Goal: Download file/media

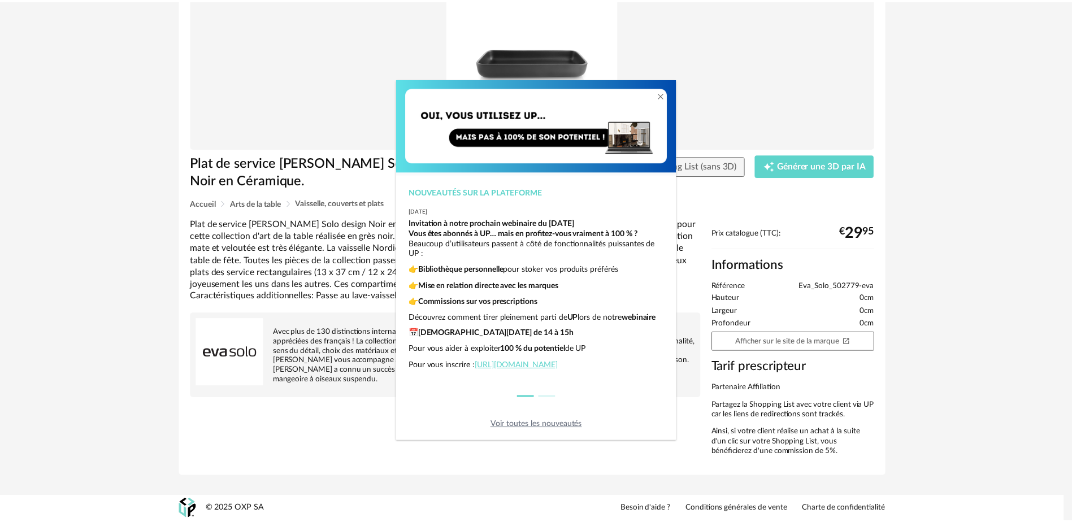
scroll to position [28, 0]
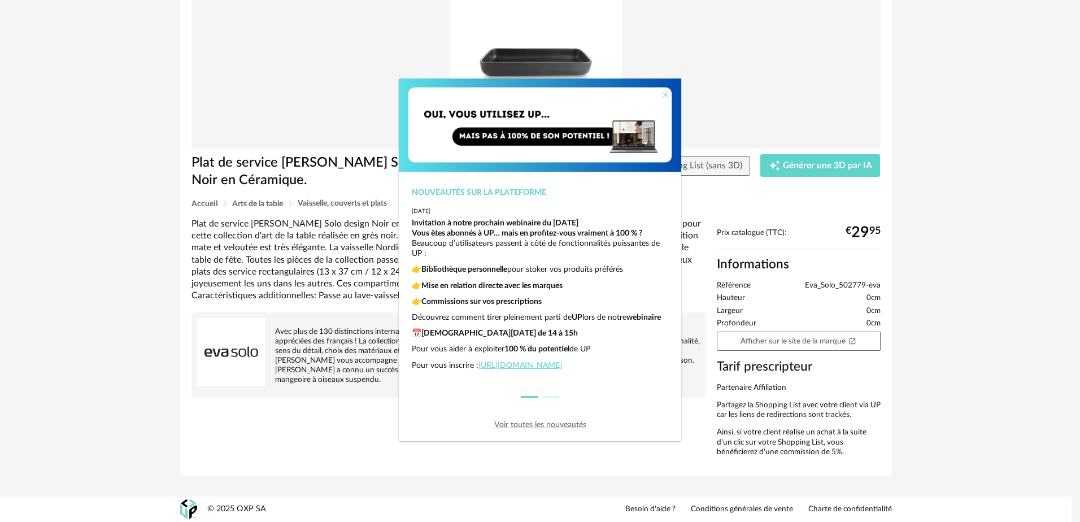
click at [665, 97] on icon "Close" at bounding box center [665, 94] width 9 height 9
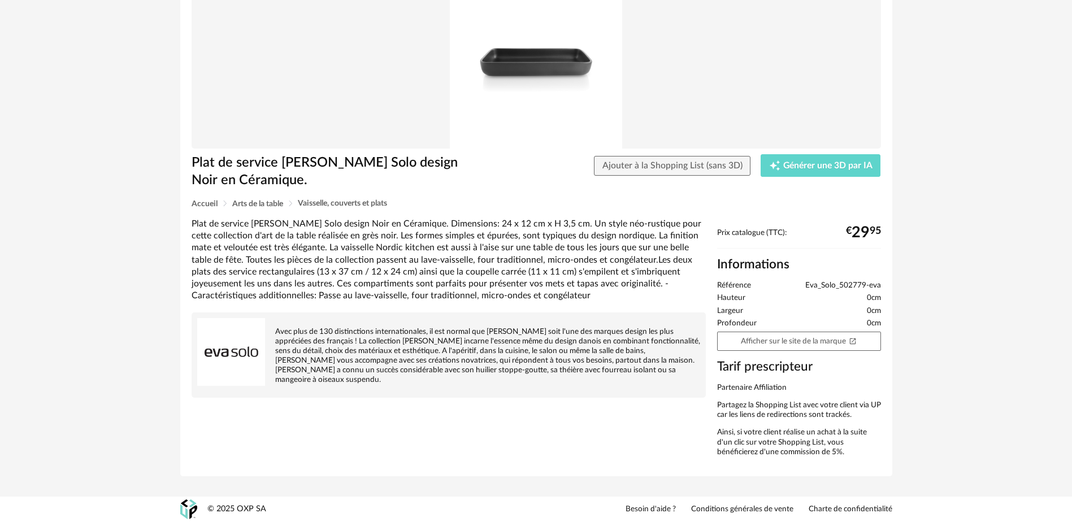
click at [522, 72] on img at bounding box center [536, 63] width 689 height 172
click at [522, 71] on img at bounding box center [536, 63] width 689 height 172
click at [523, 71] on img at bounding box center [536, 63] width 689 height 172
drag, startPoint x: 524, startPoint y: 73, endPoint x: 437, endPoint y: 111, distance: 95.4
click at [437, 111] on img at bounding box center [536, 63] width 689 height 172
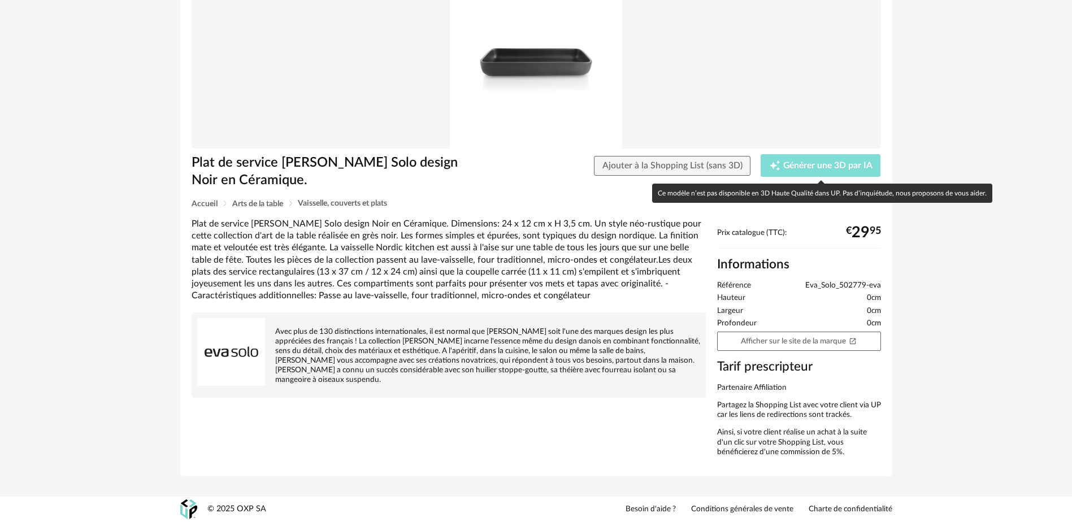
click at [796, 166] on span "Générer une 3D par IA" at bounding box center [827, 166] width 89 height 9
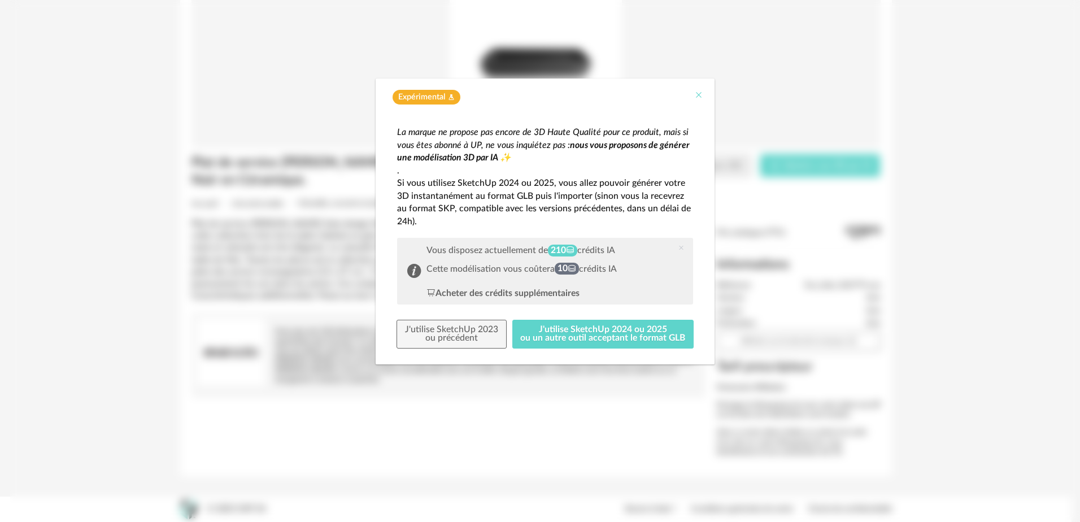
click at [698, 93] on icon "Close" at bounding box center [698, 94] width 9 height 9
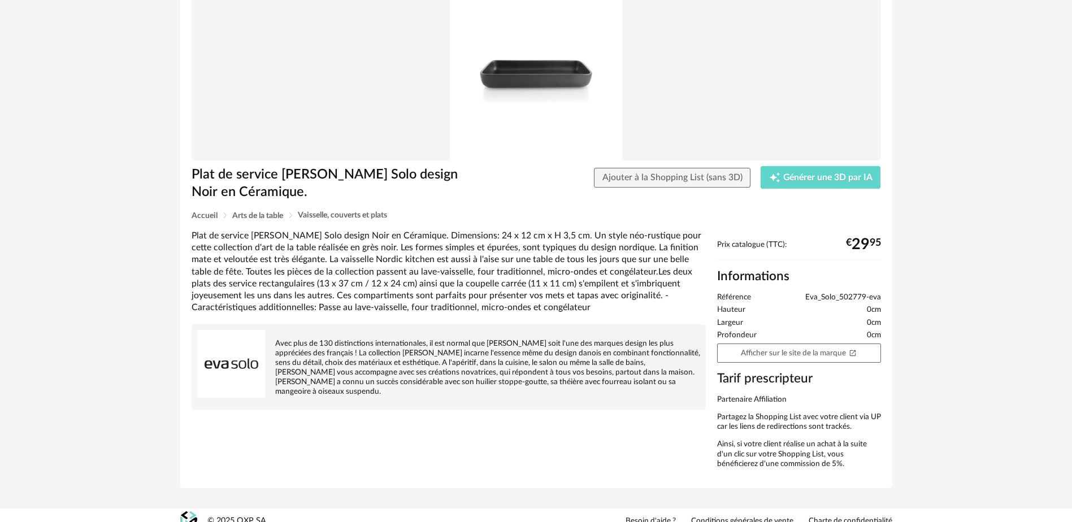
scroll to position [108, 0]
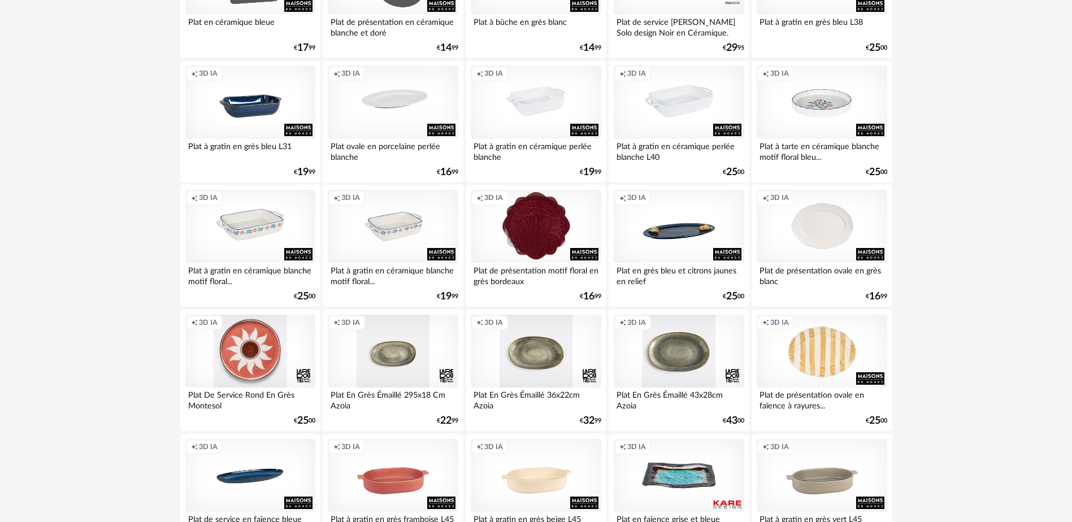
scroll to position [226, 0]
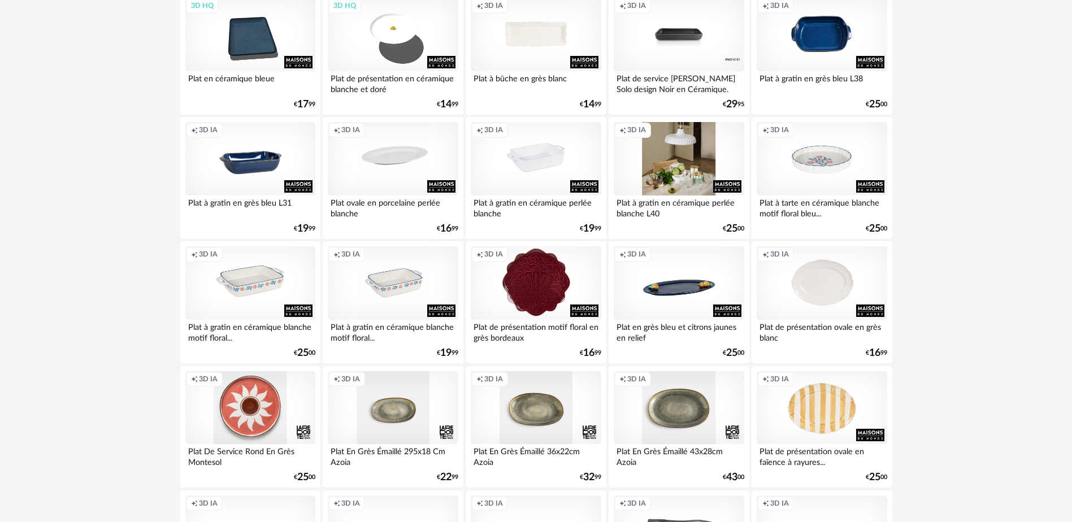
click at [662, 180] on div "Creation icon 3D IA" at bounding box center [678, 158] width 130 height 73
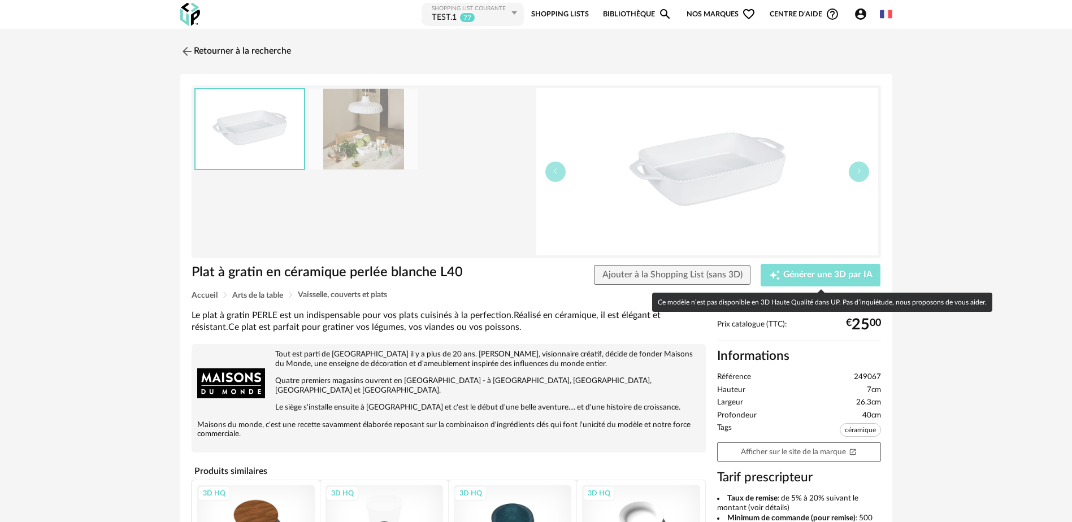
click at [805, 276] on span "Générer une 3D par IA" at bounding box center [827, 275] width 89 height 9
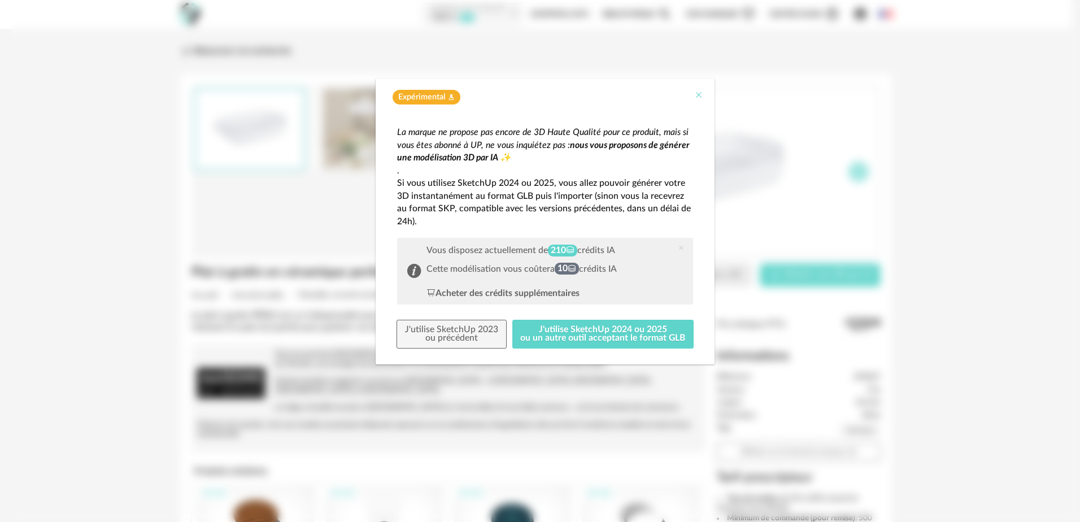
click at [702, 93] on icon "Close" at bounding box center [698, 94] width 9 height 9
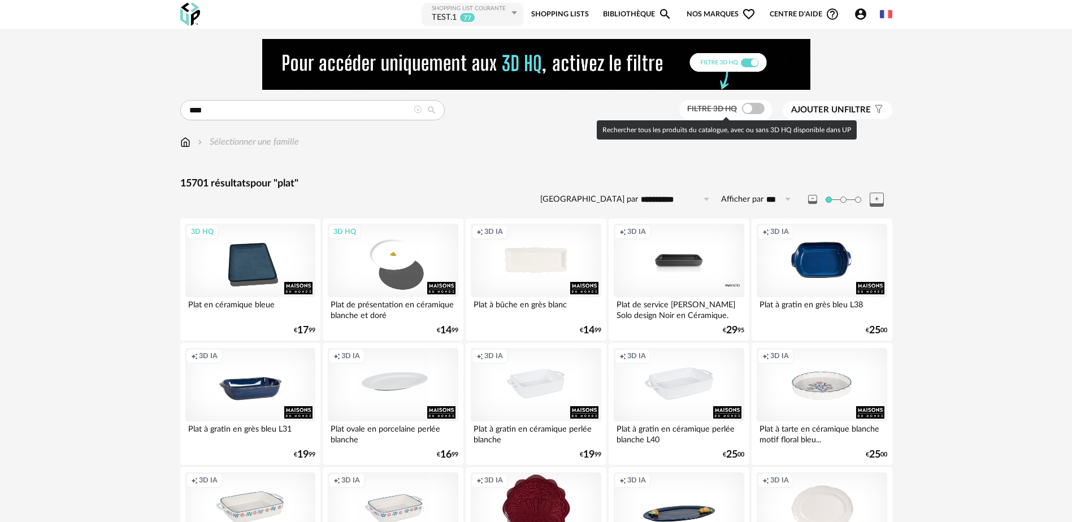
click at [745, 109] on span at bounding box center [753, 108] width 23 height 11
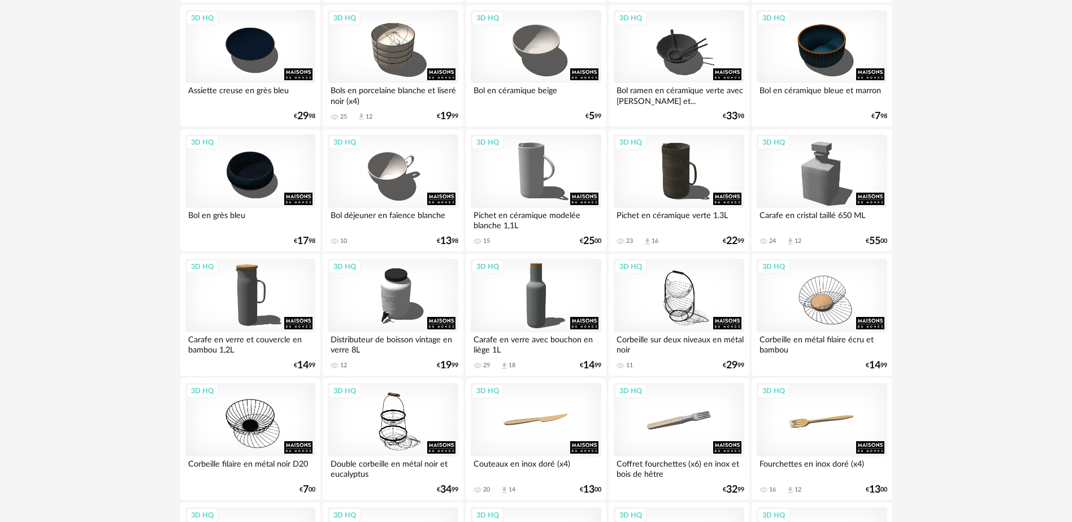
scroll to position [960, 0]
click at [532, 190] on div "3D HQ" at bounding box center [536, 170] width 130 height 73
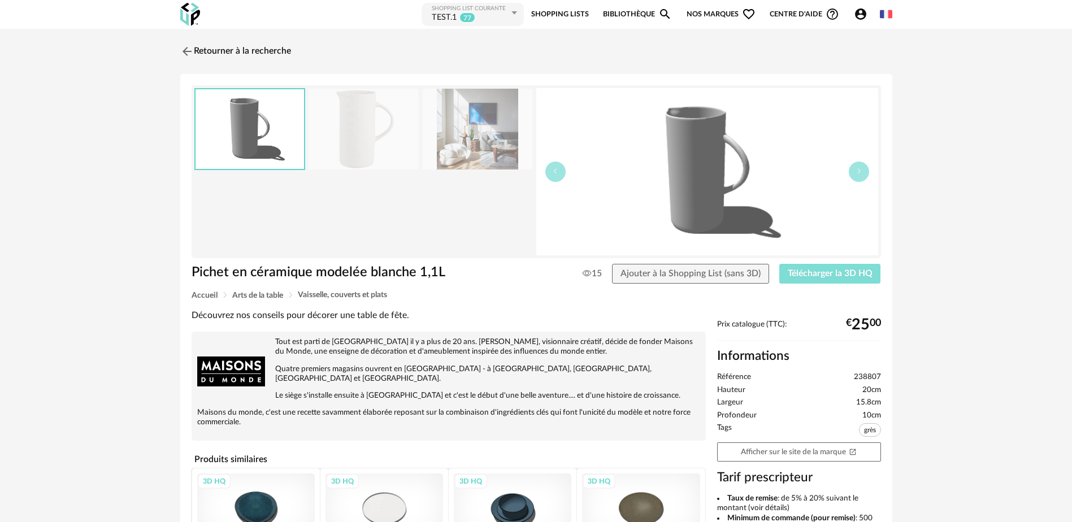
click at [829, 274] on span "Télécharger la 3D HQ" at bounding box center [829, 273] width 85 height 9
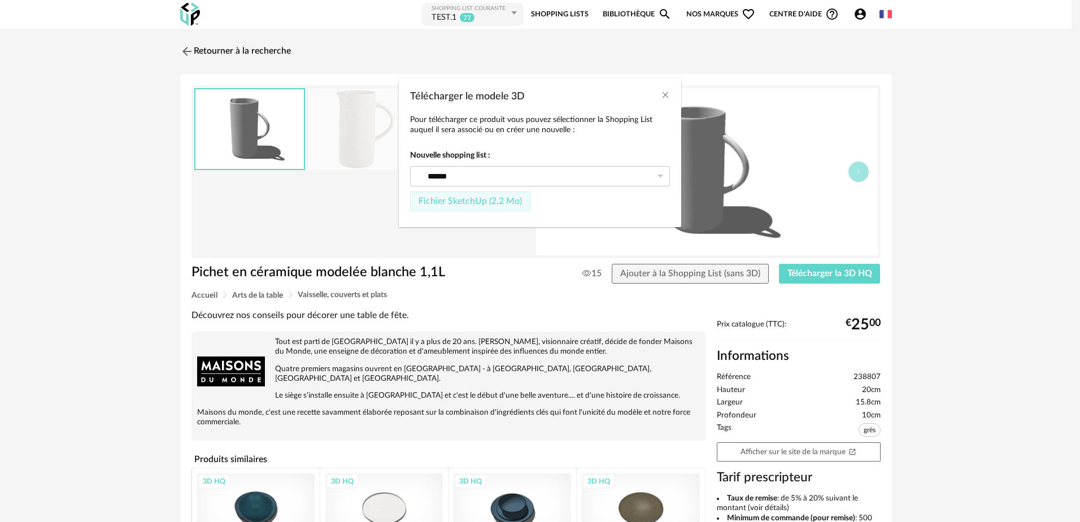
click at [467, 201] on span "Fichier SketchUp (2,2 Mo)" at bounding box center [470, 201] width 103 height 9
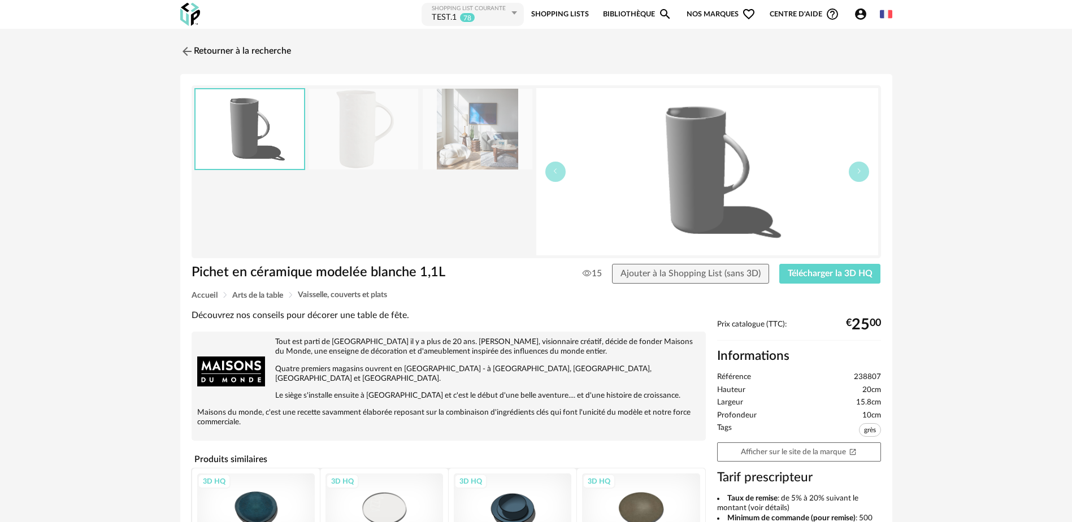
click at [134, 174] on div "Retourner à la recherche Pichet en céramique modelée blanche 1,1L Pichet en cér…" at bounding box center [536, 401] width 1072 height 745
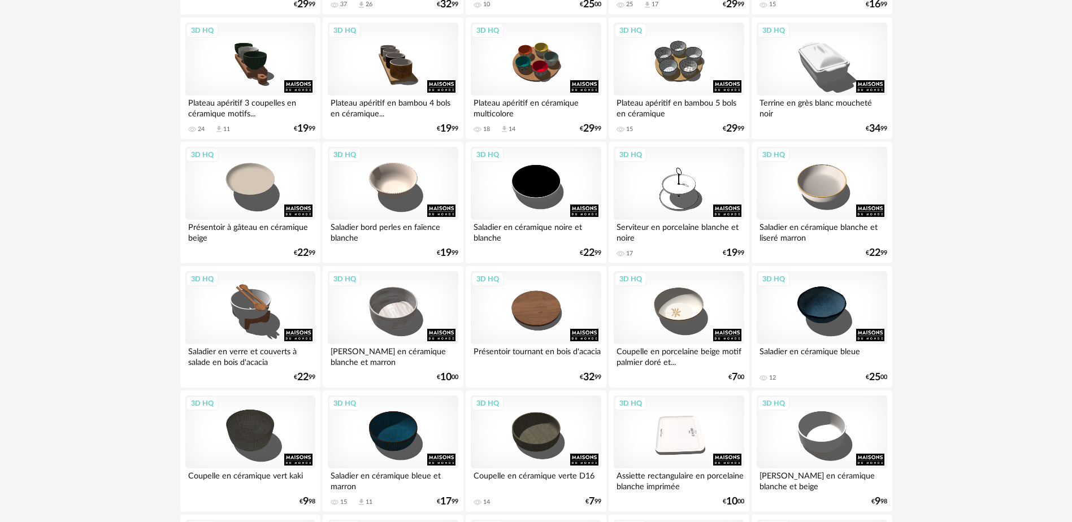
scroll to position [1864, 0]
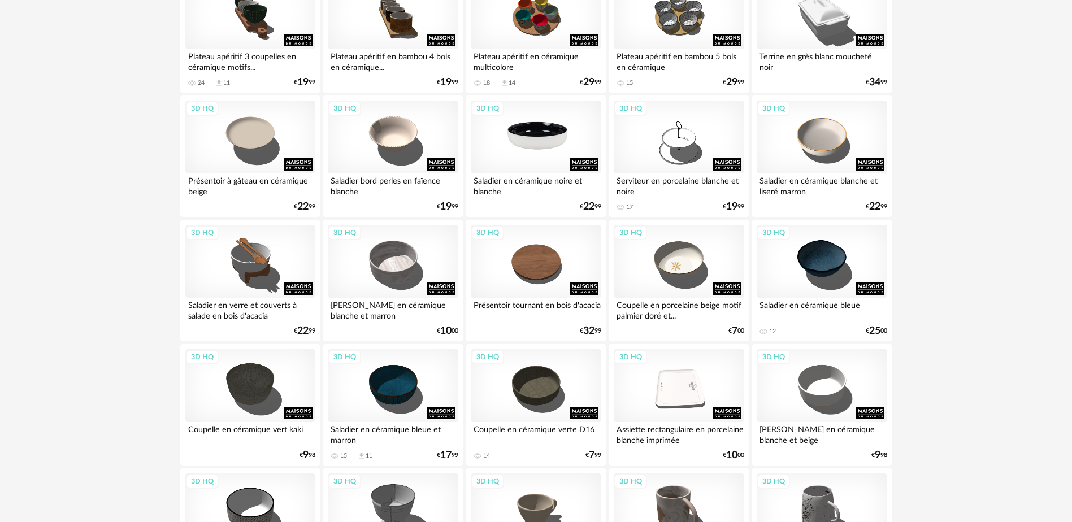
click at [539, 143] on div "3D HQ" at bounding box center [536, 137] width 130 height 73
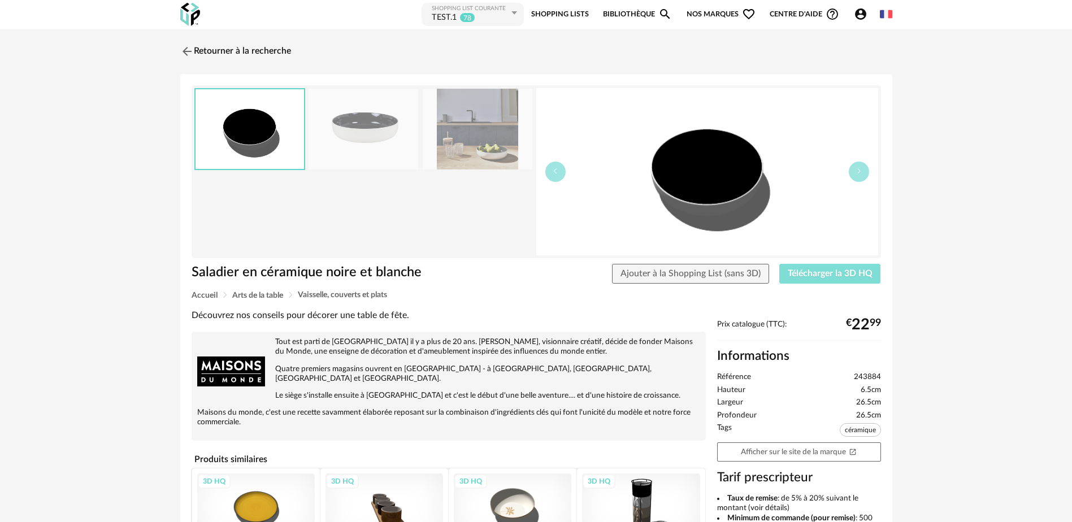
click at [802, 272] on span "Télécharger la 3D HQ" at bounding box center [829, 273] width 85 height 9
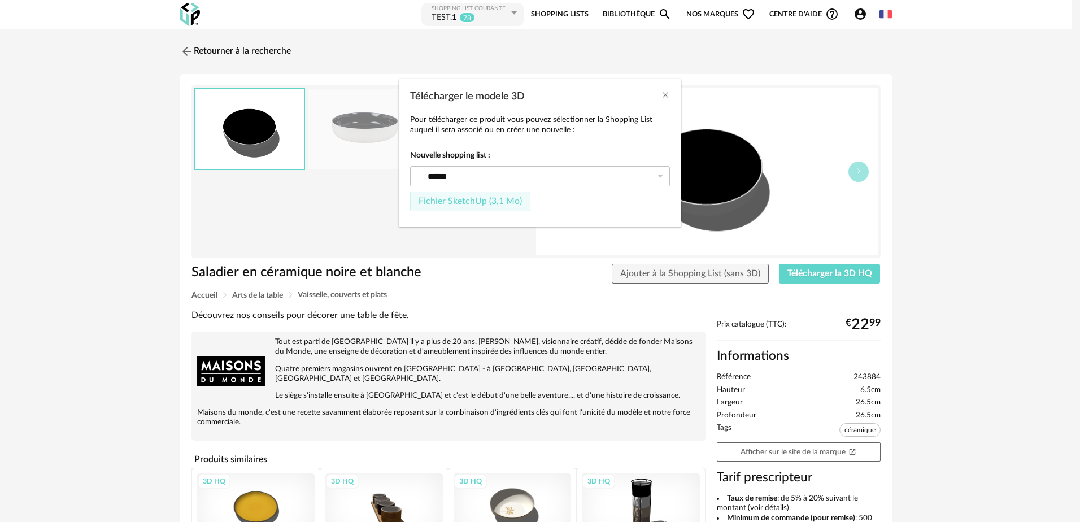
click at [480, 201] on span "Fichier SketchUp (3,1 Mo)" at bounding box center [470, 201] width 103 height 9
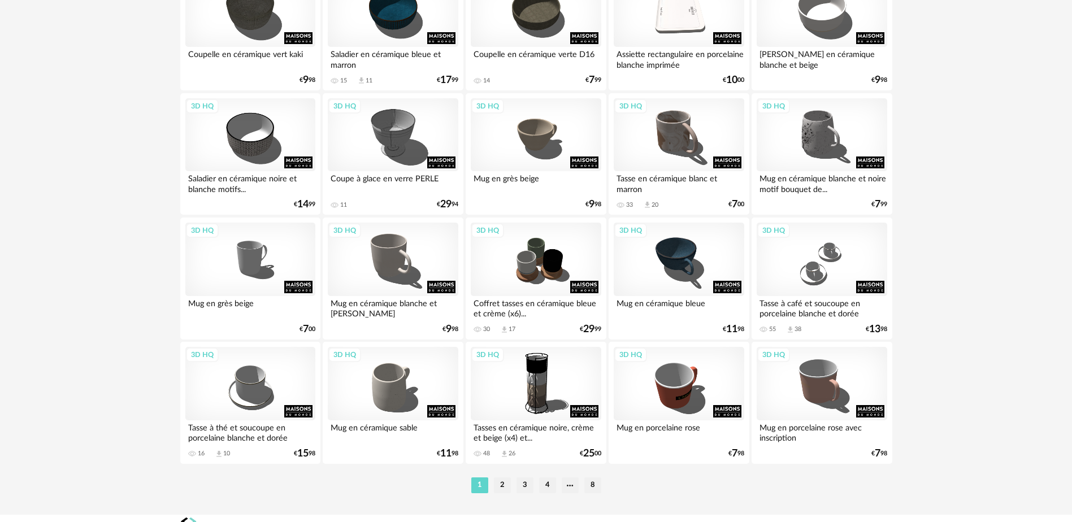
scroll to position [2257, 0]
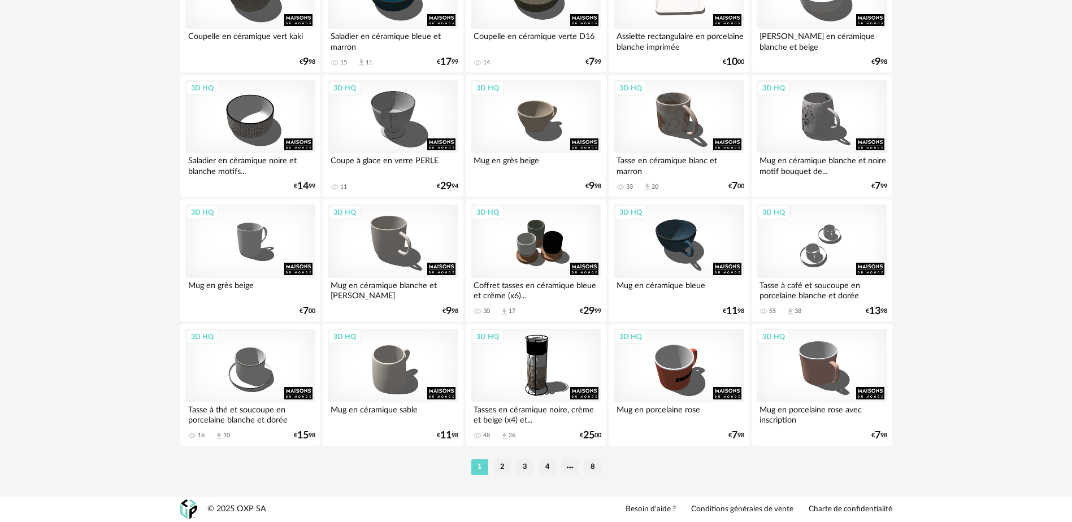
click at [499, 467] on li "2" at bounding box center [502, 467] width 17 height 16
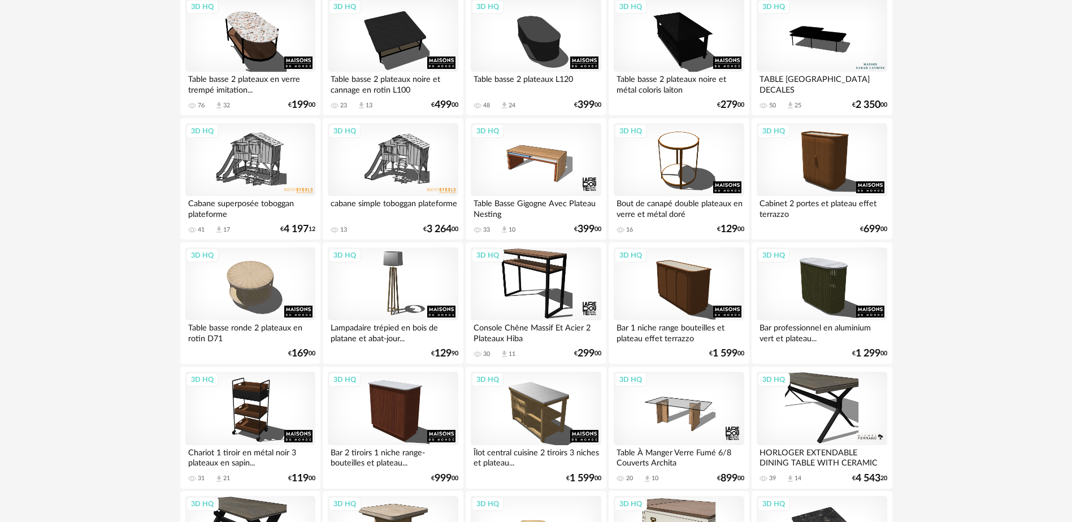
scroll to position [2257, 0]
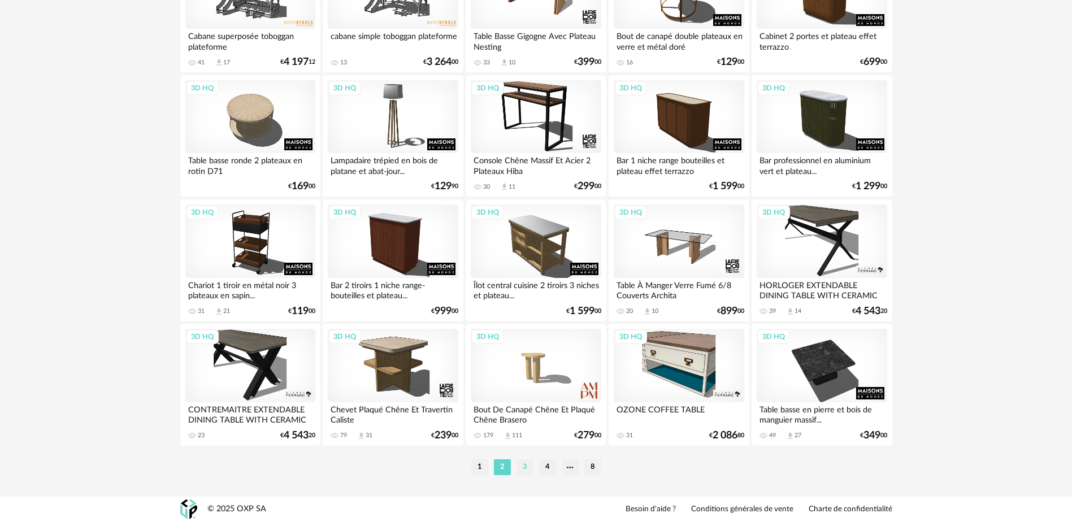
click at [526, 465] on li "3" at bounding box center [524, 467] width 17 height 16
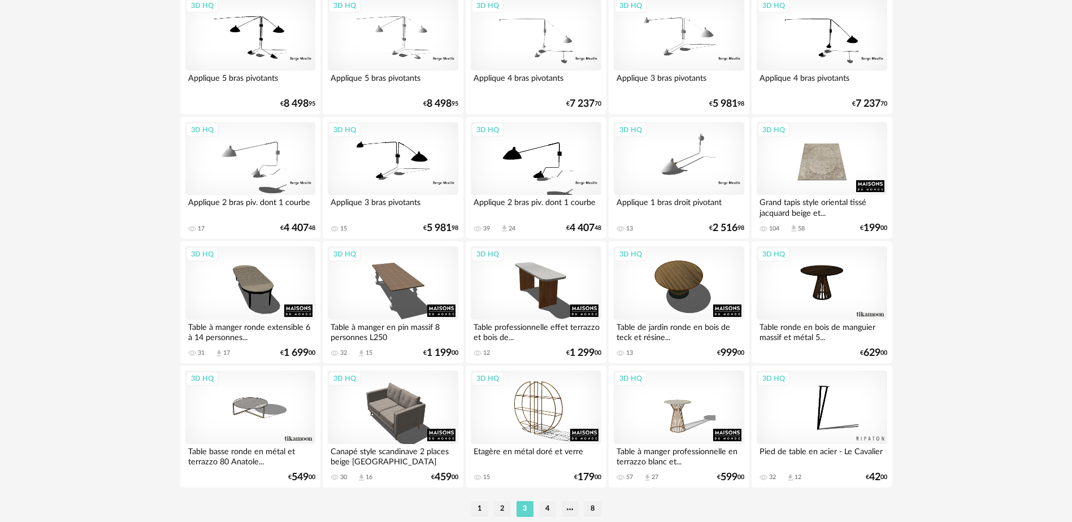
scroll to position [2257, 0]
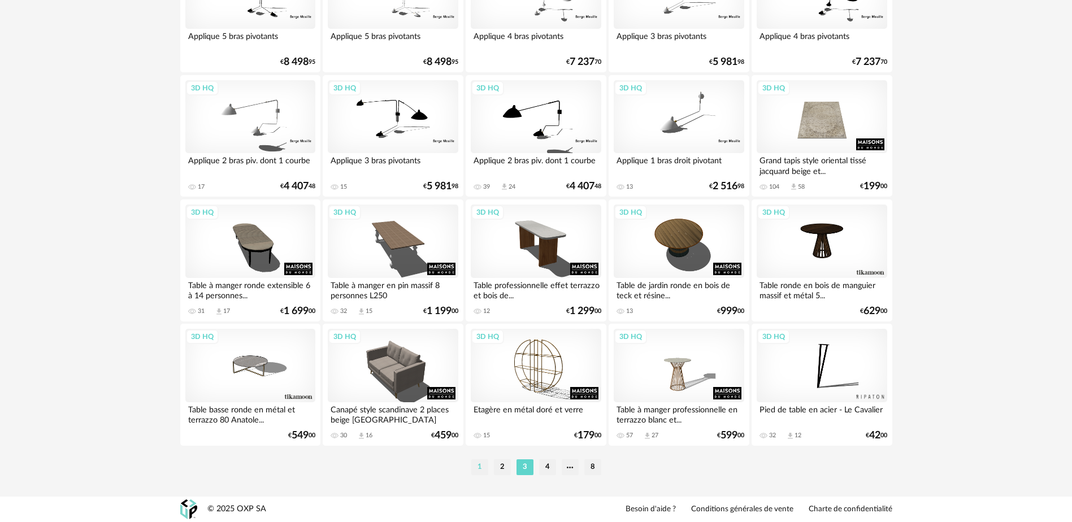
click at [482, 471] on li "1" at bounding box center [479, 467] width 17 height 16
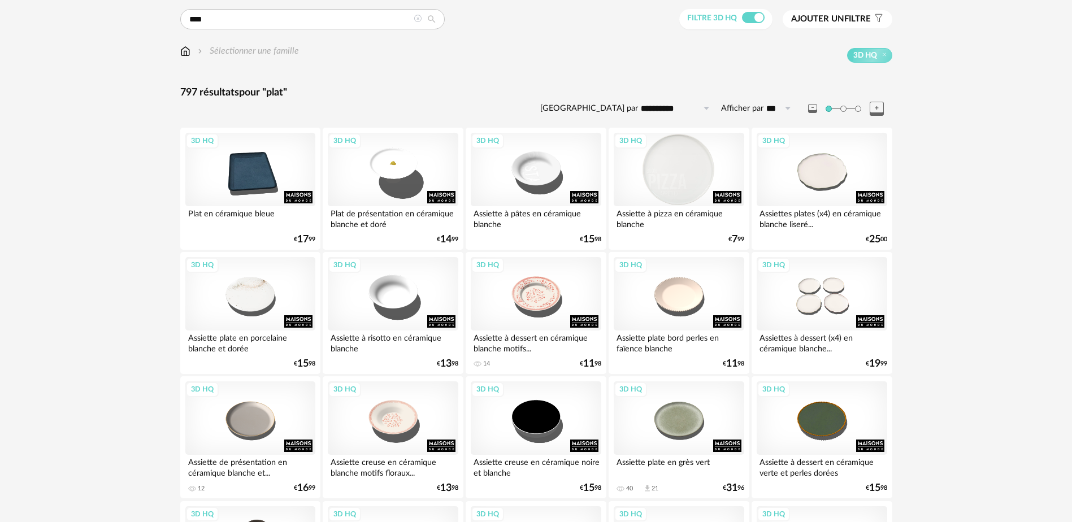
scroll to position [113, 0]
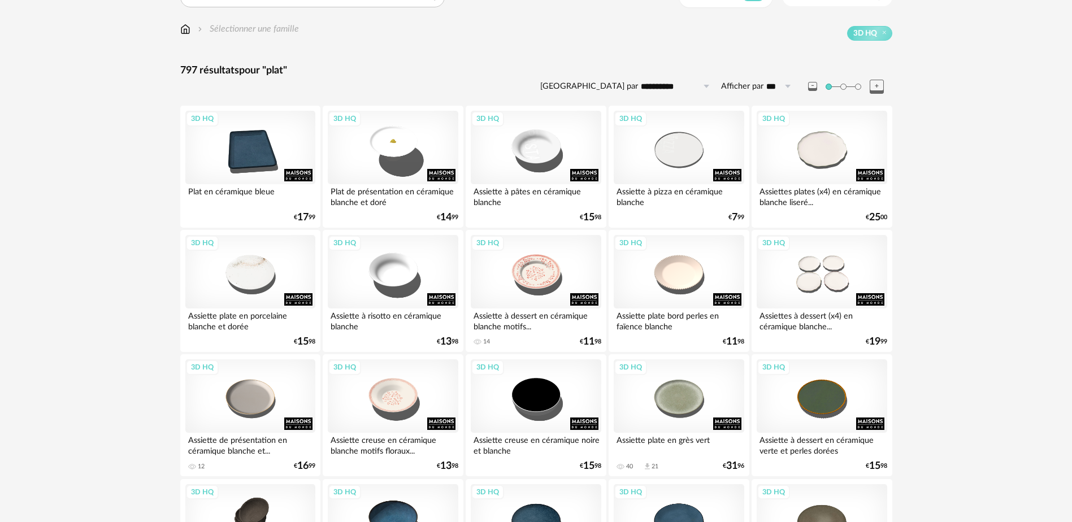
click at [684, 315] on div "Assiette plate bord perles en faïence blanche" at bounding box center [678, 319] width 130 height 23
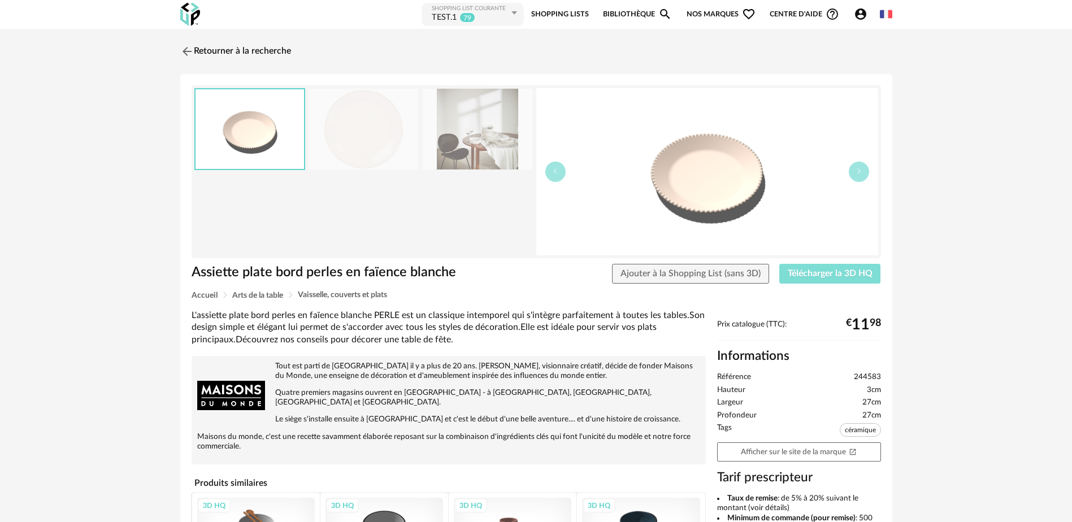
click at [812, 277] on span "Télécharger la 3D HQ" at bounding box center [829, 273] width 85 height 9
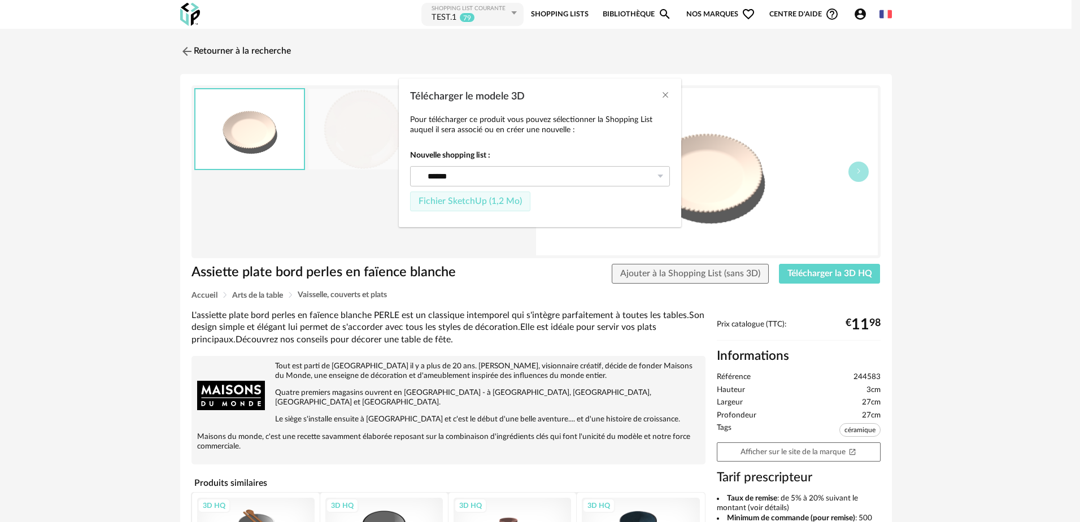
click at [443, 198] on span "Fichier SketchUp (1,2 Mo)" at bounding box center [470, 201] width 103 height 9
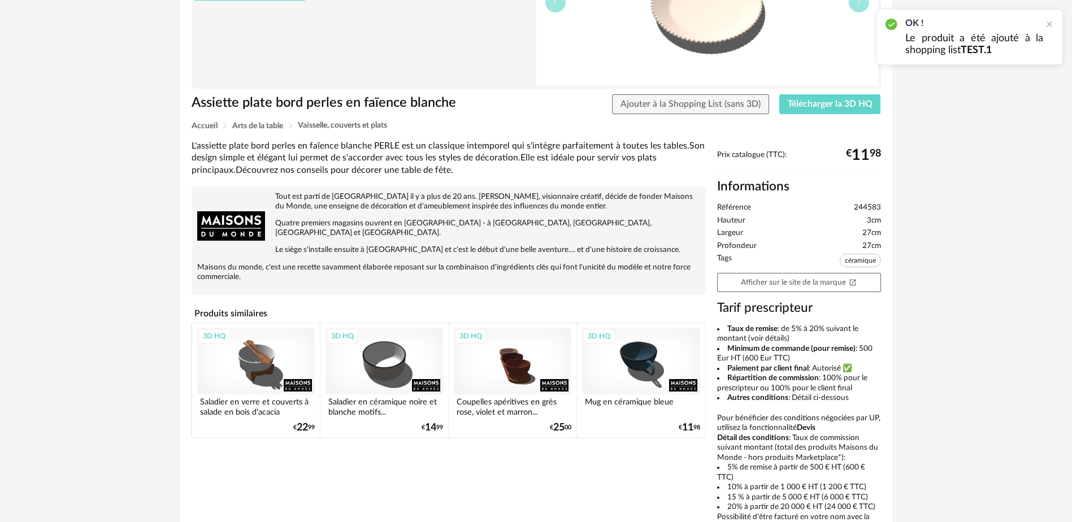
scroll to position [226, 0]
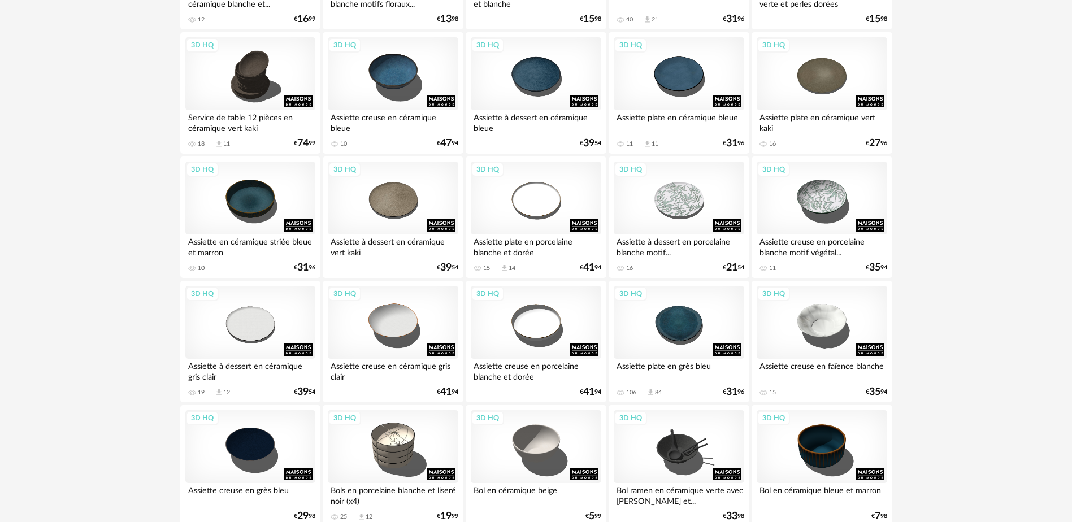
scroll to position [565, 0]
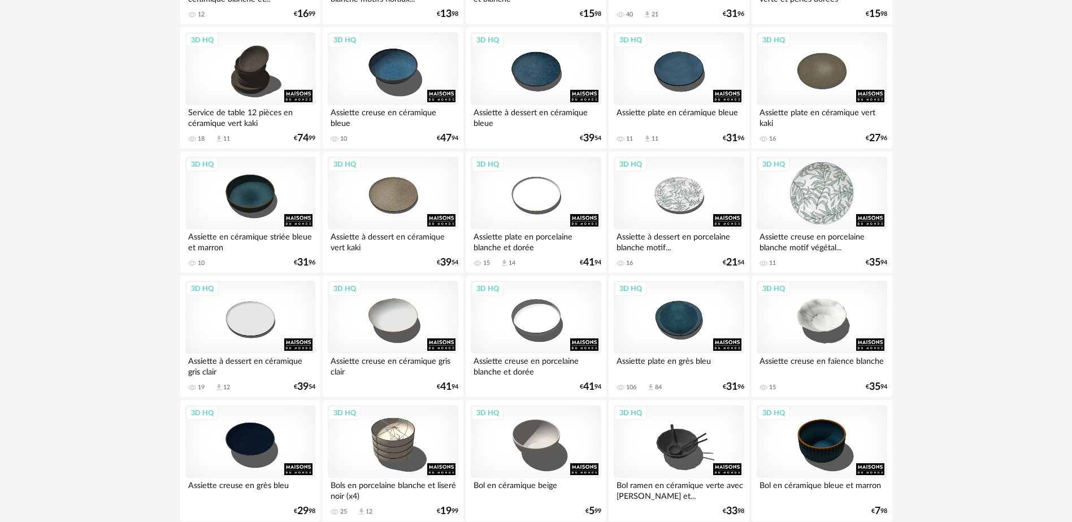
click at [833, 213] on div "3D HQ" at bounding box center [821, 192] width 130 height 73
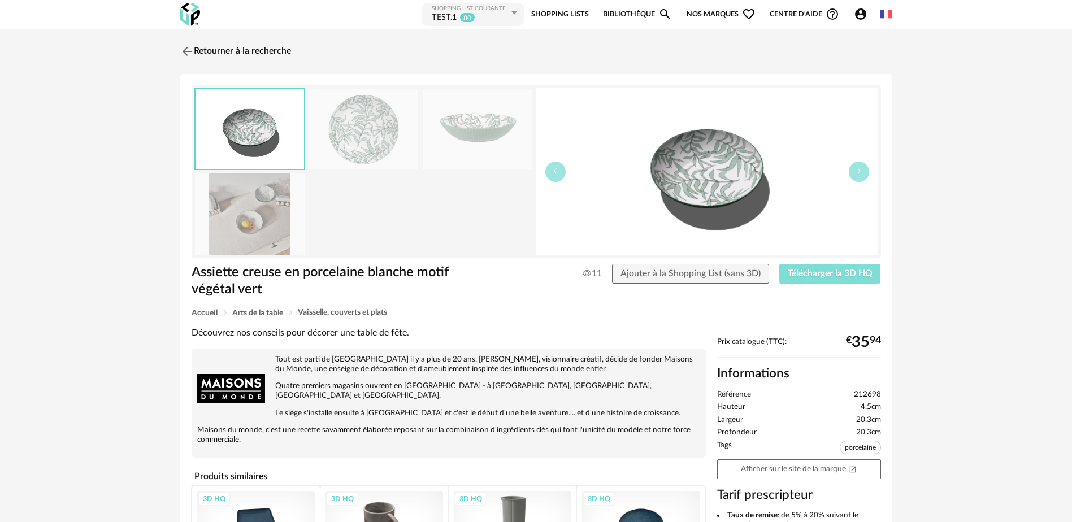
click at [821, 276] on span "Télécharger la 3D HQ" at bounding box center [829, 273] width 85 height 9
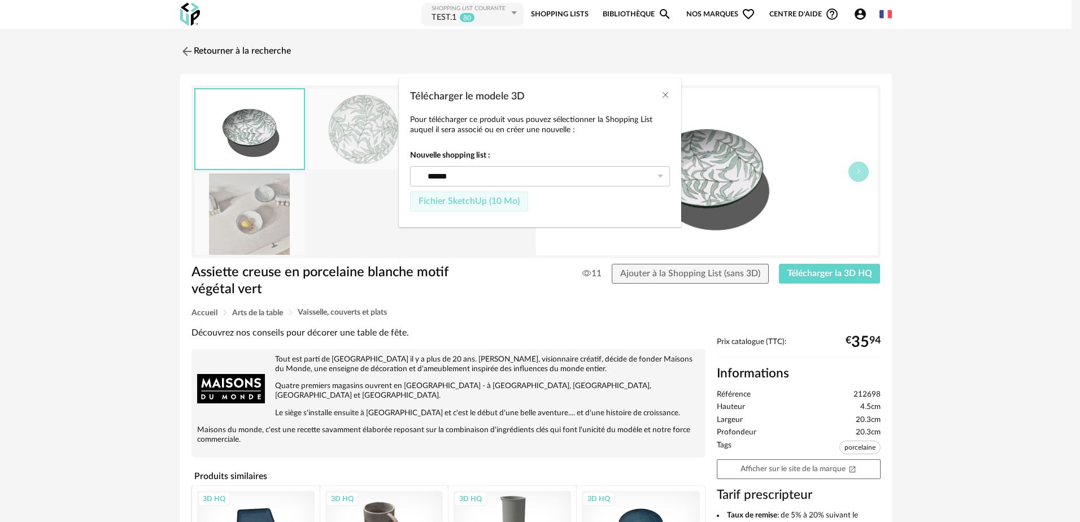
click at [423, 200] on span "Fichier SketchUp (10 Mo)" at bounding box center [469, 201] width 101 height 9
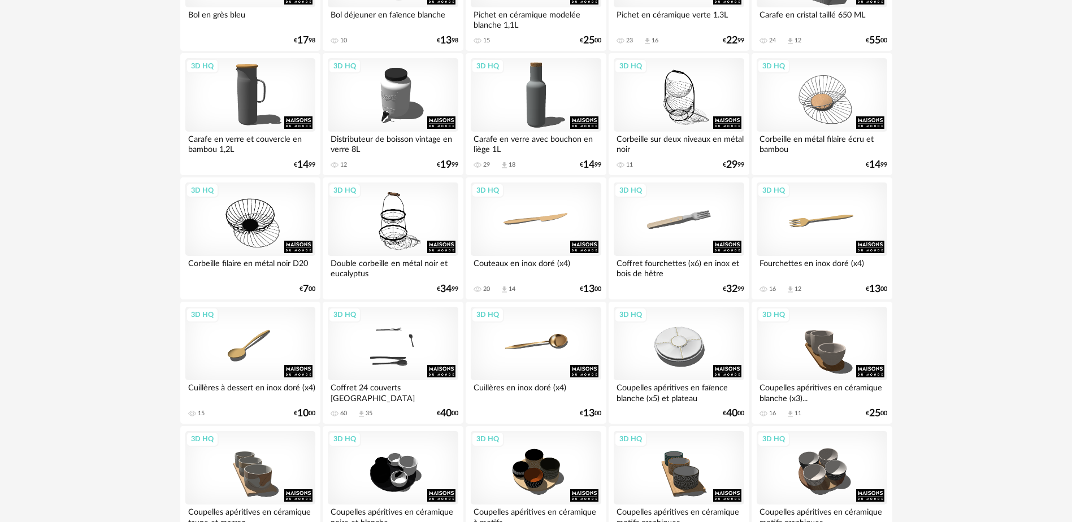
scroll to position [1186, 0]
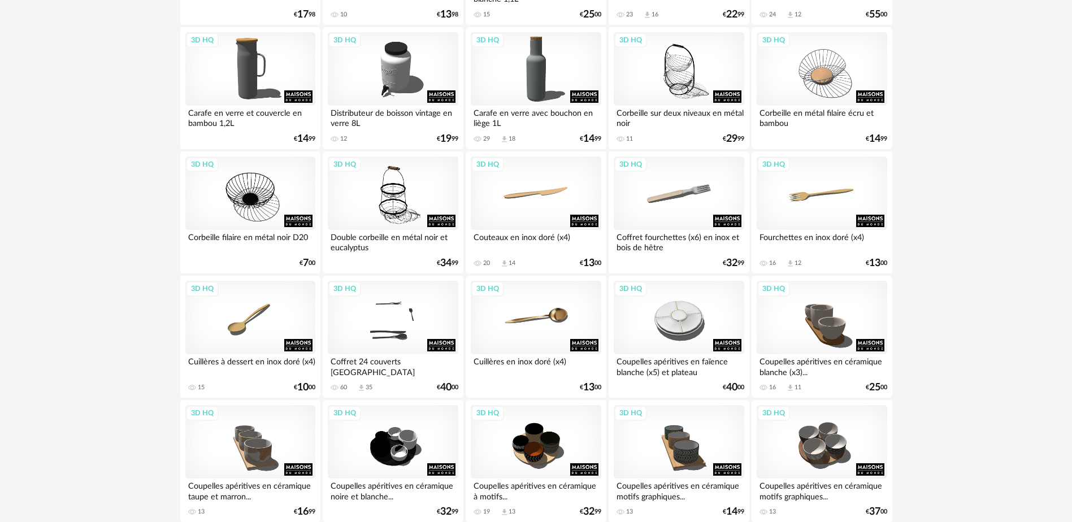
click at [249, 240] on div "Corbeille filaire en métal noir D20" at bounding box center [250, 241] width 130 height 23
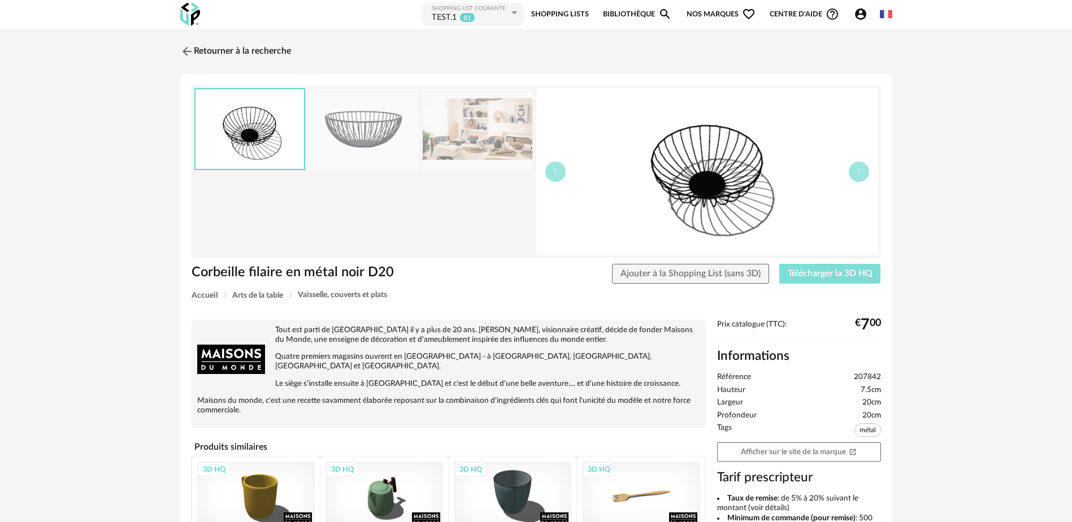
click at [804, 280] on button "Télécharger la 3D HQ" at bounding box center [830, 274] width 102 height 20
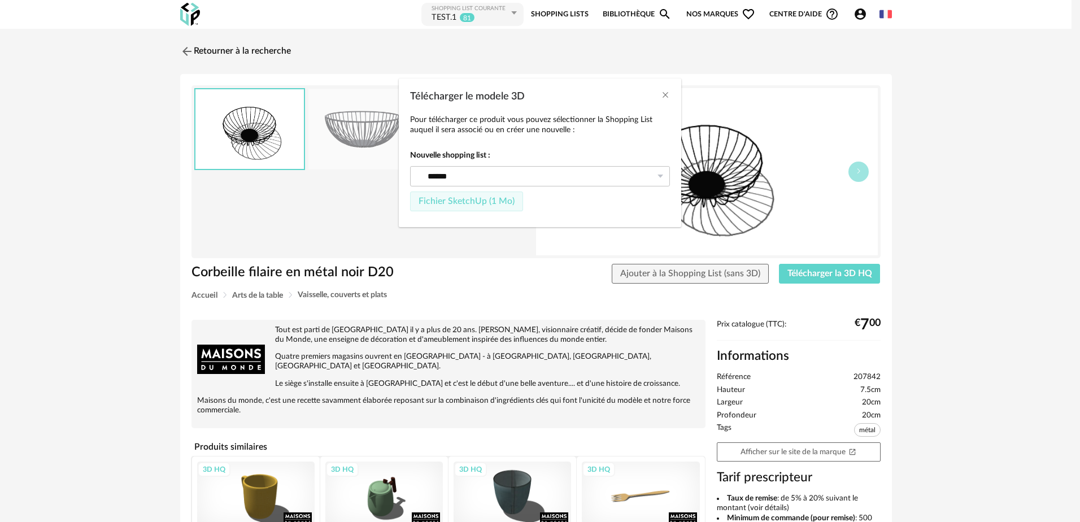
click at [446, 202] on span "Fichier SketchUp (1 Mo)" at bounding box center [467, 201] width 96 height 9
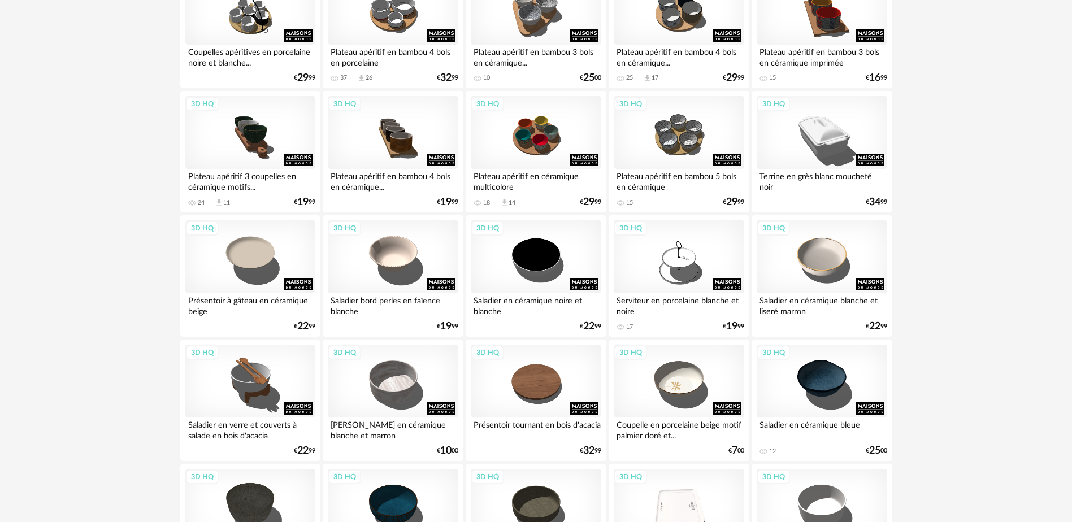
scroll to position [1751, 0]
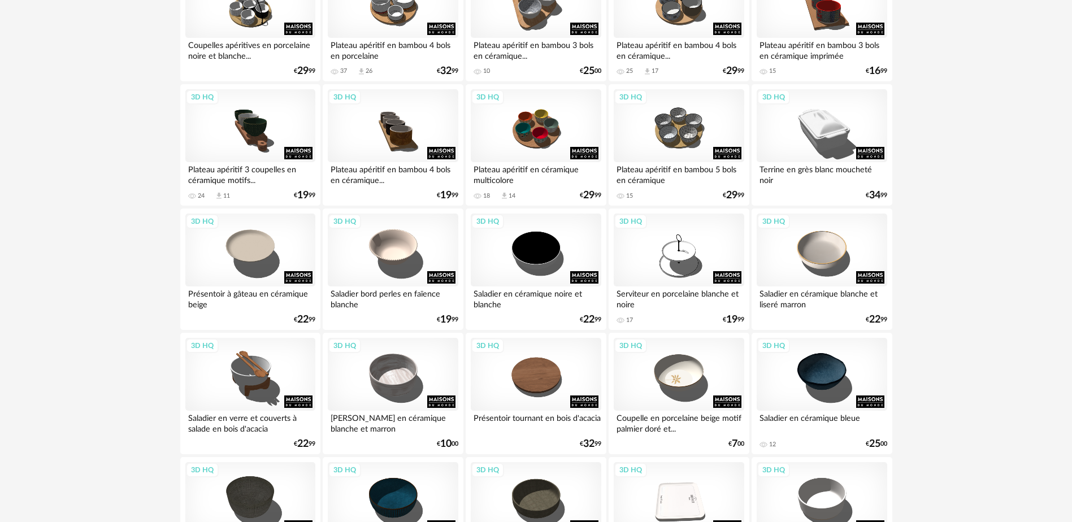
click at [416, 297] on div "Saladier bord perles en faïence blanche" at bounding box center [393, 297] width 130 height 23
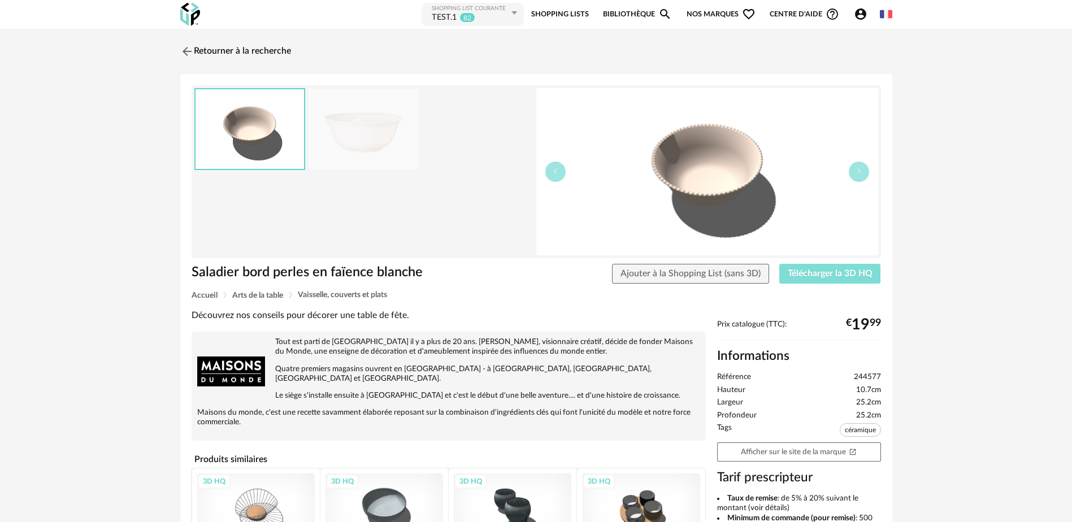
click at [856, 276] on span "Télécharger la 3D HQ" at bounding box center [829, 273] width 85 height 9
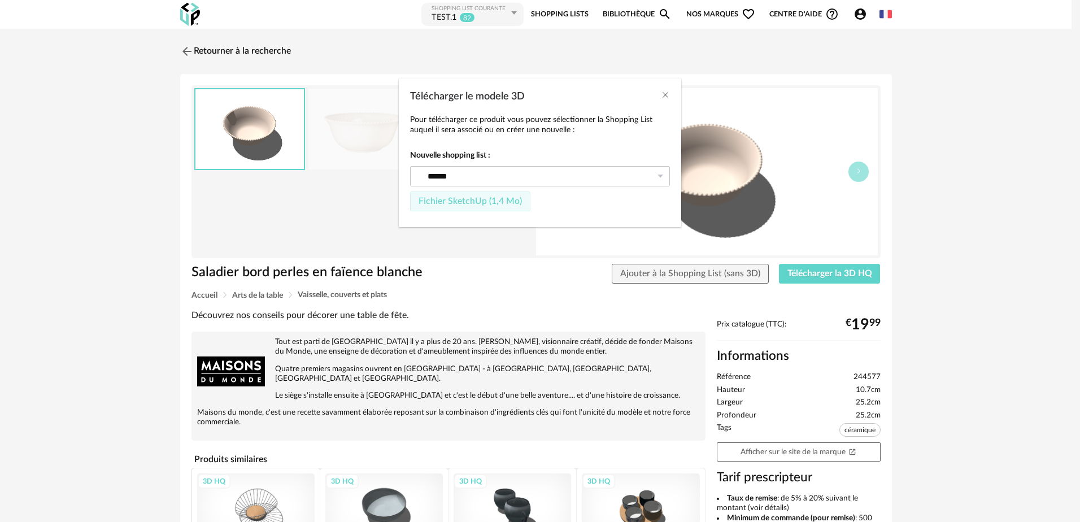
click at [455, 204] on span "Fichier SketchUp (1,4 Mo)" at bounding box center [470, 201] width 103 height 9
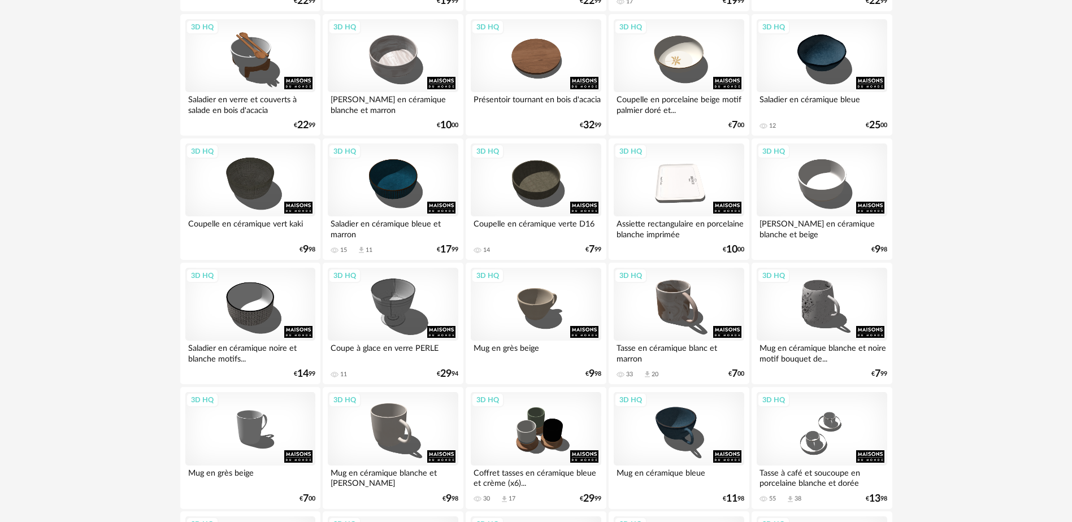
scroll to position [2090, 0]
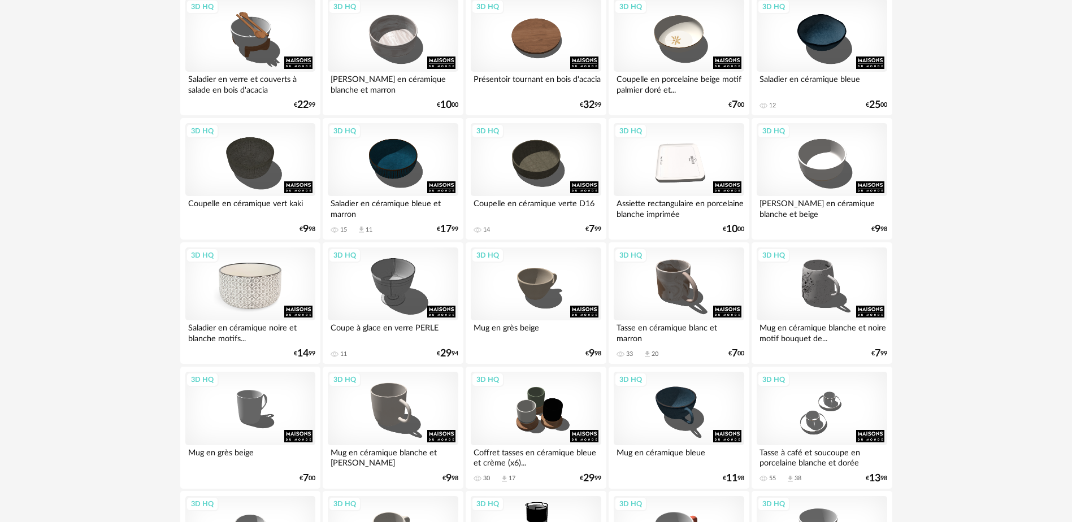
click at [256, 293] on div "3D HQ" at bounding box center [250, 283] width 130 height 73
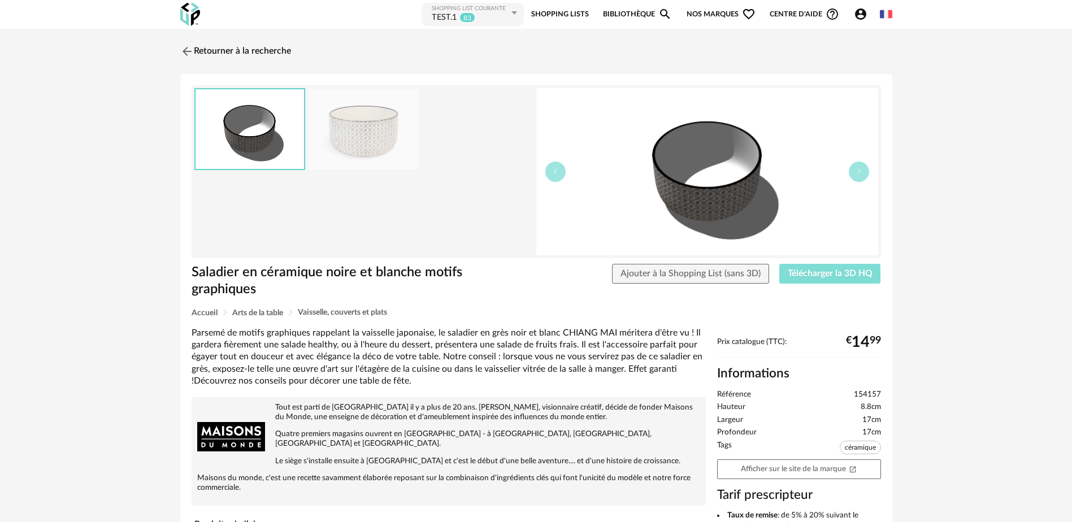
click at [814, 271] on span "Télécharger la 3D HQ" at bounding box center [829, 273] width 85 height 9
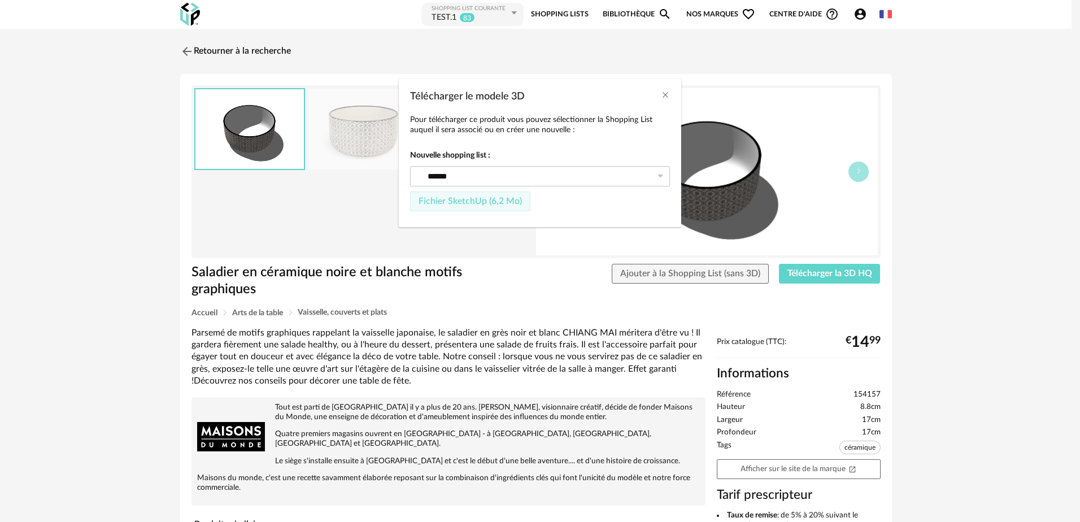
click at [471, 203] on span "Fichier SketchUp (6,2 Mo)" at bounding box center [470, 201] width 103 height 9
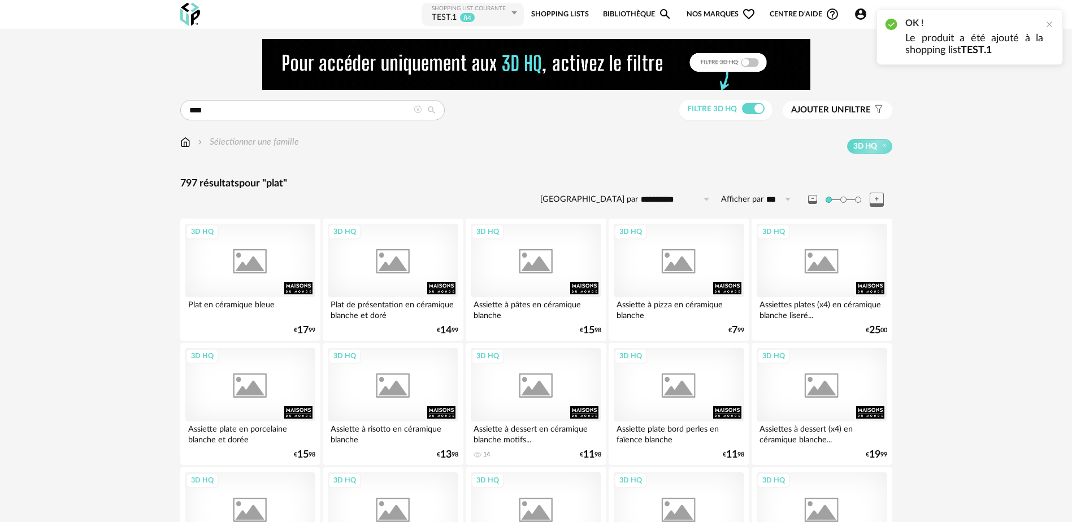
scroll to position [2090, 0]
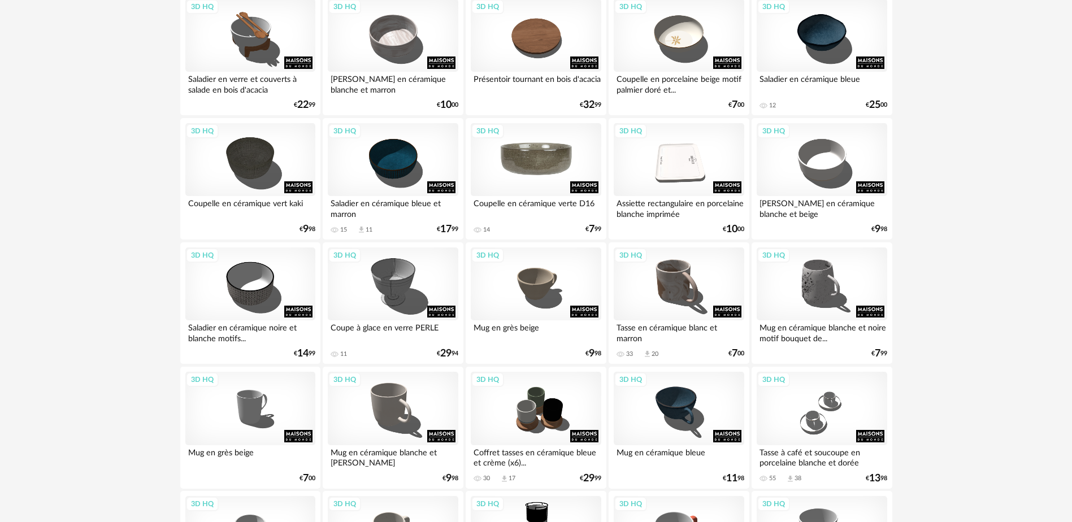
click at [545, 170] on div "3D HQ" at bounding box center [536, 159] width 130 height 73
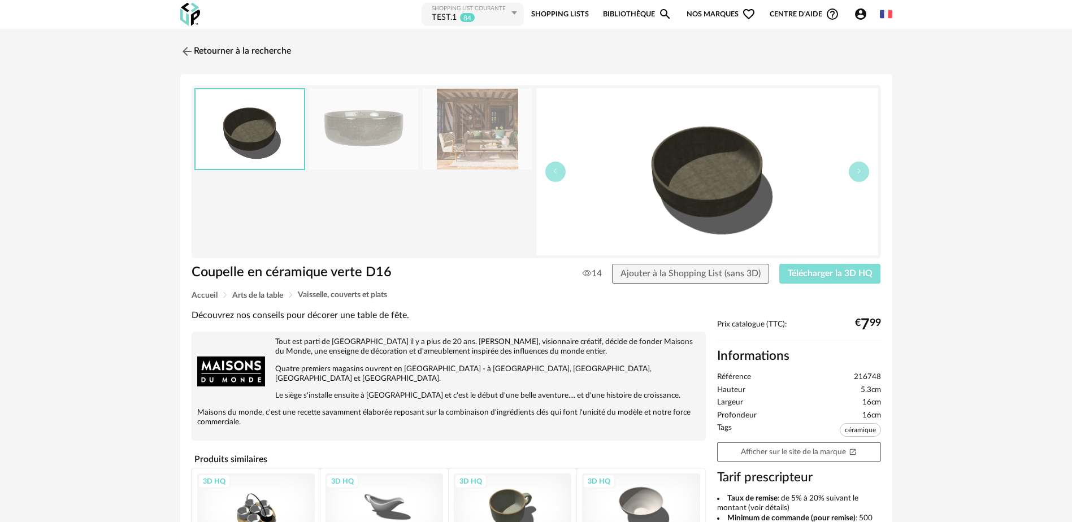
click at [800, 275] on span "Télécharger la 3D HQ" at bounding box center [829, 273] width 85 height 9
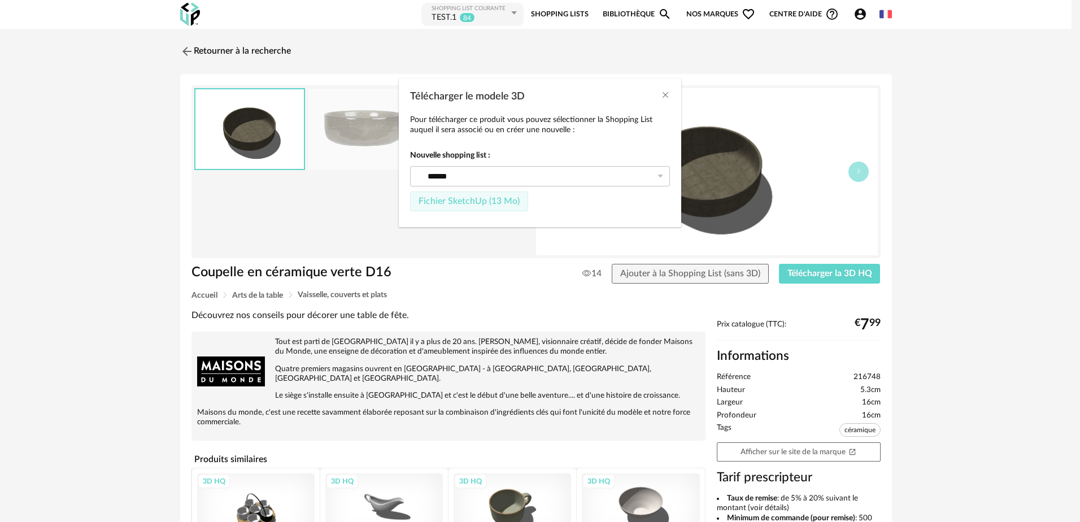
click at [473, 201] on span "Fichier SketchUp (13 Mo)" at bounding box center [469, 201] width 101 height 9
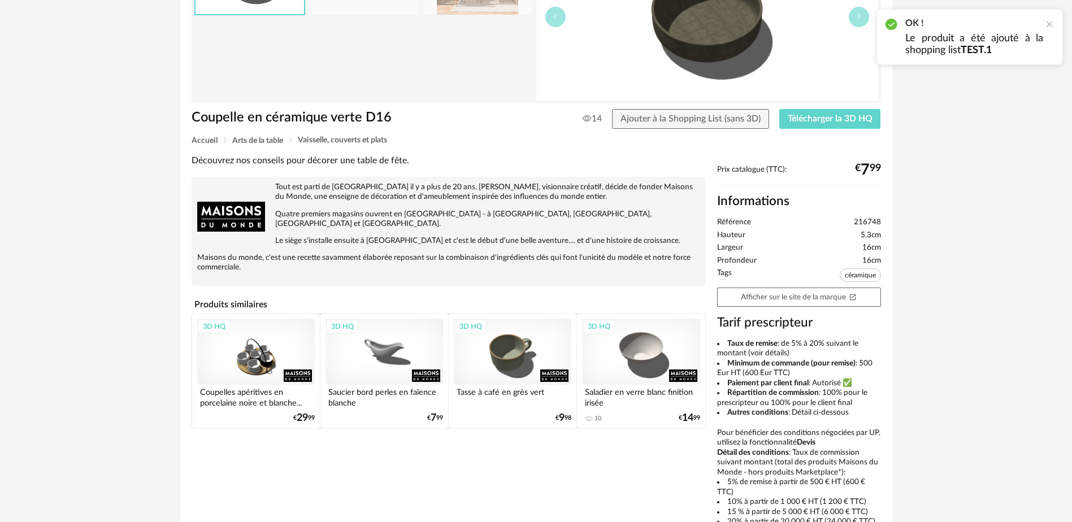
scroll to position [226, 0]
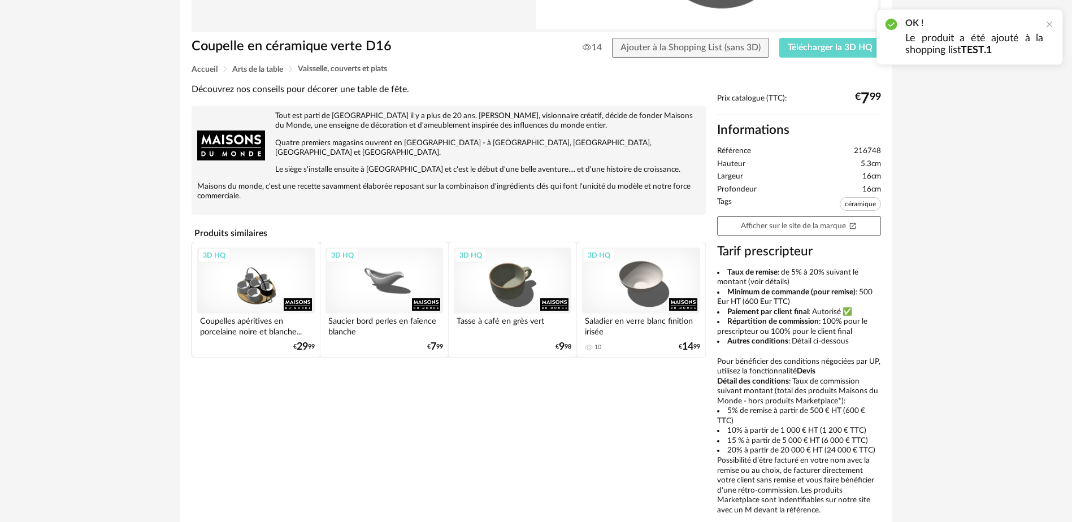
click at [373, 314] on div "Saucier bord perles en faïence blanche" at bounding box center [384, 325] width 118 height 23
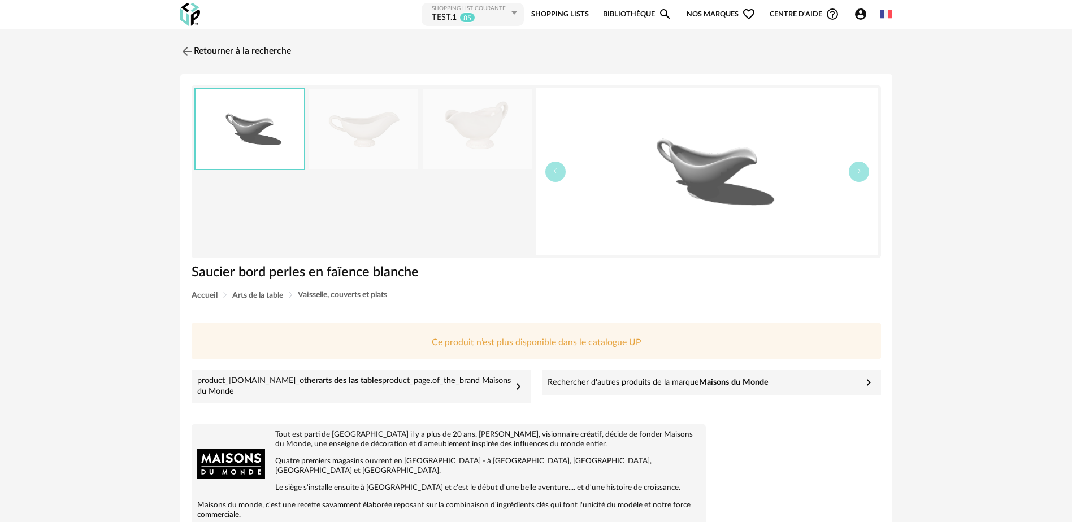
scroll to position [226, 0]
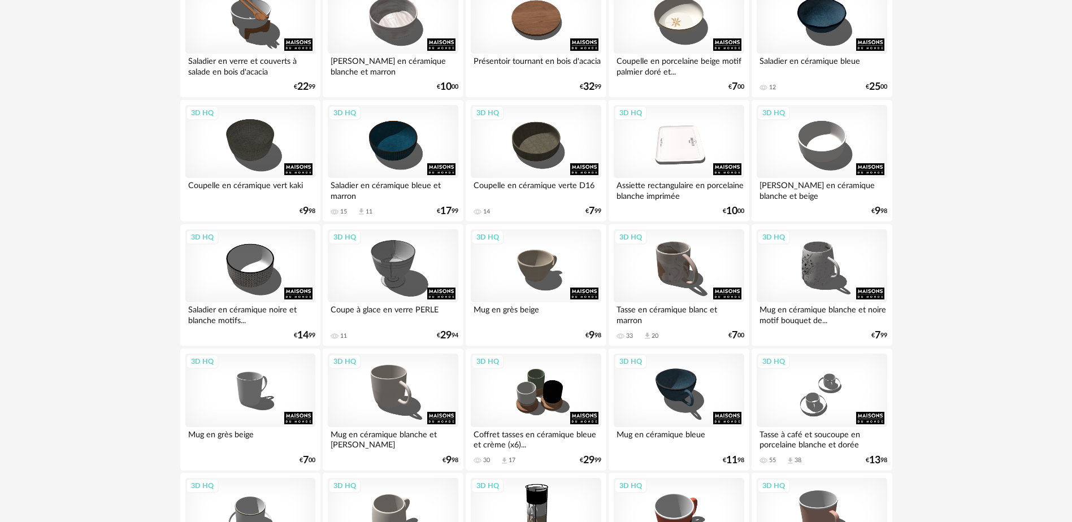
scroll to position [2088, 0]
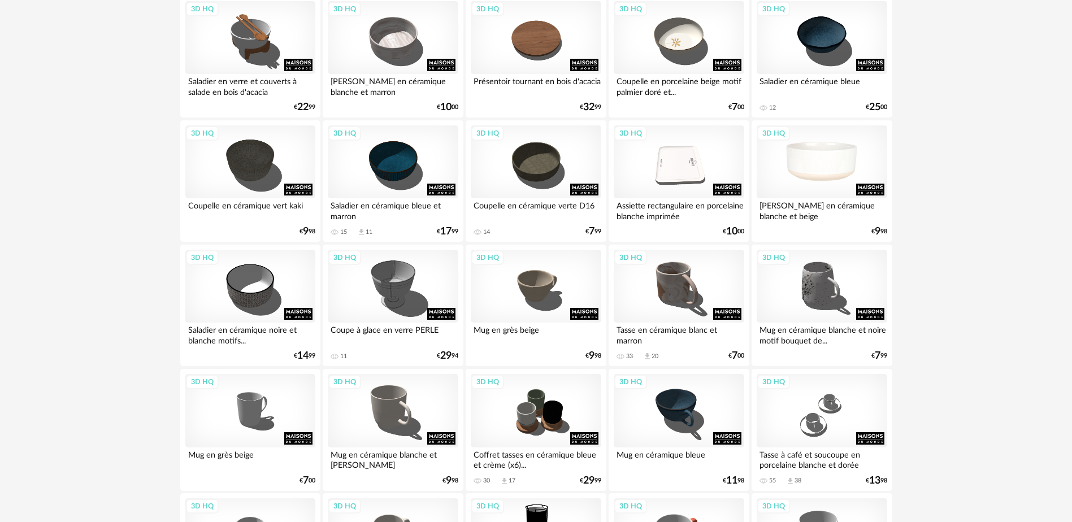
click at [822, 172] on div "3D HQ" at bounding box center [821, 161] width 130 height 73
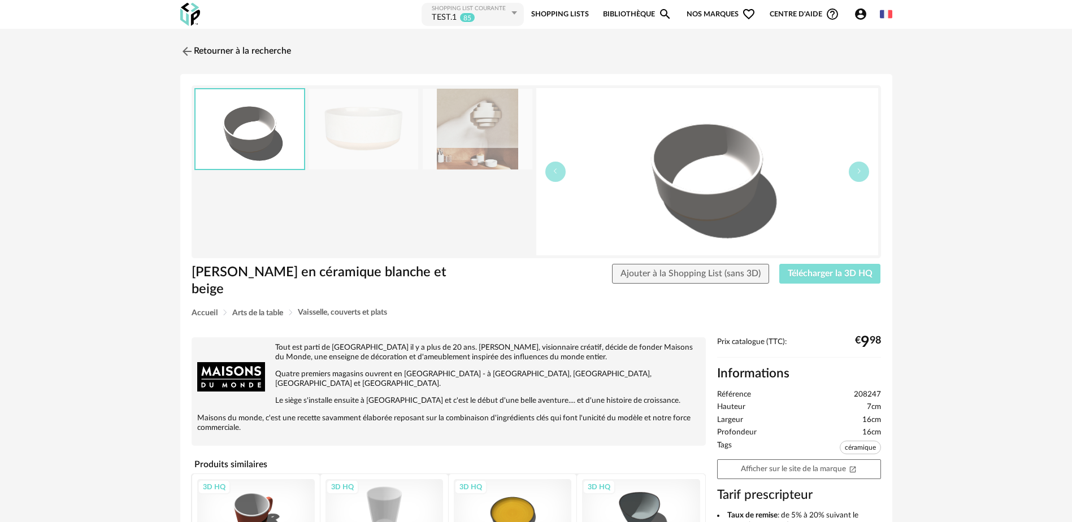
click at [827, 274] on span "Télécharger la 3D HQ" at bounding box center [829, 273] width 85 height 9
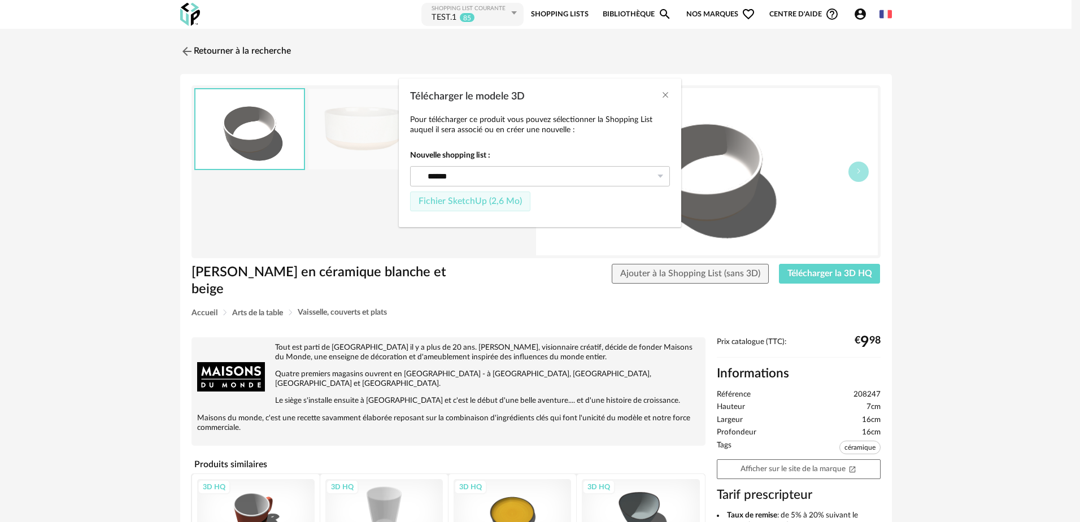
click at [464, 198] on span "Fichier SketchUp (2,6 Mo)" at bounding box center [470, 201] width 103 height 9
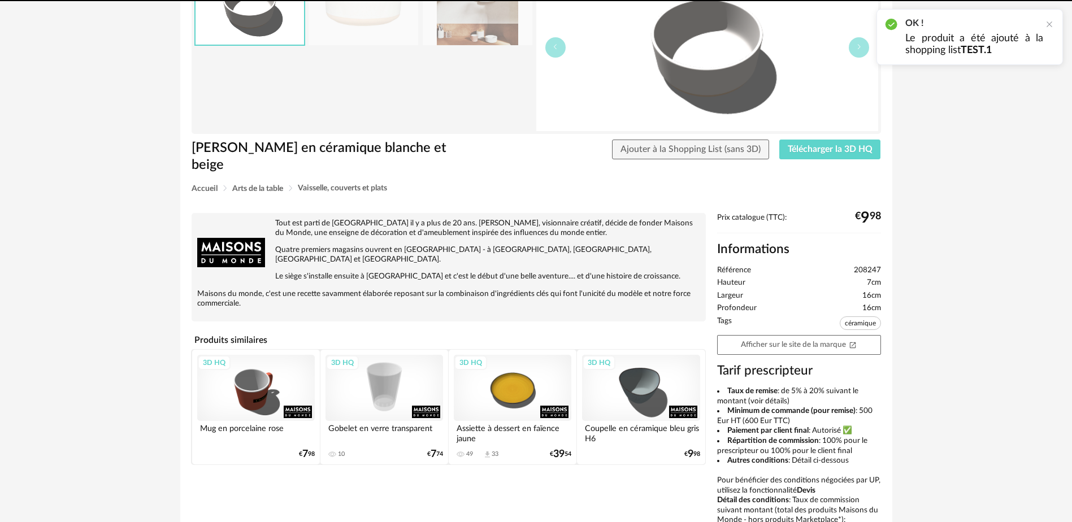
scroll to position [169, 0]
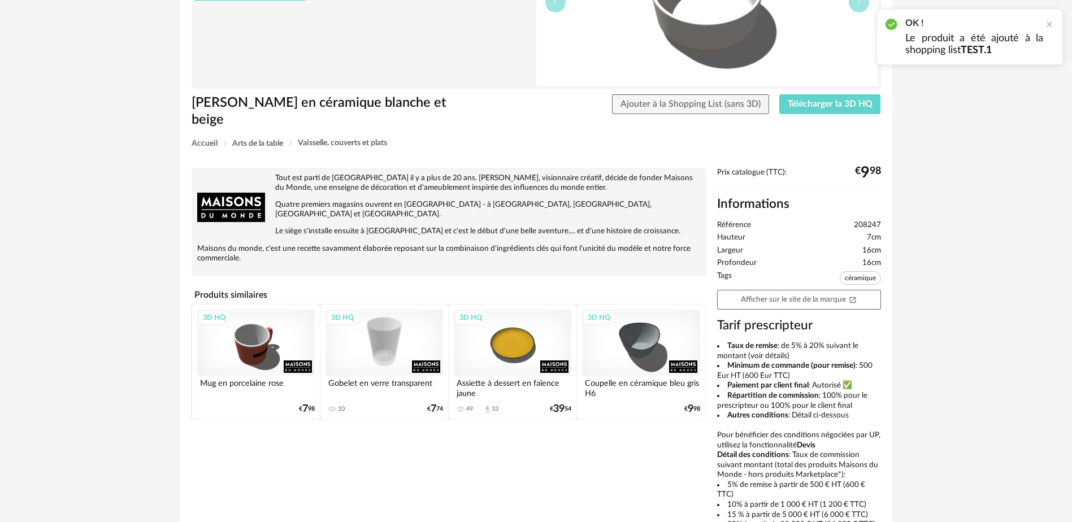
click at [639, 327] on div "3D HQ" at bounding box center [641, 343] width 118 height 66
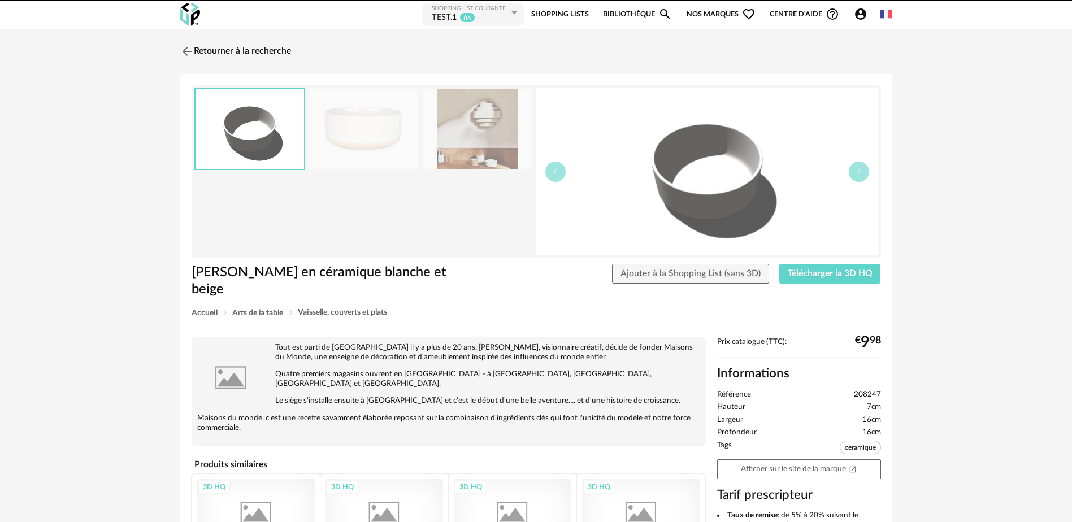
scroll to position [169, 0]
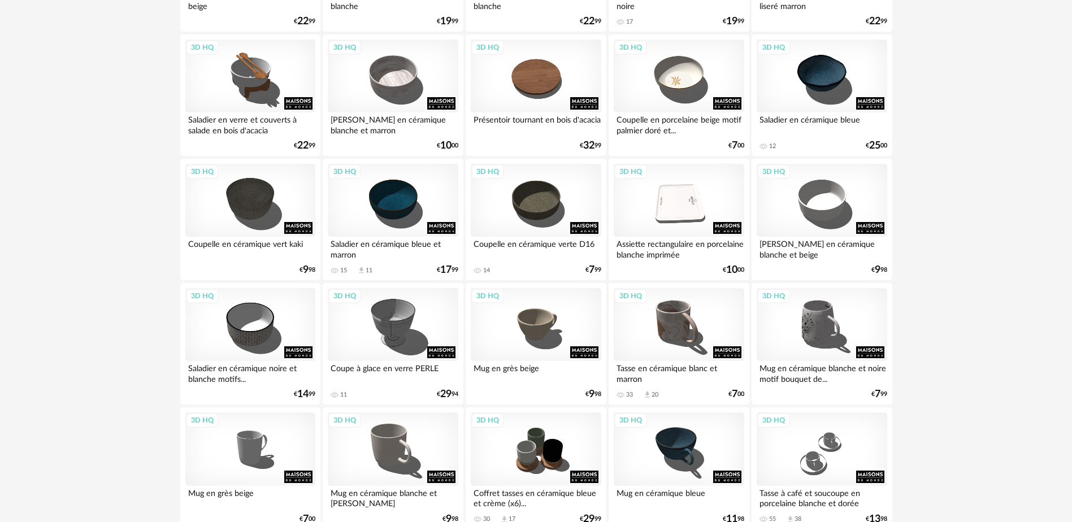
scroll to position [2031, 0]
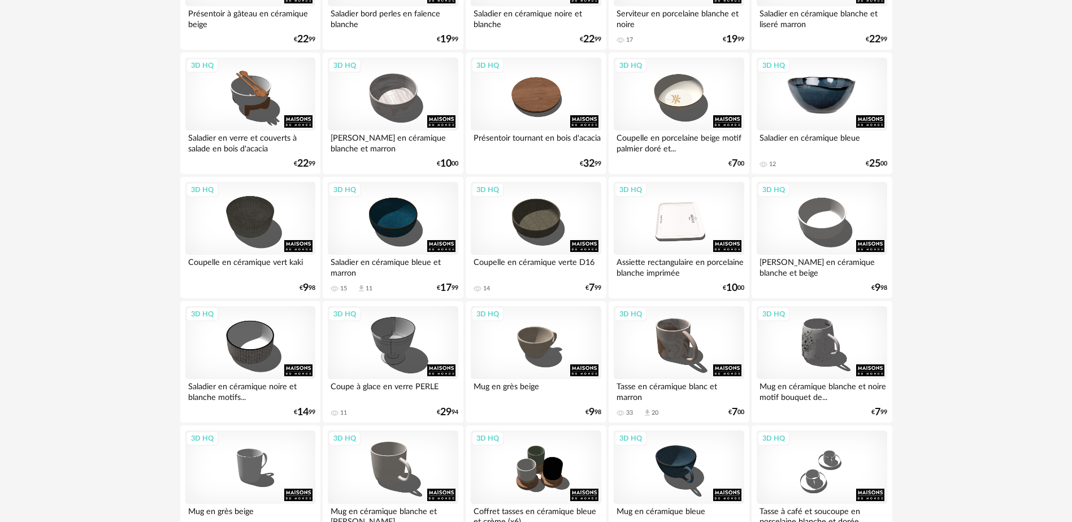
click at [812, 106] on div "3D HQ" at bounding box center [821, 94] width 130 height 73
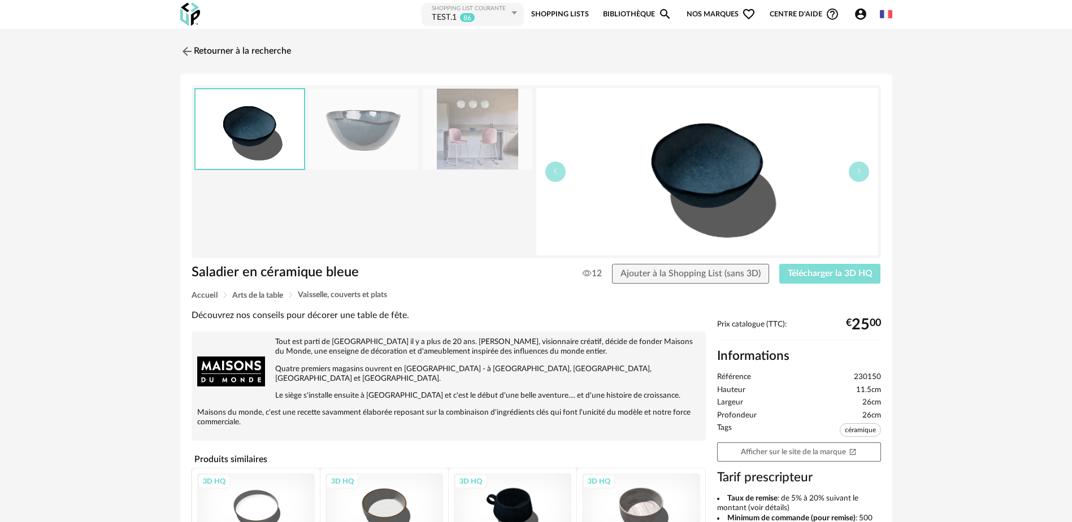
click at [807, 276] on span "Télécharger la 3D HQ" at bounding box center [829, 273] width 85 height 9
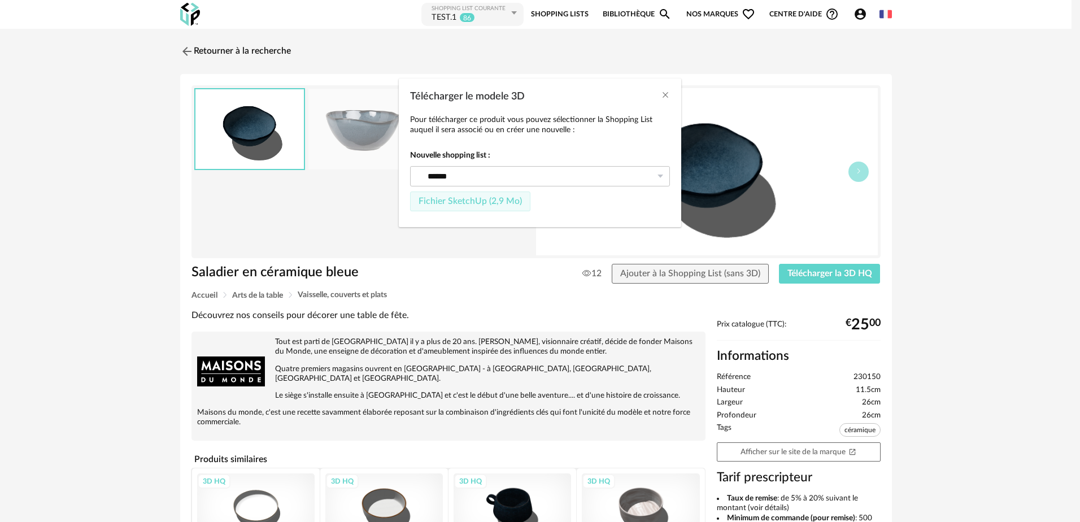
click at [480, 201] on span "Fichier SketchUp (2,9 Mo)" at bounding box center [470, 201] width 103 height 9
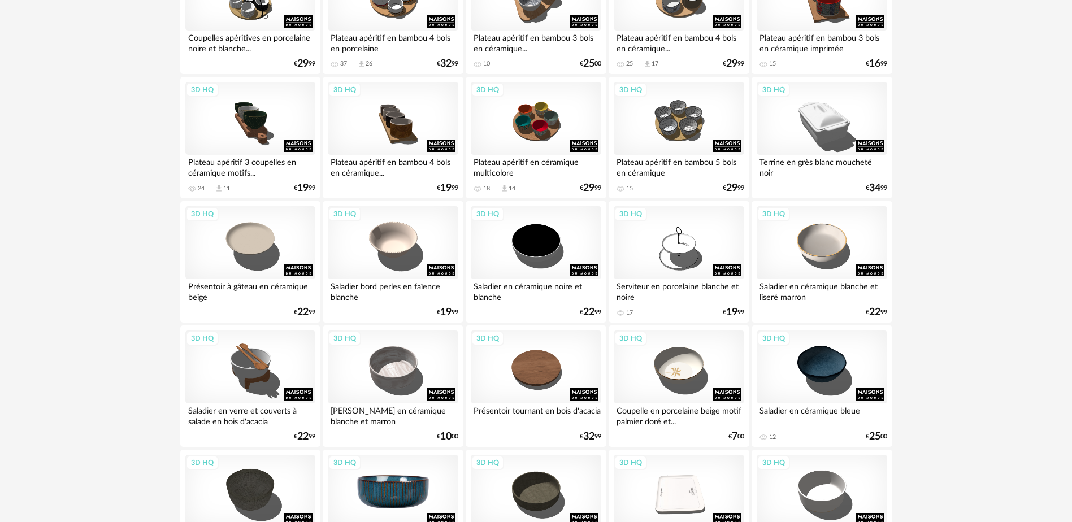
scroll to position [1749, 0]
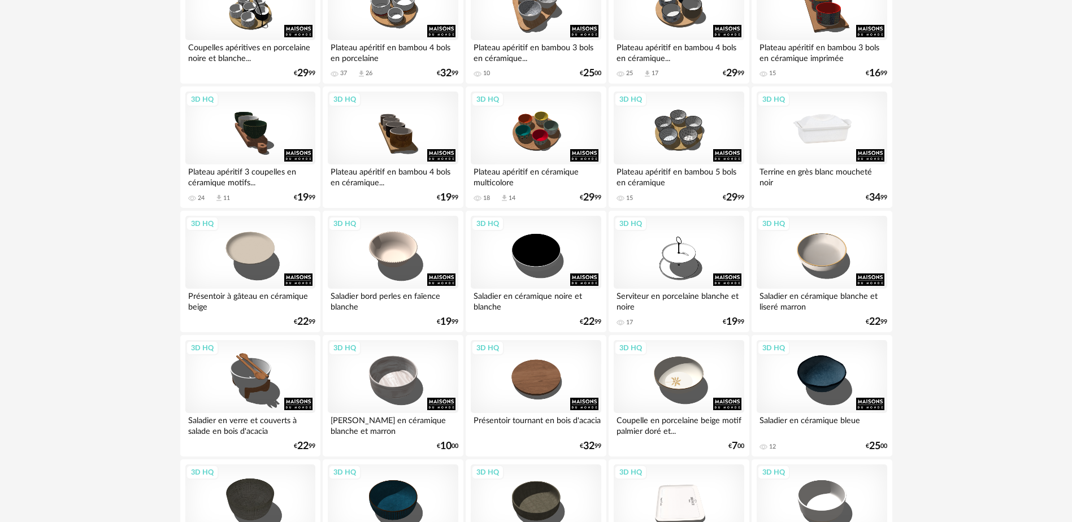
click at [833, 133] on div "3D HQ" at bounding box center [821, 128] width 130 height 73
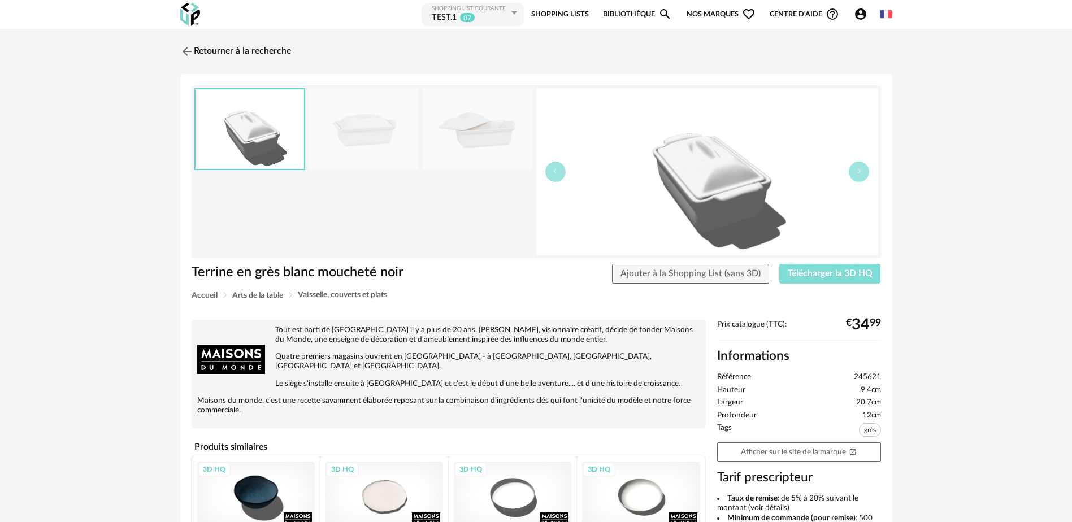
click at [824, 275] on span "Télécharger la 3D HQ" at bounding box center [829, 273] width 85 height 9
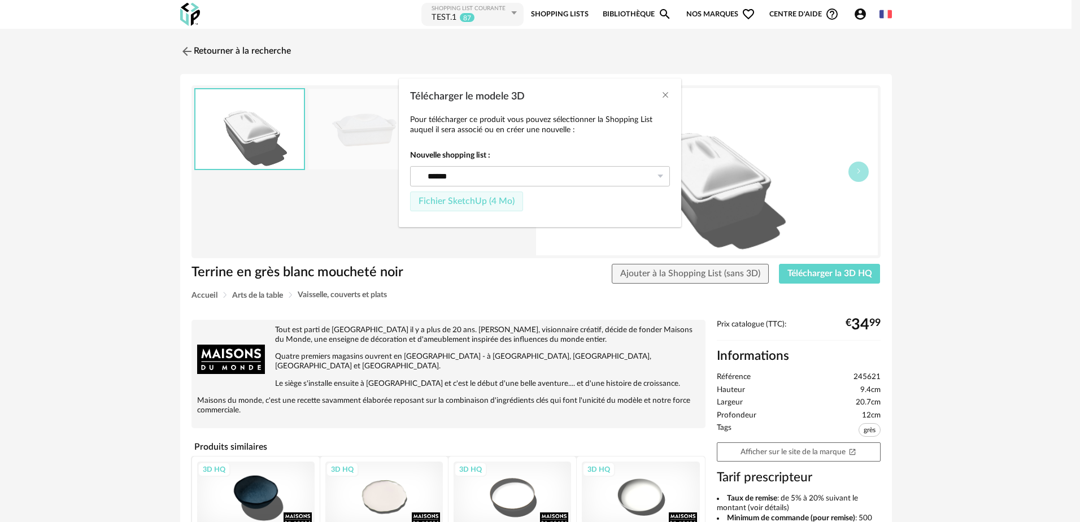
click at [463, 199] on span "Fichier SketchUp (4 Mo)" at bounding box center [467, 201] width 96 height 9
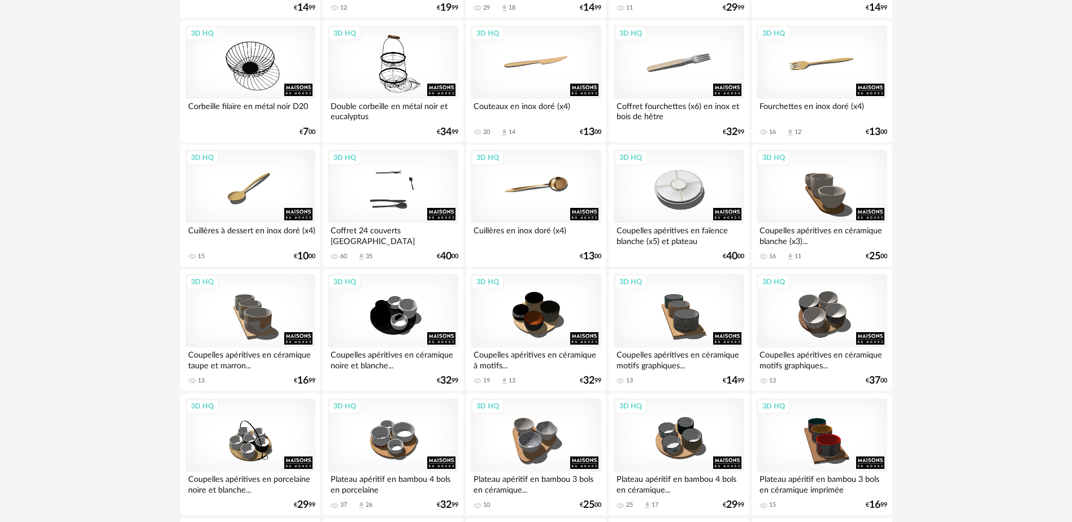
scroll to position [1297, 0]
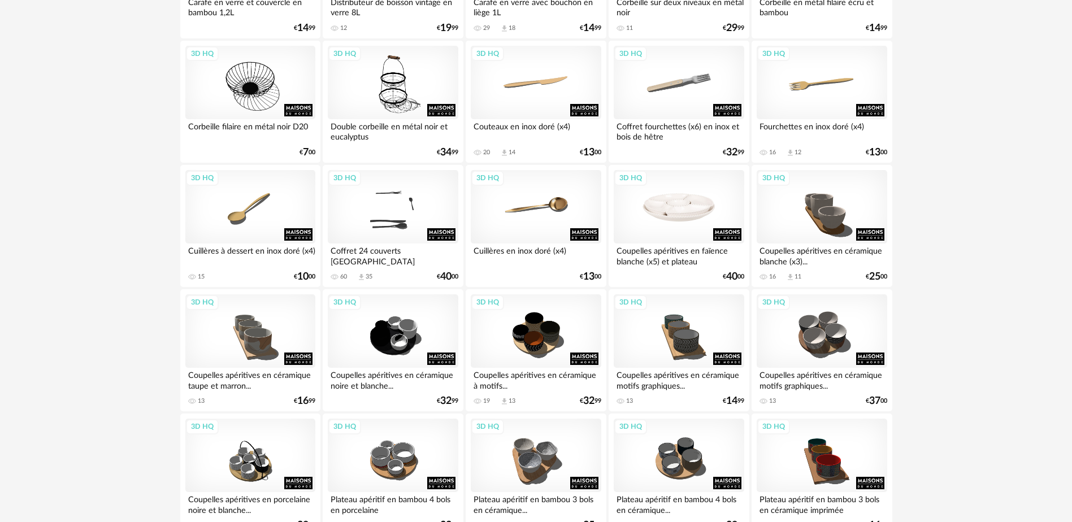
click at [683, 220] on div "3D HQ" at bounding box center [678, 206] width 130 height 73
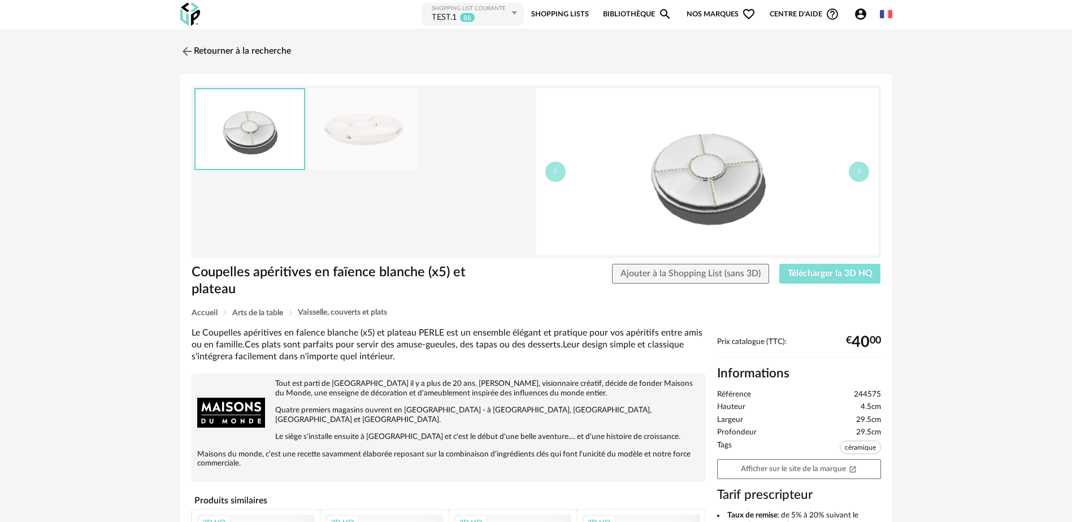
click at [808, 273] on span "Télécharger la 3D HQ" at bounding box center [829, 273] width 85 height 9
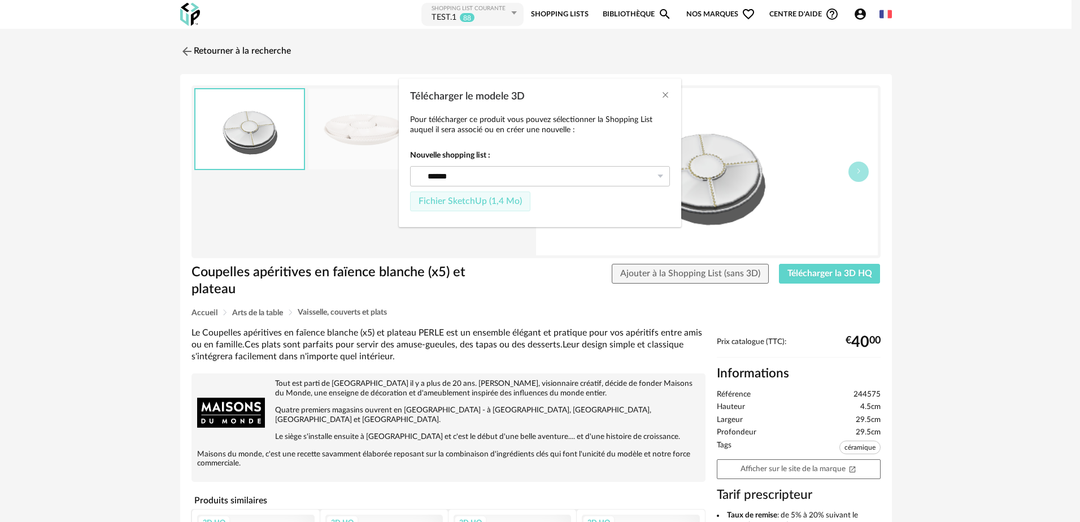
click at [481, 199] on span "Fichier SketchUp (1,4 Mo)" at bounding box center [470, 201] width 103 height 9
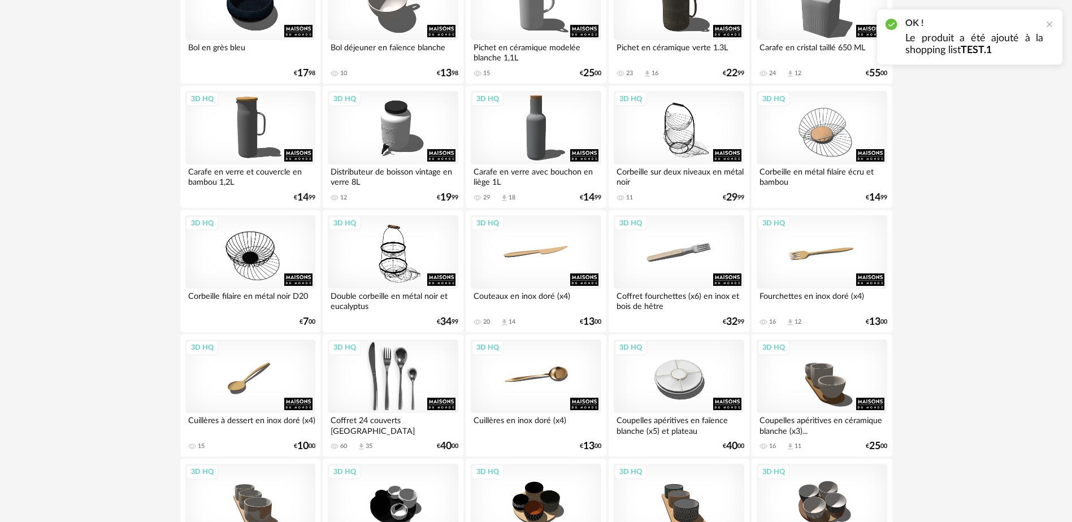
scroll to position [1071, 0]
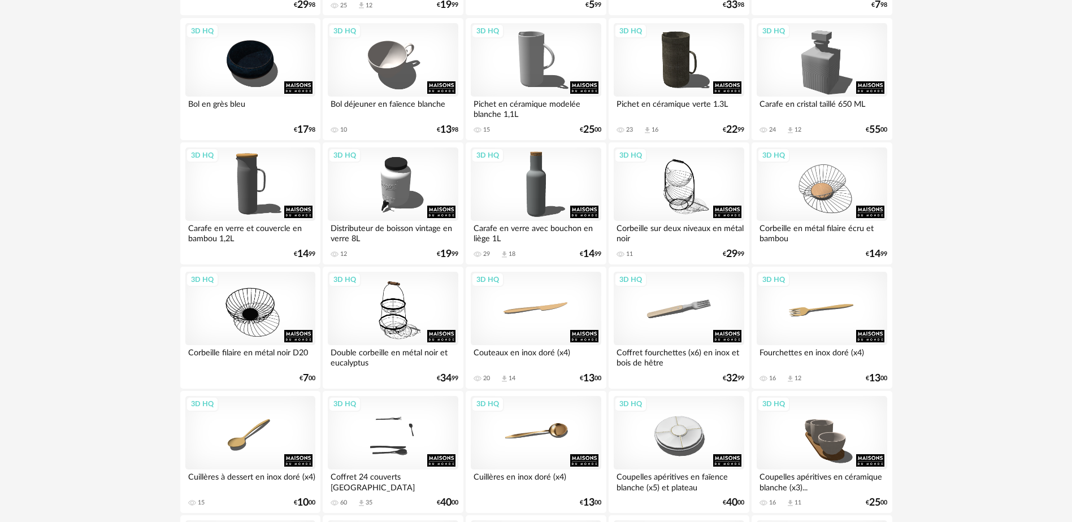
click at [673, 229] on div "Corbeille sur deux niveaux en métal noir" at bounding box center [678, 232] width 130 height 23
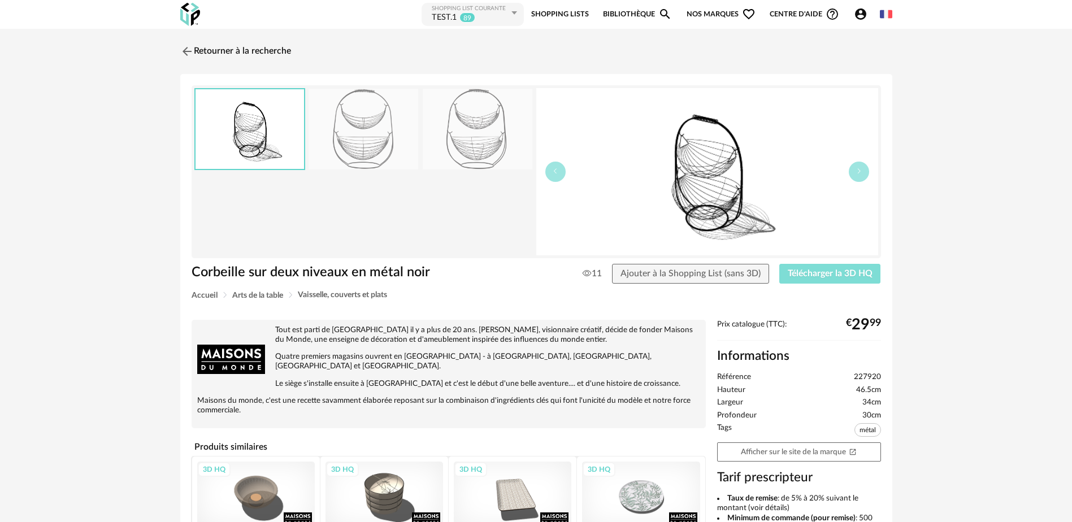
click at [839, 273] on span "Télécharger la 3D HQ" at bounding box center [829, 273] width 85 height 9
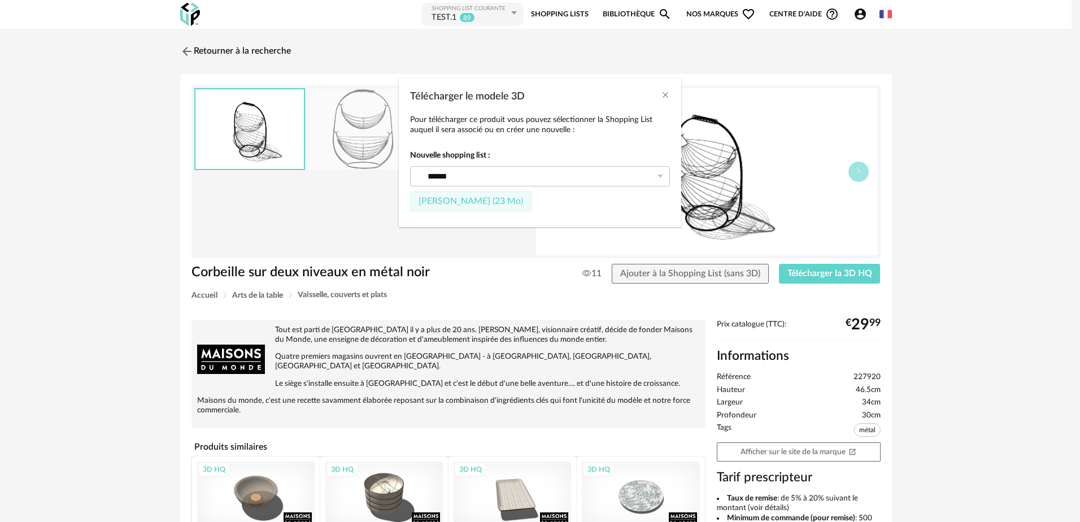
click at [483, 201] on span "[PERSON_NAME] (23 Mo)" at bounding box center [471, 201] width 105 height 9
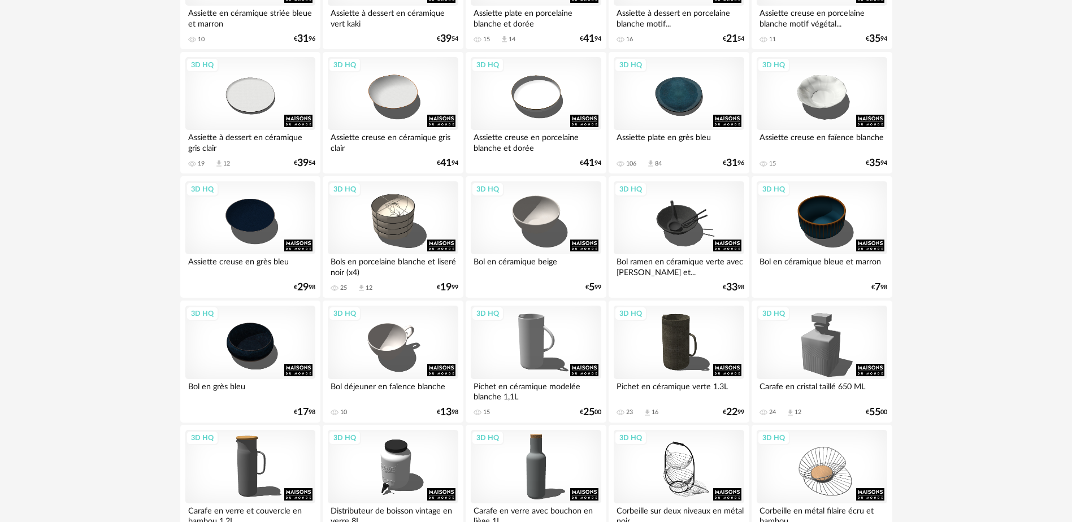
scroll to position [732, 0]
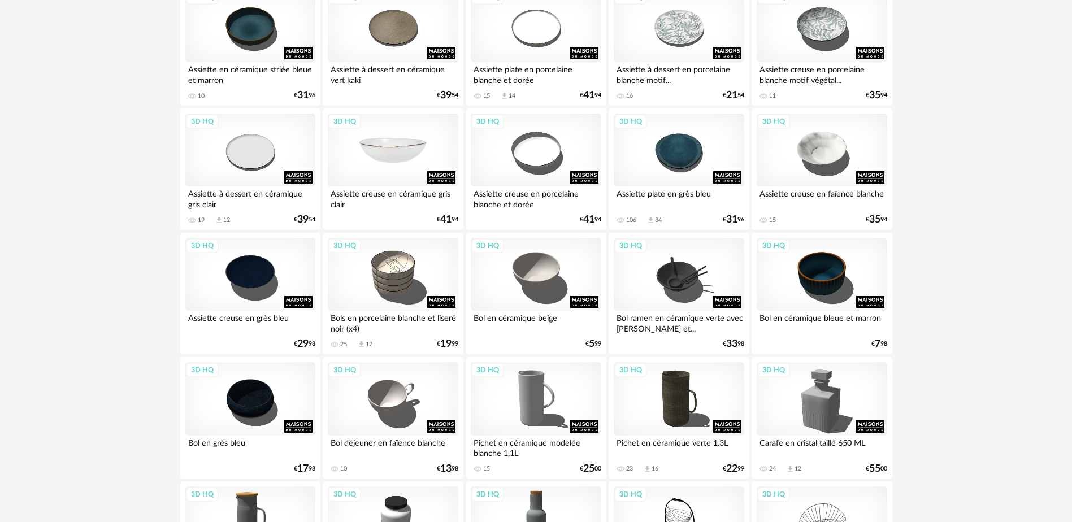
click at [393, 159] on div "3D HQ" at bounding box center [393, 150] width 130 height 73
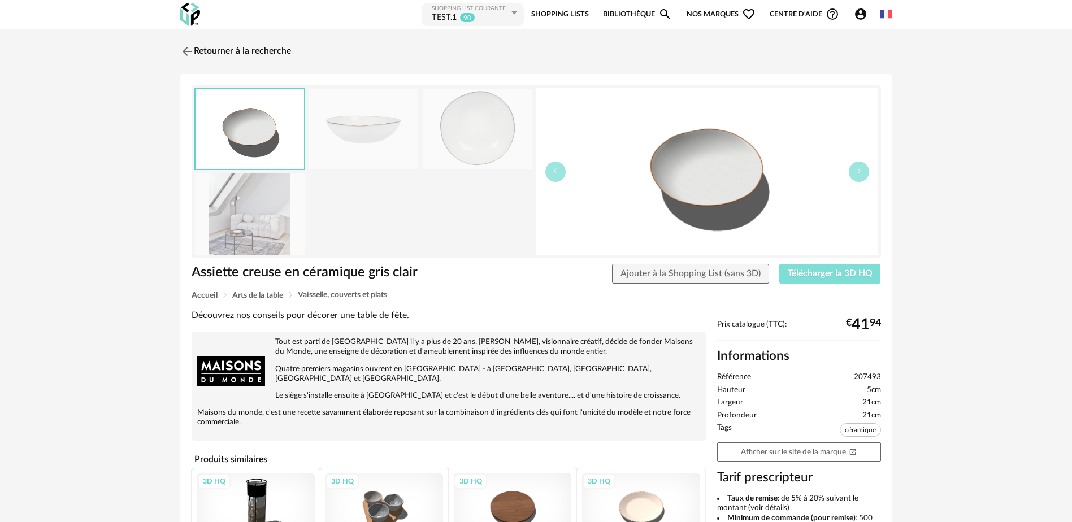
click at [799, 273] on span "Télécharger la 3D HQ" at bounding box center [829, 273] width 85 height 9
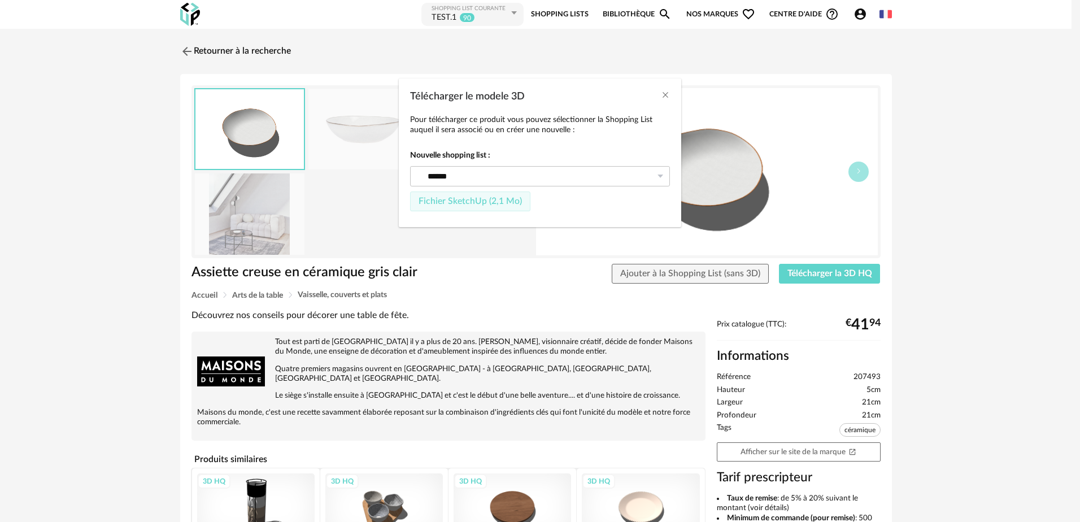
click at [432, 204] on span "Fichier SketchUp (2,1 Mo)" at bounding box center [470, 201] width 103 height 9
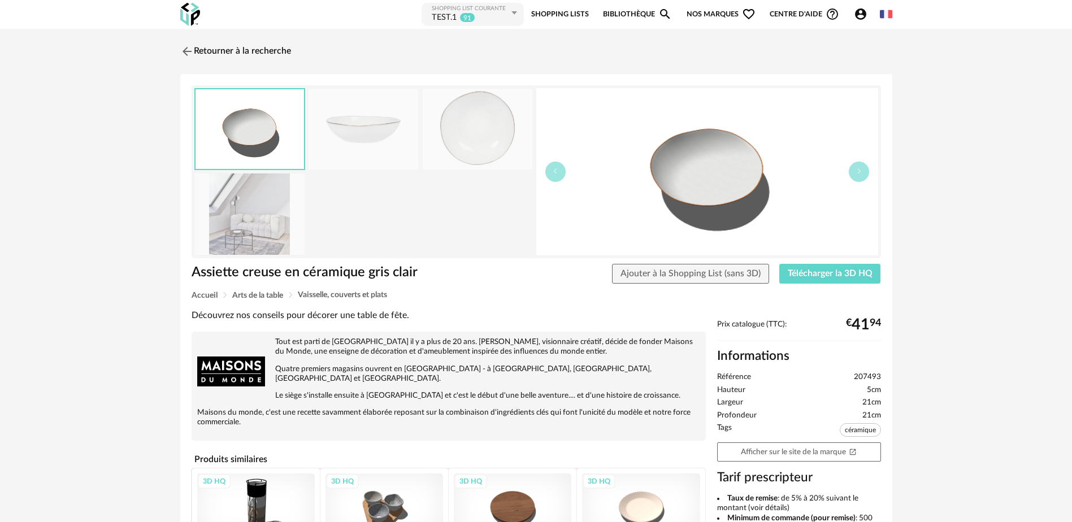
click at [643, 10] on link "Bibliothèque Magnify icon" at bounding box center [637, 14] width 69 height 25
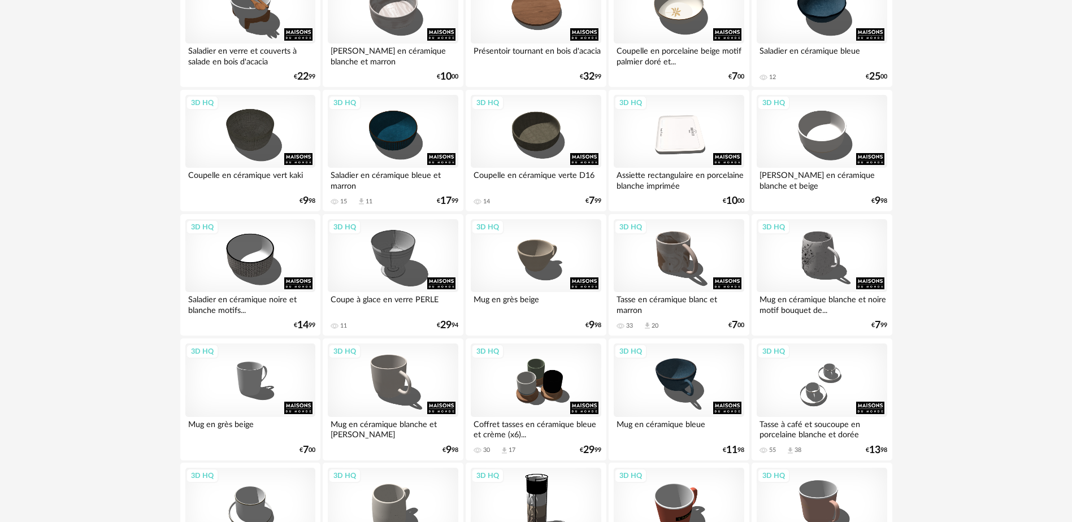
scroll to position [2257, 0]
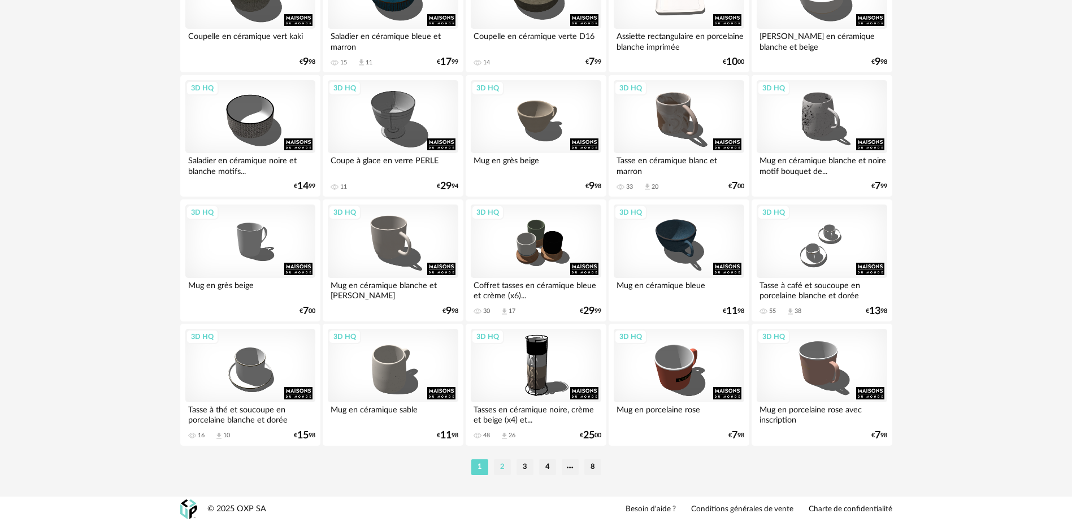
click at [501, 470] on li "2" at bounding box center [502, 467] width 17 height 16
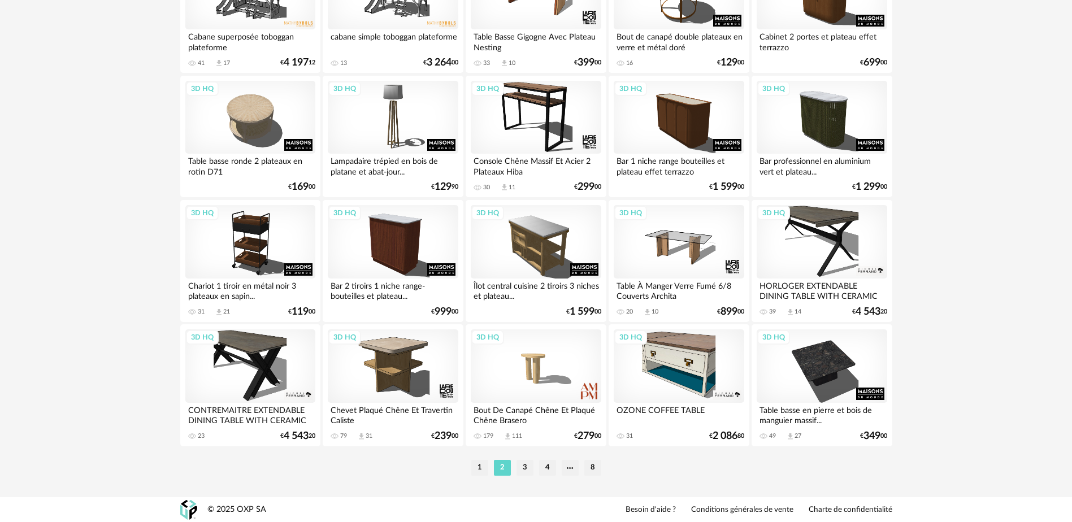
scroll to position [2257, 0]
click at [591, 465] on li "8" at bounding box center [592, 467] width 17 height 16
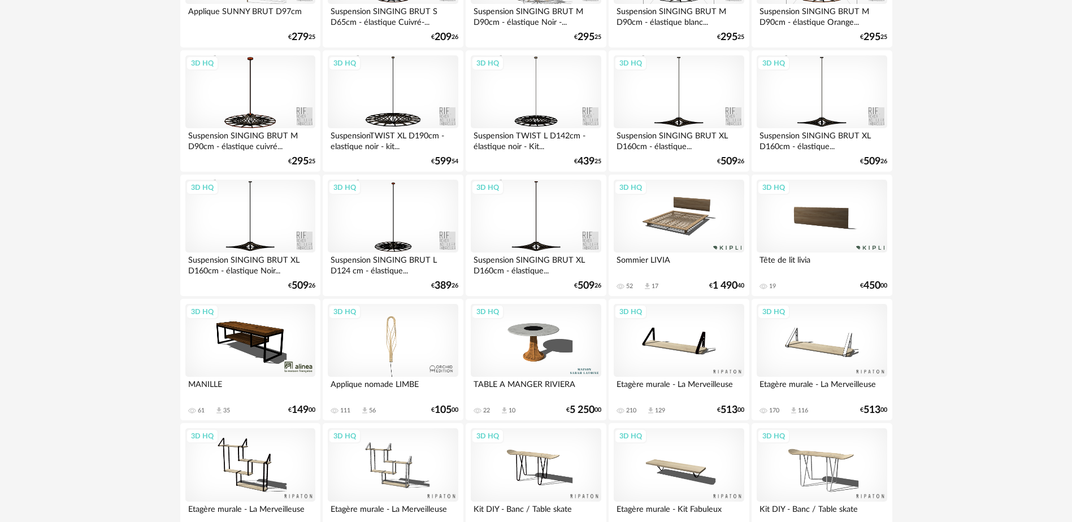
scroll to position [2361, 0]
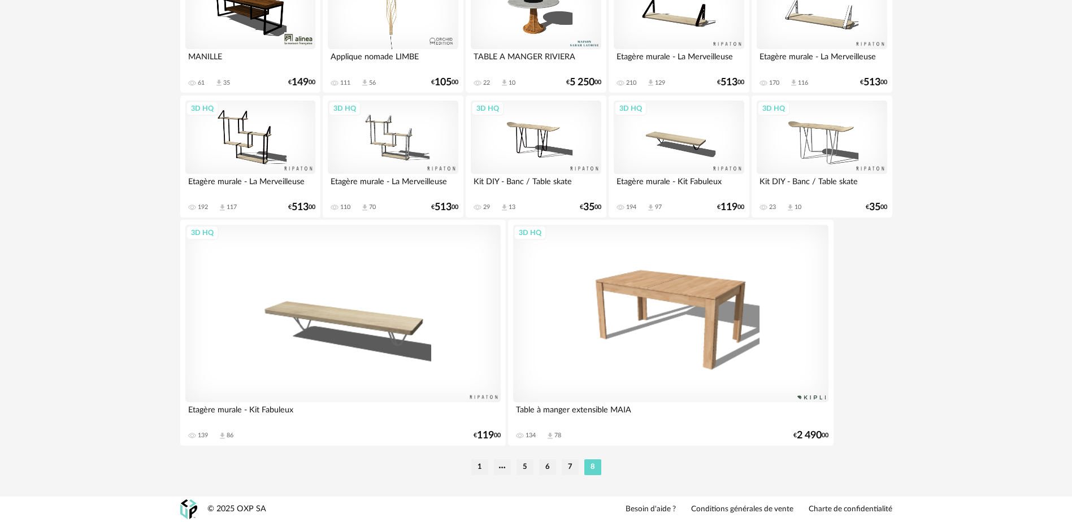
click at [571, 470] on li "7" at bounding box center [570, 467] width 17 height 16
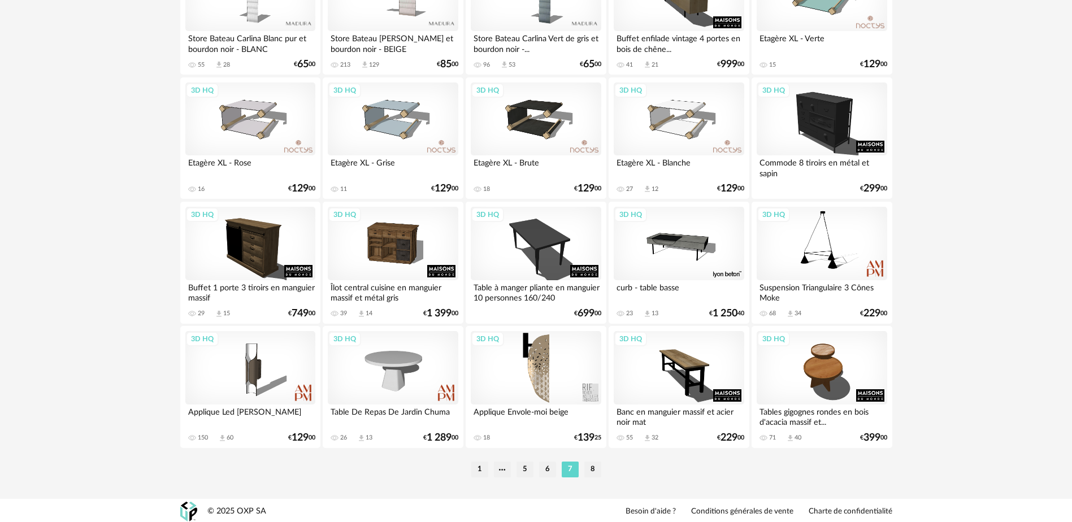
scroll to position [2257, 0]
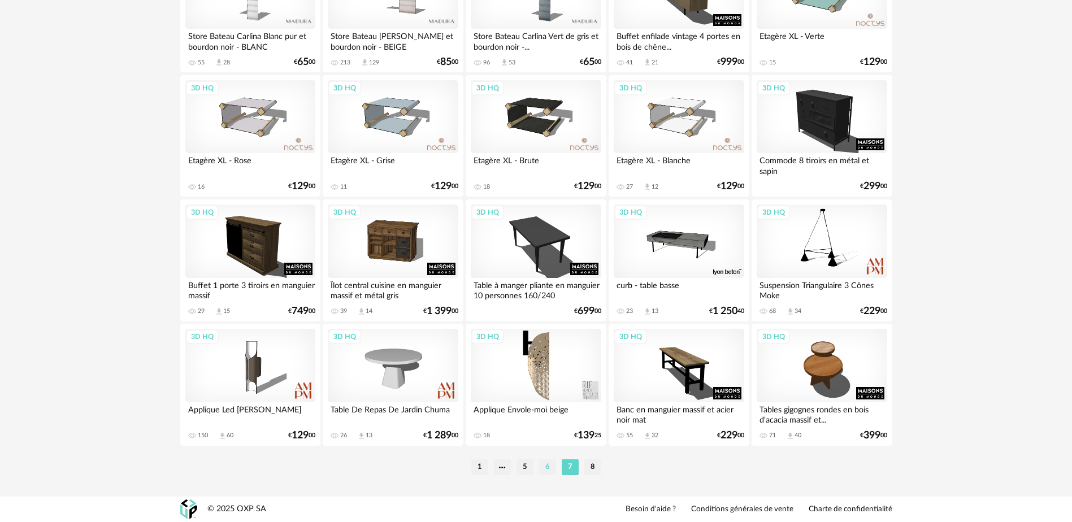
click at [547, 467] on li "6" at bounding box center [547, 467] width 17 height 16
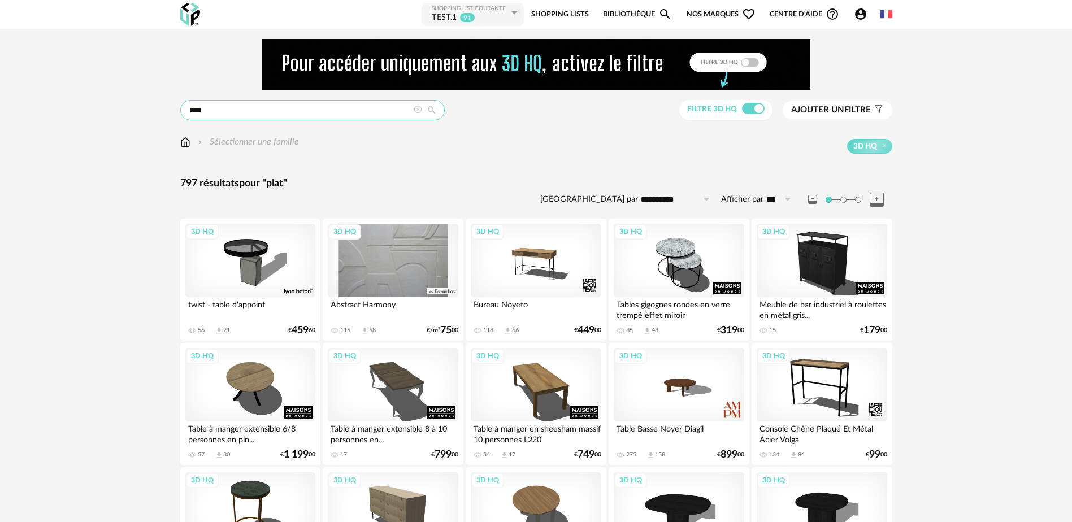
click at [225, 111] on input "****" at bounding box center [312, 110] width 264 height 20
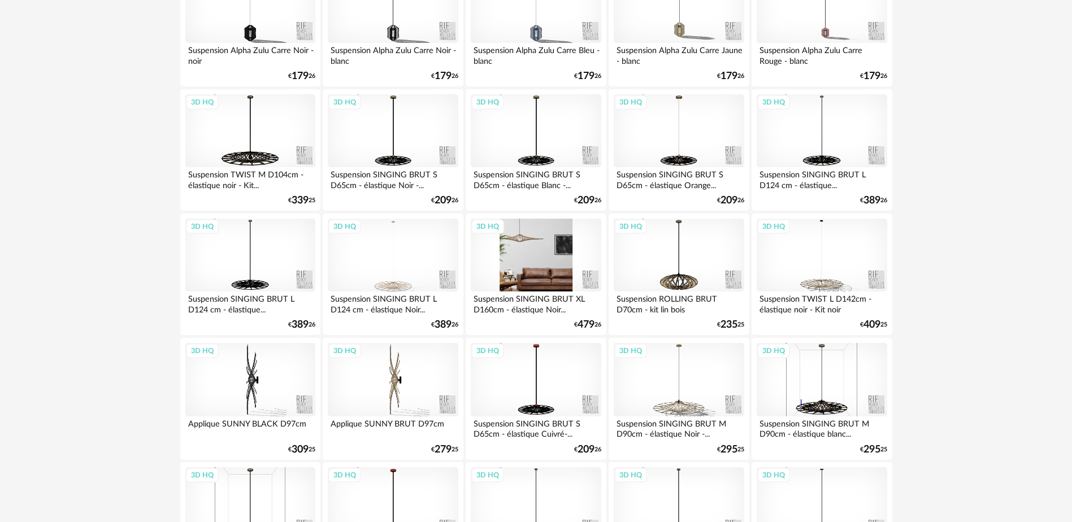
scroll to position [2257, 0]
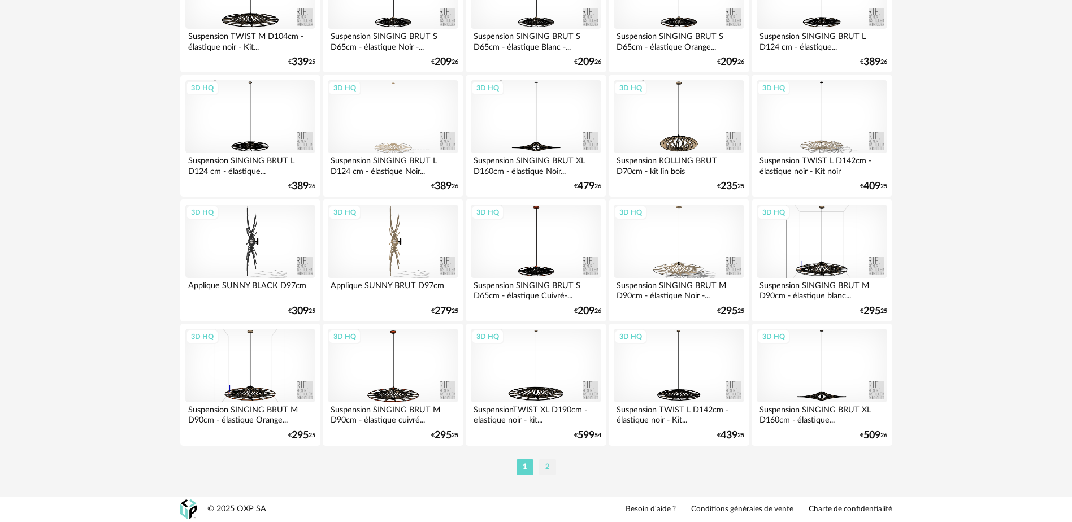
click at [546, 470] on li "2" at bounding box center [547, 467] width 17 height 16
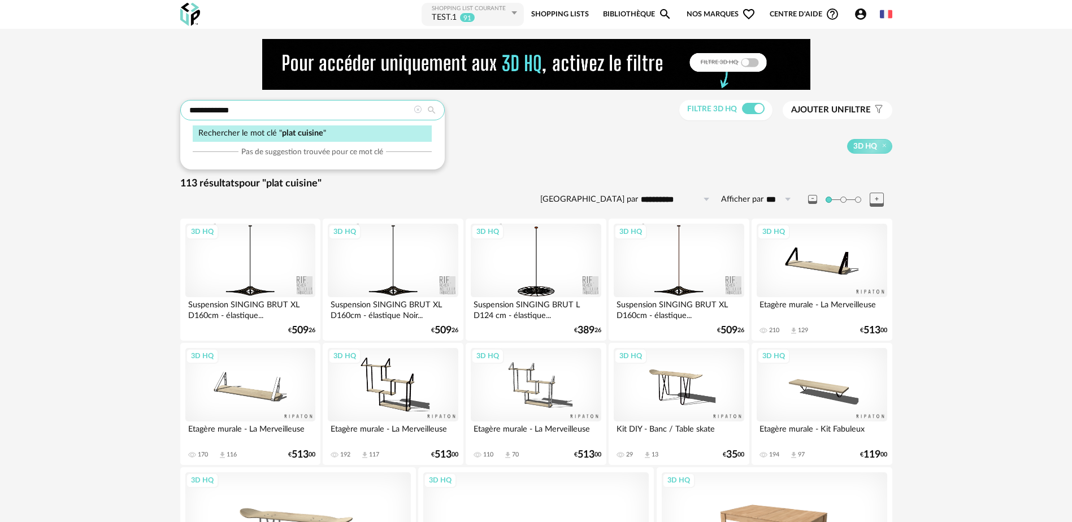
click at [203, 109] on input "**********" at bounding box center [312, 110] width 264 height 20
type input "**********"
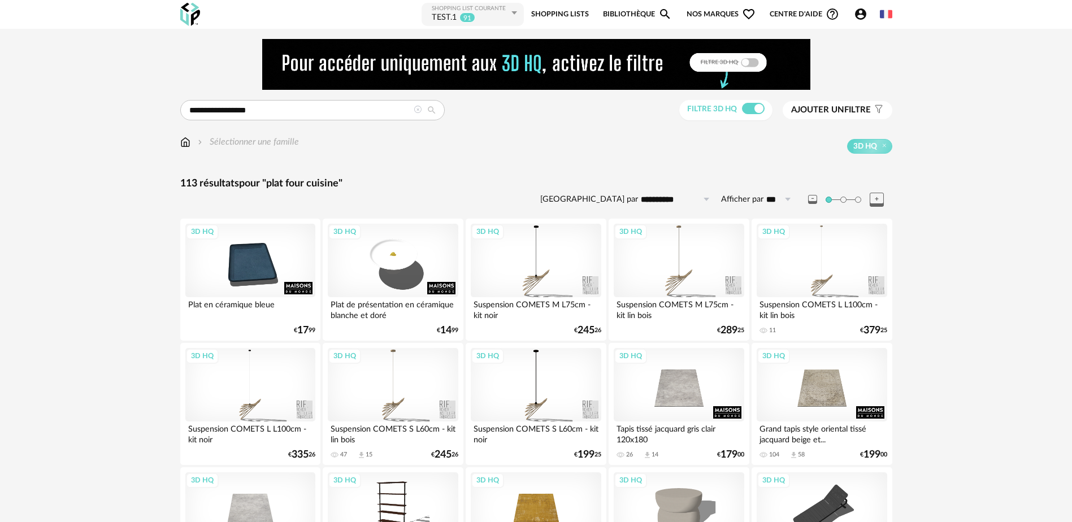
click at [416, 111] on icon at bounding box center [418, 110] width 8 height 8
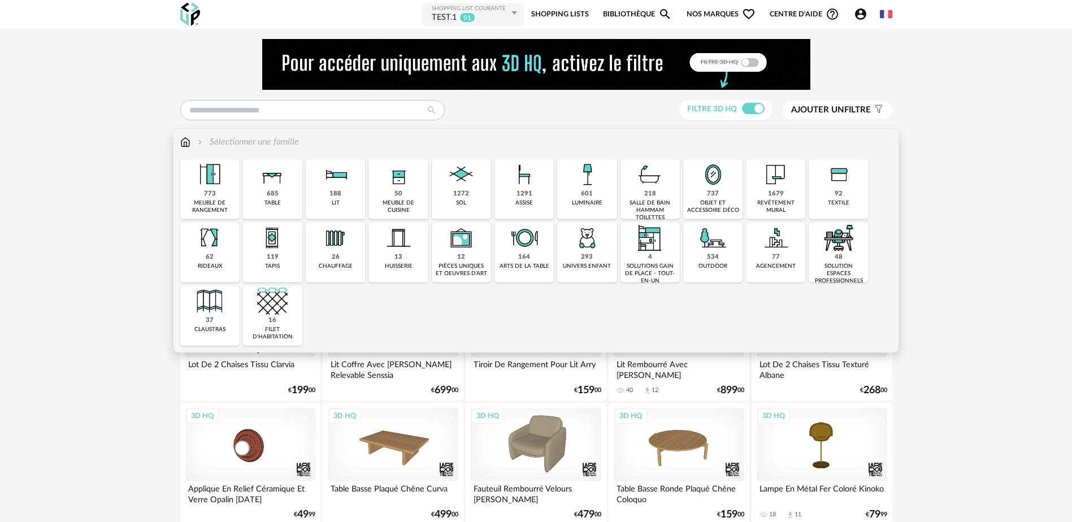
click at [711, 188] on img at bounding box center [713, 174] width 31 height 31
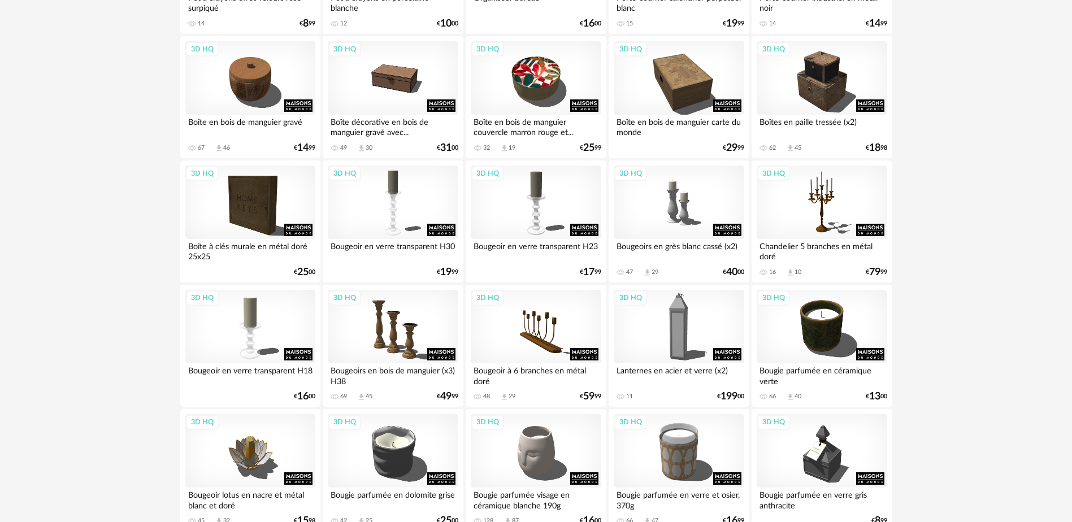
scroll to position [1186, 0]
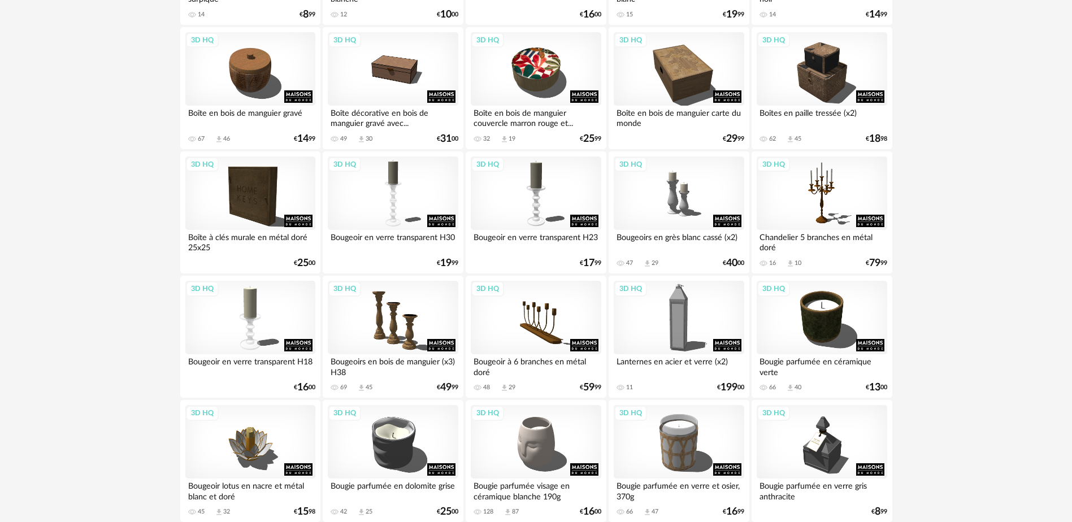
click at [386, 236] on div "Bougeoir en verre transparent H30" at bounding box center [393, 241] width 130 height 23
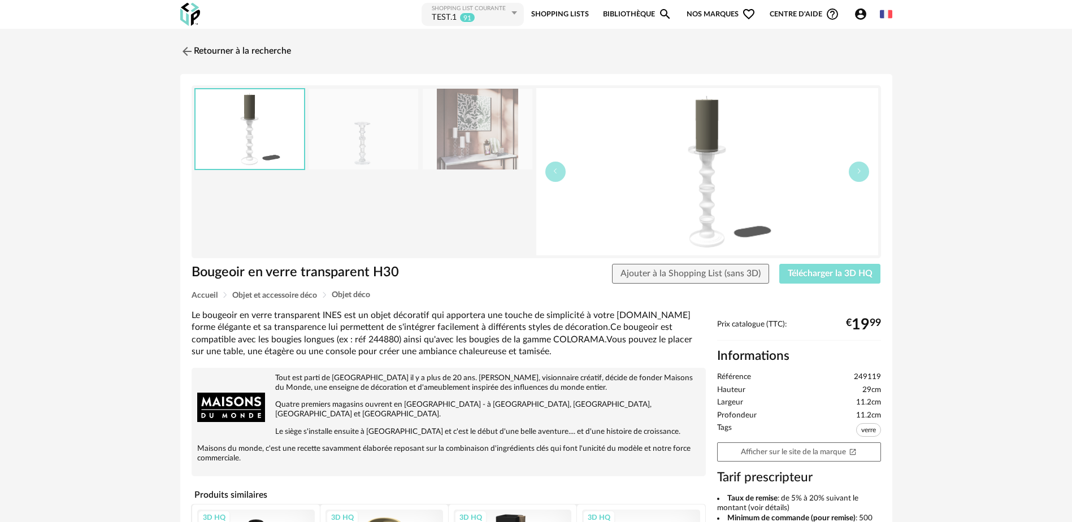
click at [805, 275] on span "Télécharger la 3D HQ" at bounding box center [829, 273] width 85 height 9
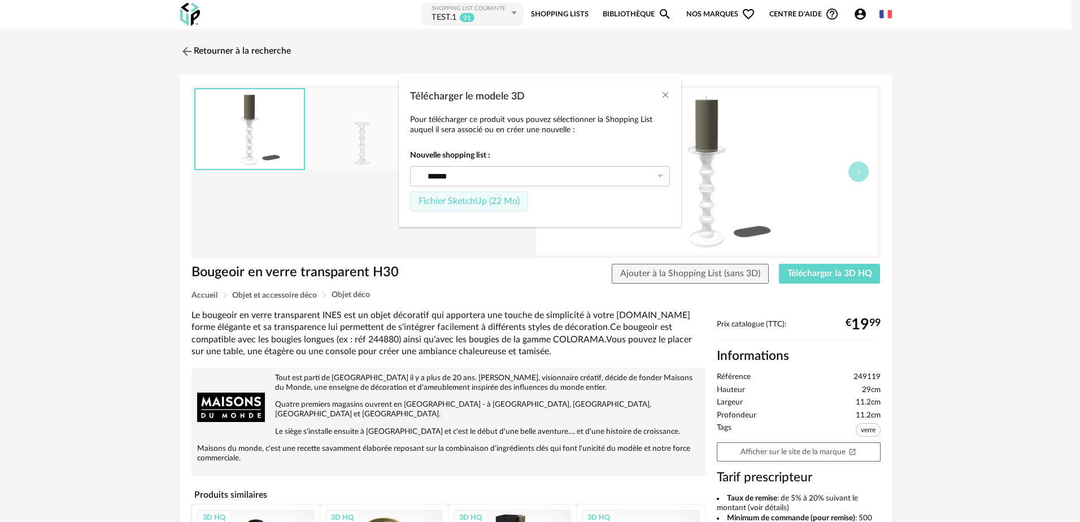
click at [472, 202] on span "Fichier SketchUp (22 Mo)" at bounding box center [469, 201] width 101 height 9
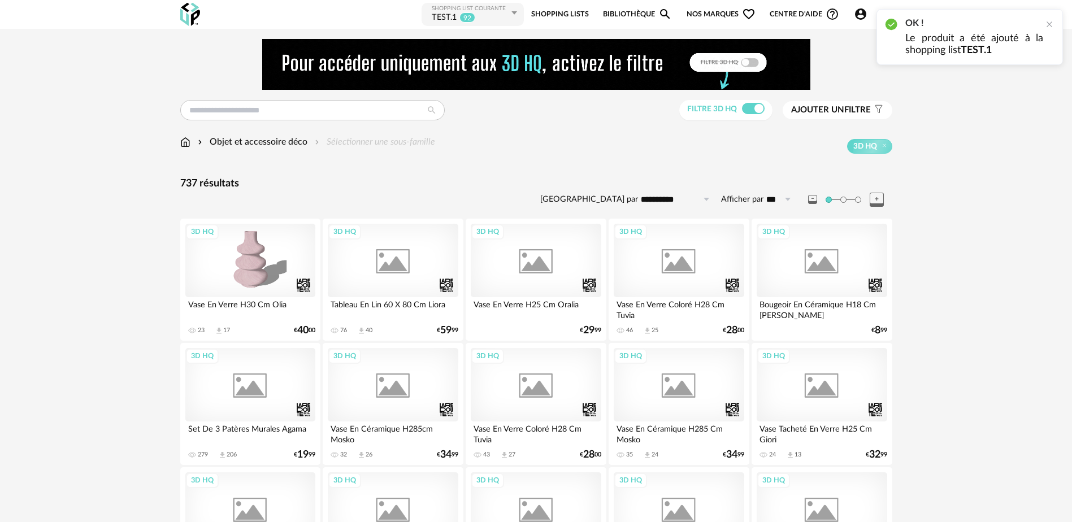
scroll to position [1186, 0]
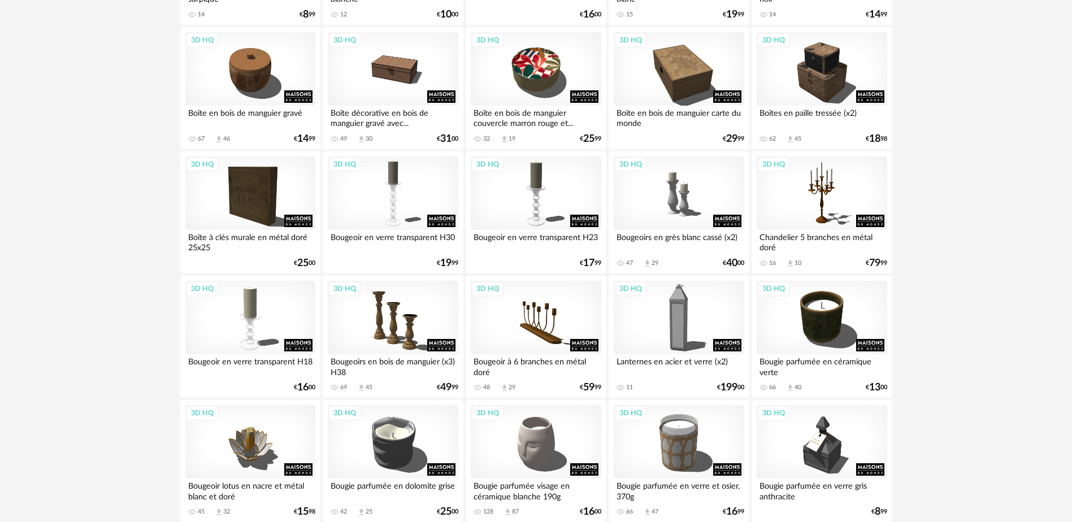
click at [292, 354] on div "Bougeoir en verre transparent H18" at bounding box center [250, 365] width 130 height 23
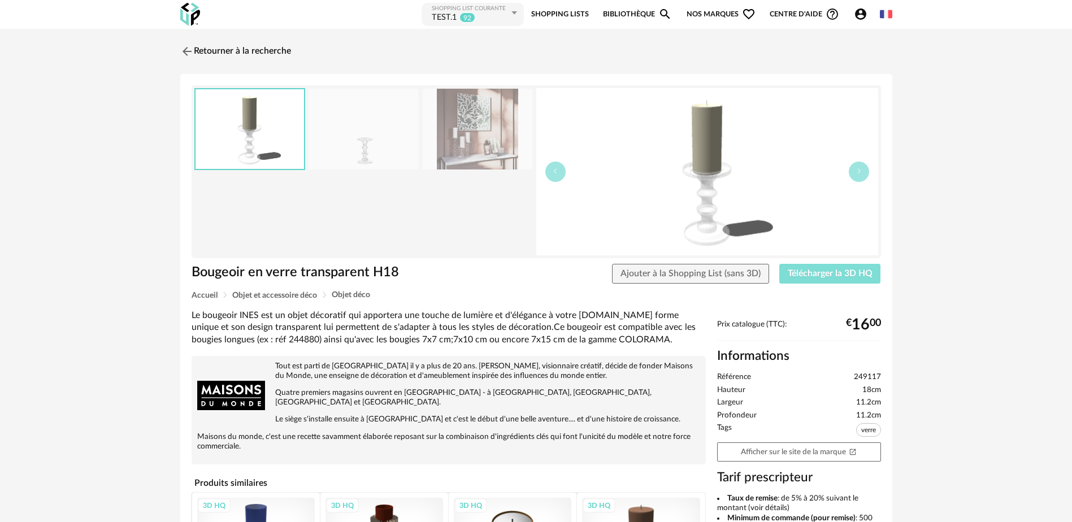
click at [793, 272] on span "Télécharger la 3D HQ" at bounding box center [829, 273] width 85 height 9
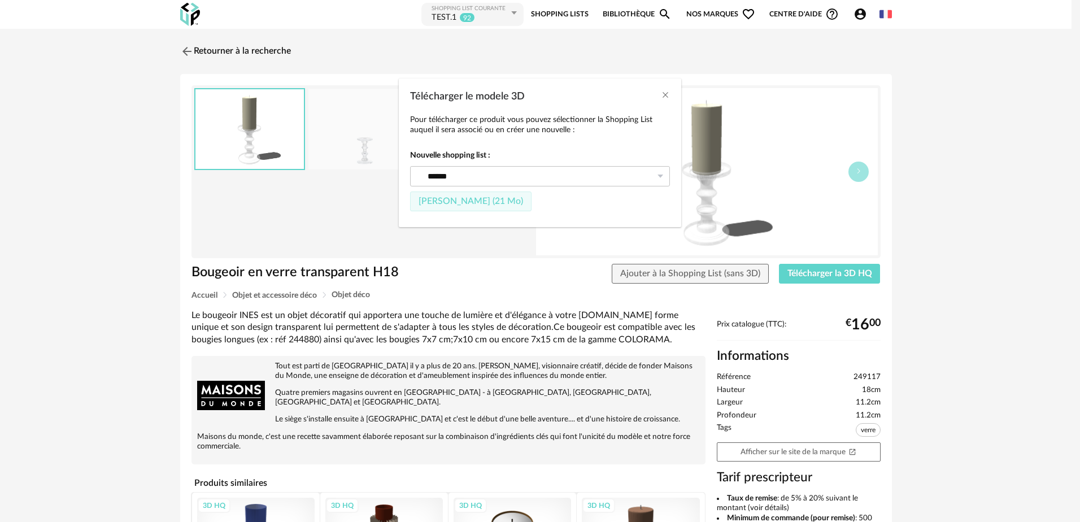
click at [473, 203] on span "[PERSON_NAME] (21 Mo)" at bounding box center [471, 201] width 105 height 9
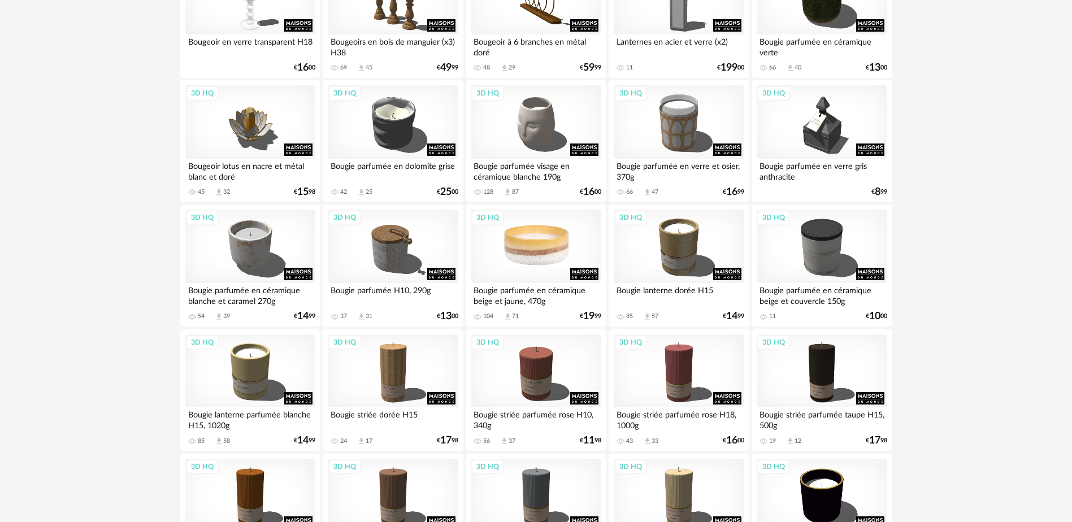
scroll to position [1525, 0]
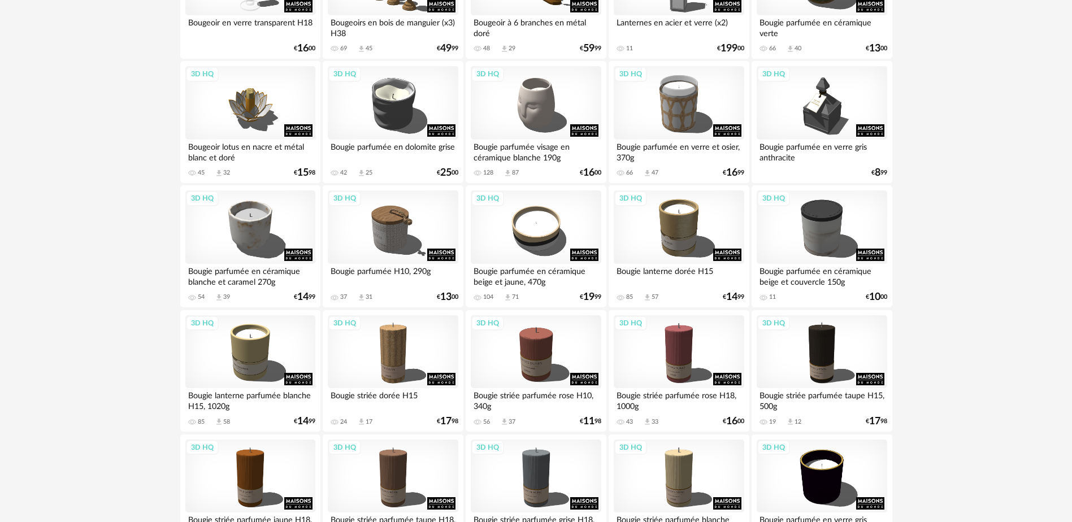
click at [541, 273] on div "Bougie parfumée en céramique beige et jaune, 470g" at bounding box center [536, 275] width 130 height 23
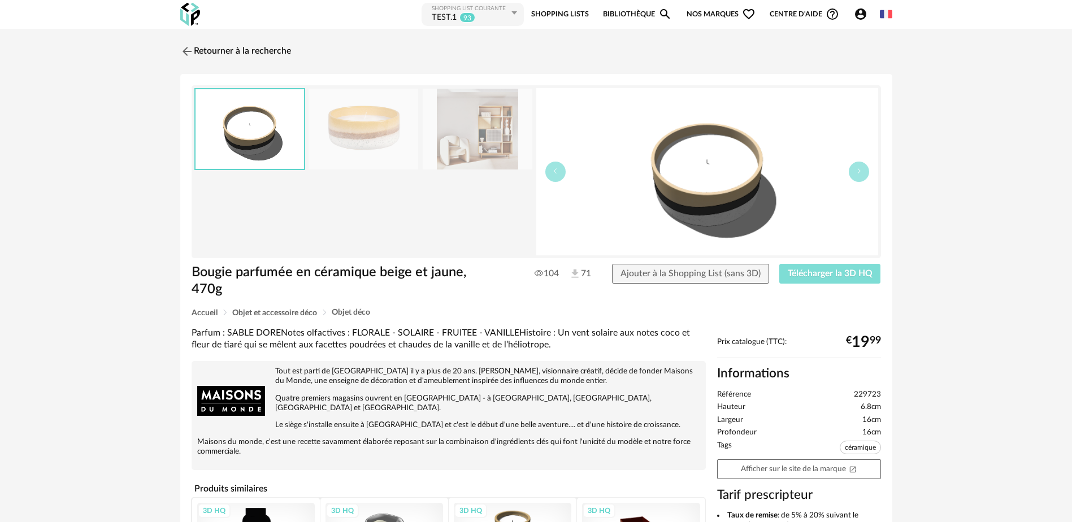
click at [808, 276] on span "Télécharger la 3D HQ" at bounding box center [829, 273] width 85 height 9
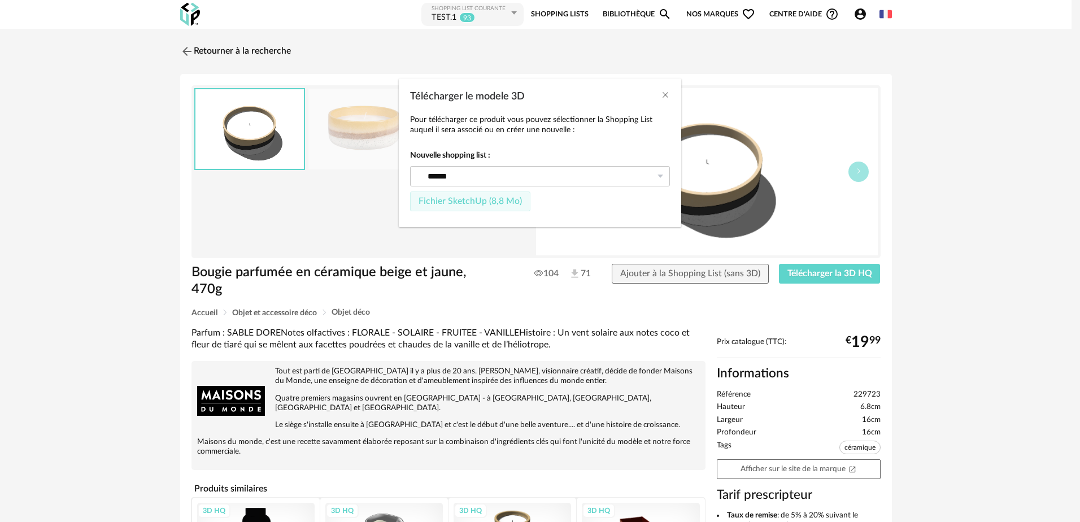
click at [461, 206] on button "Fichier SketchUp (8,8 Mo)" at bounding box center [470, 202] width 120 height 20
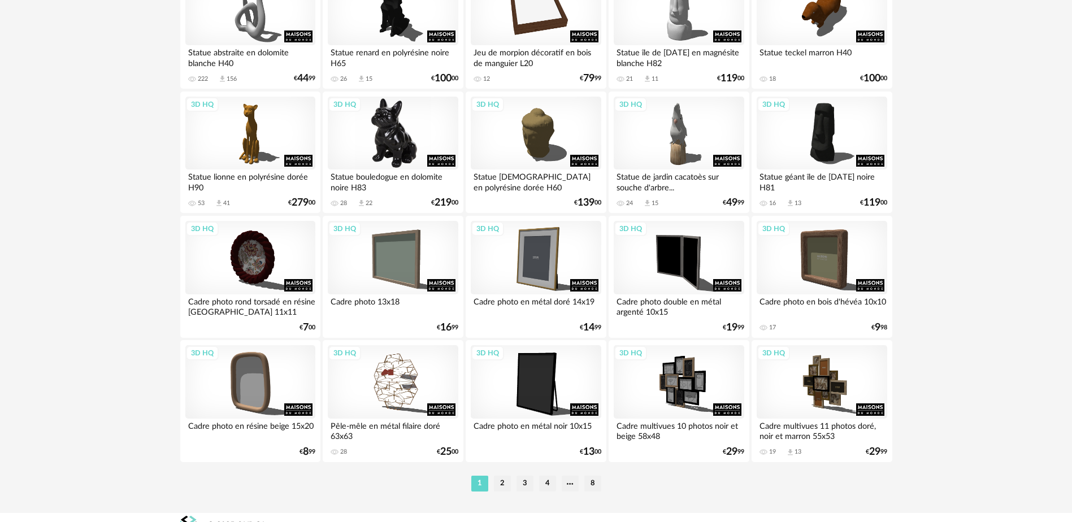
scroll to position [2257, 0]
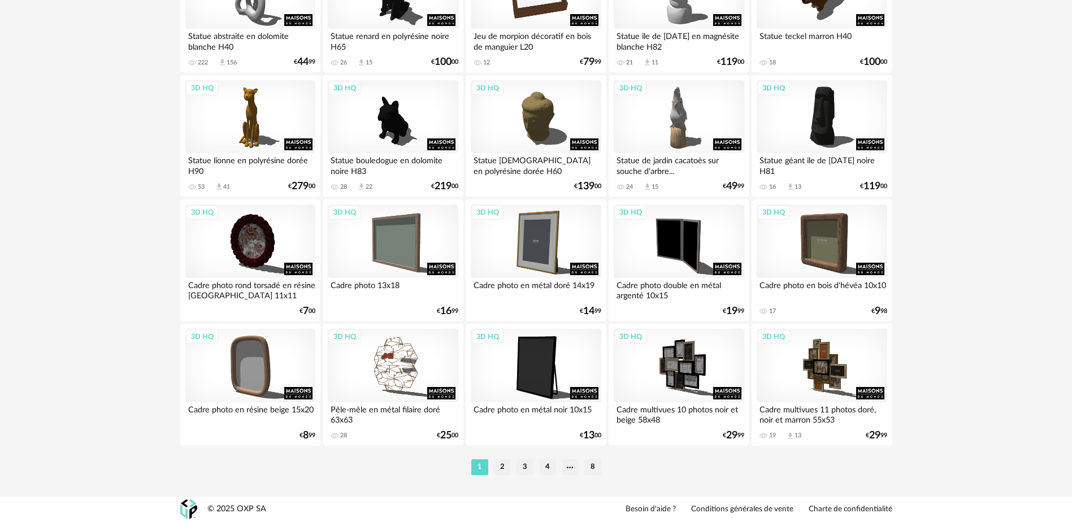
click at [529, 287] on div "Cadre photo en métal doré 14x19" at bounding box center [536, 289] width 130 height 23
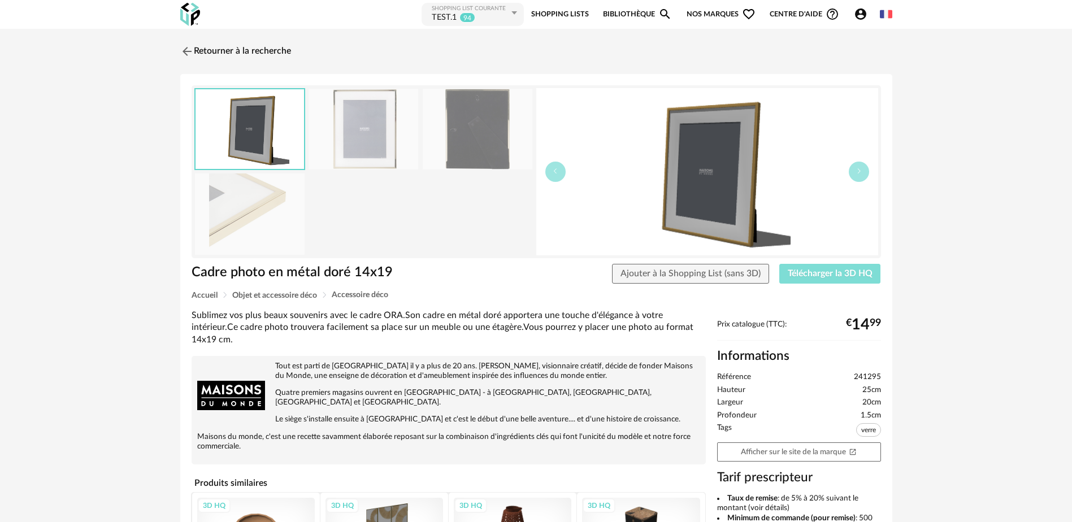
click at [808, 273] on span "Télécharger la 3D HQ" at bounding box center [829, 273] width 85 height 9
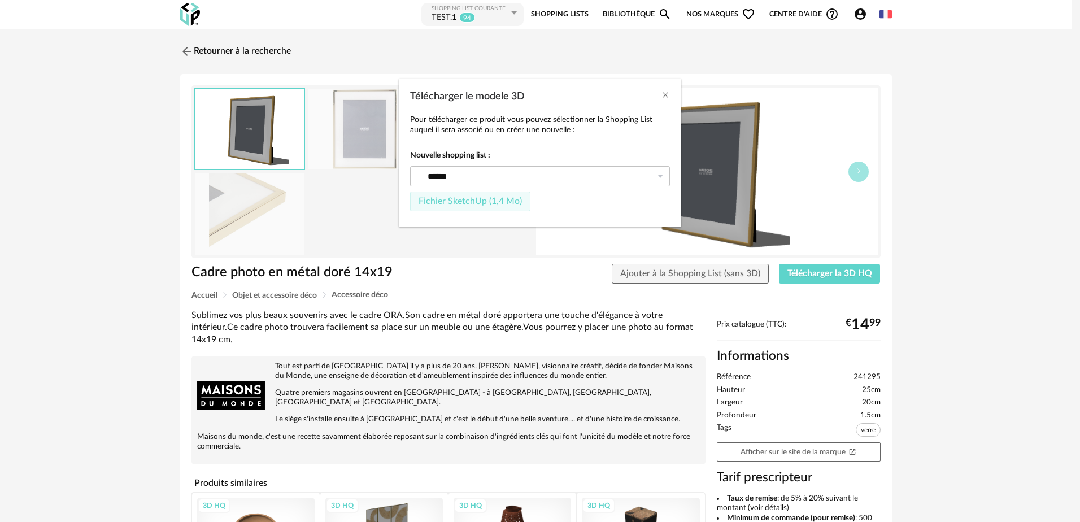
click at [462, 203] on span "Fichier SketchUp (1,4 Mo)" at bounding box center [470, 201] width 103 height 9
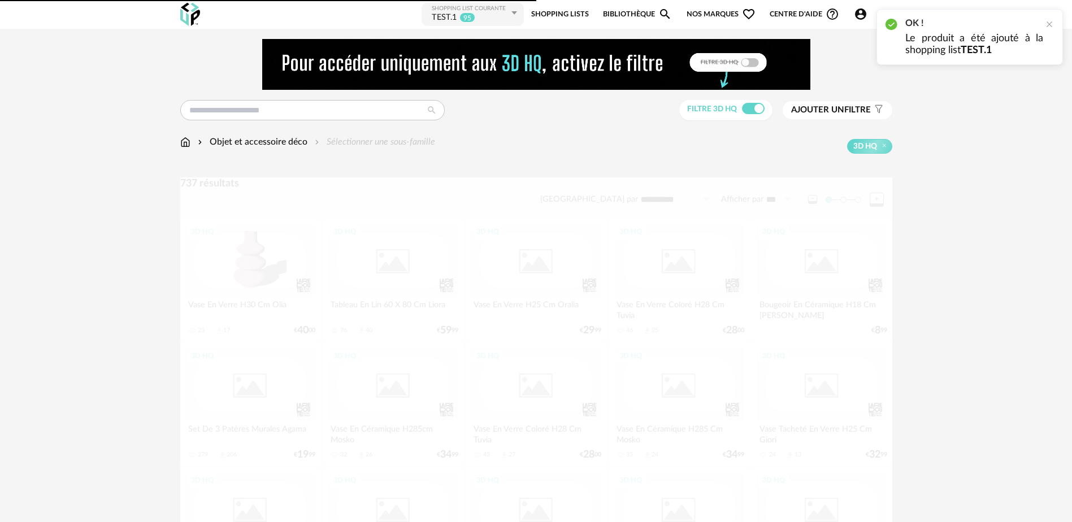
scroll to position [2257, 0]
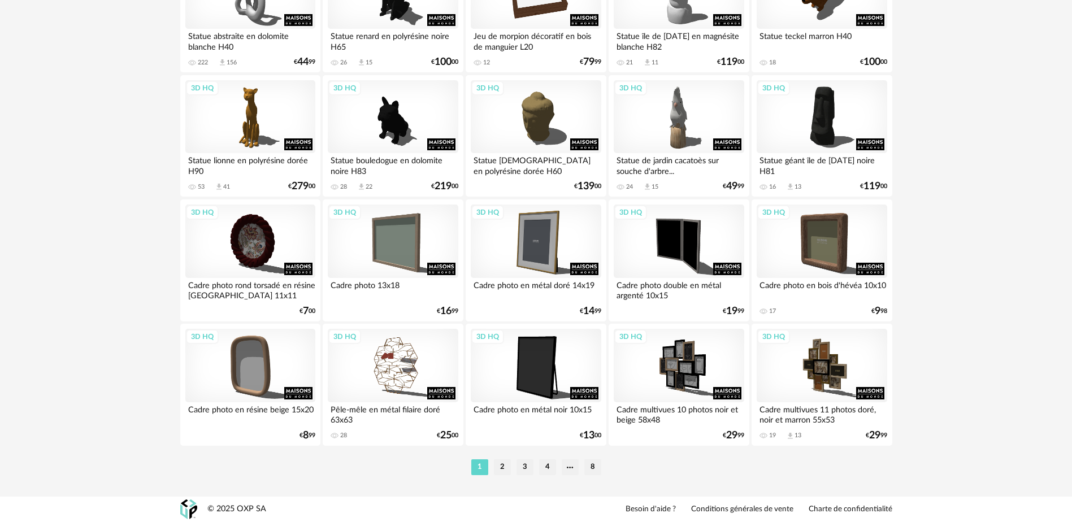
click at [392, 288] on div "Cadre photo 13x18" at bounding box center [393, 289] width 130 height 23
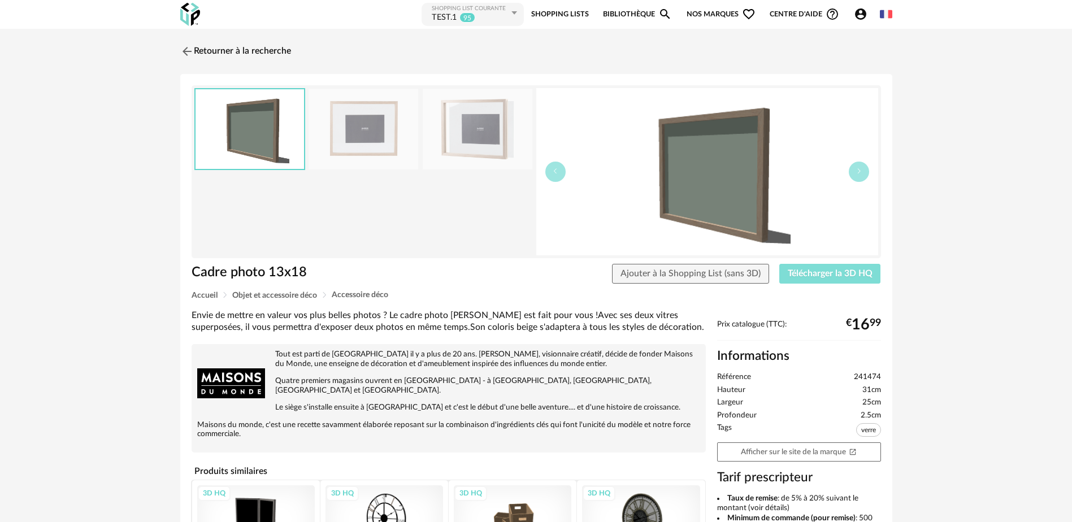
click at [815, 274] on span "Télécharger la 3D HQ" at bounding box center [829, 273] width 85 height 9
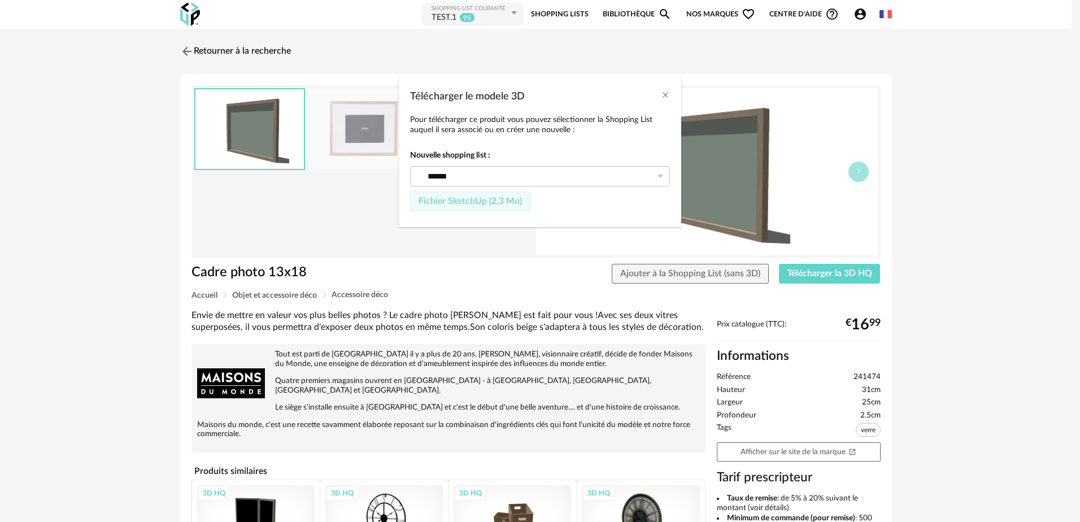
click at [455, 198] on span "Fichier SketchUp (2,3 Mo)" at bounding box center [470, 201] width 103 height 9
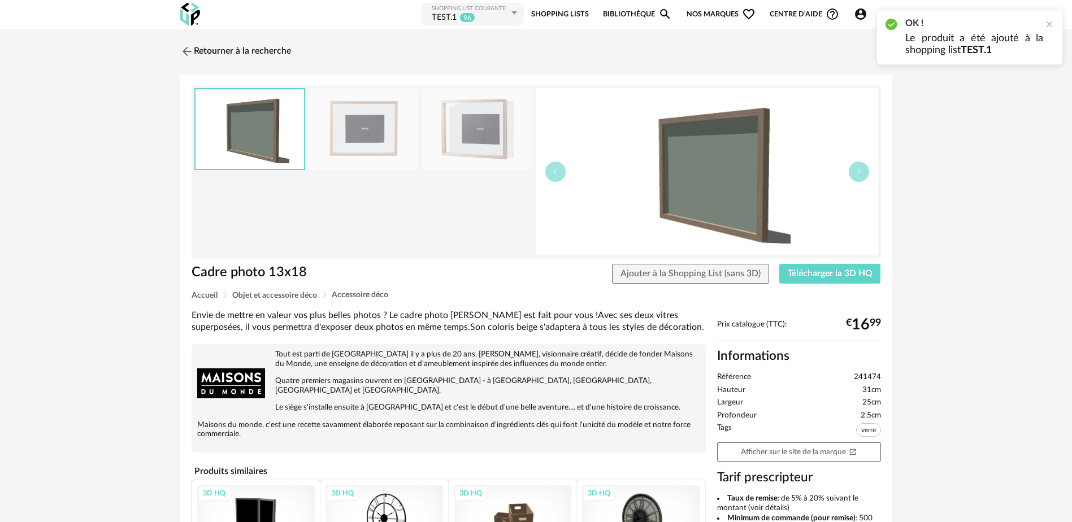
scroll to position [2257, 0]
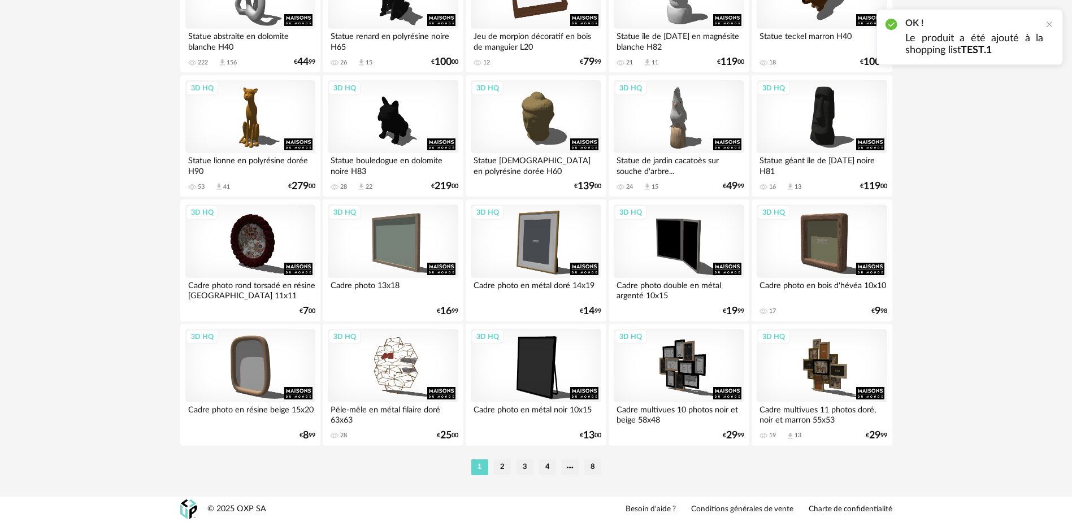
click at [689, 285] on div "Cadre photo double en métal argenté 10x15" at bounding box center [678, 289] width 130 height 23
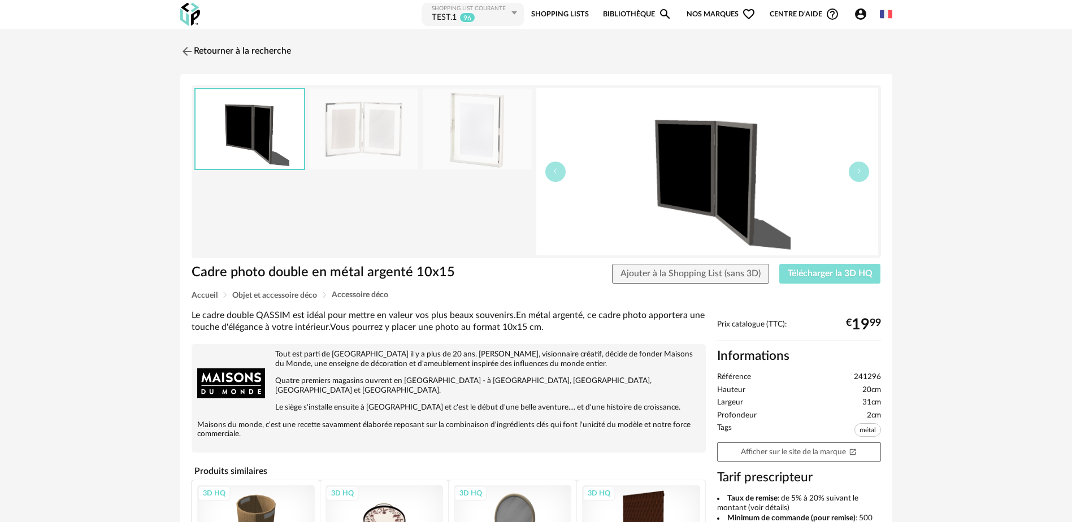
click at [808, 275] on span "Télécharger la 3D HQ" at bounding box center [829, 273] width 85 height 9
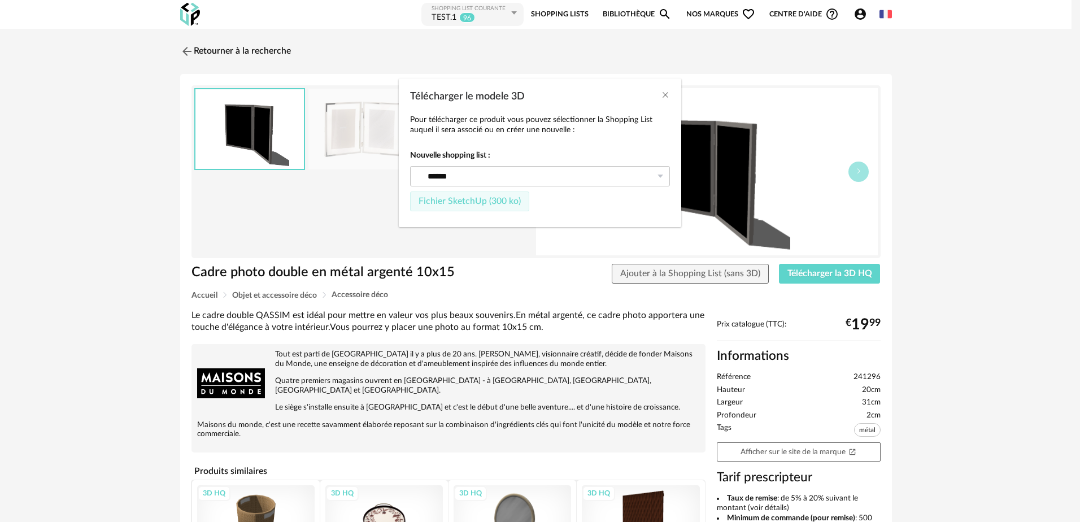
click at [456, 201] on span "Fichier SketchUp (300 ko)" at bounding box center [470, 201] width 102 height 9
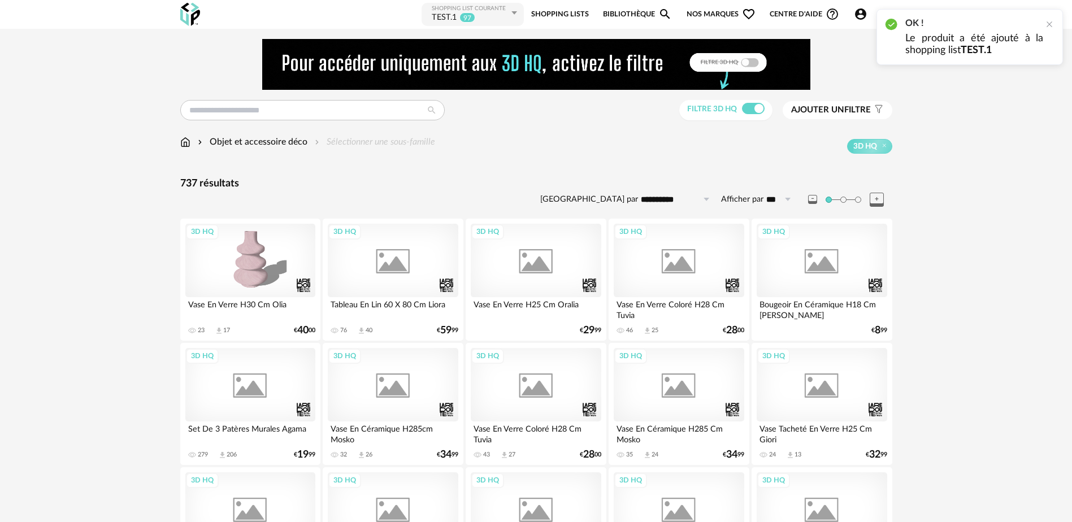
scroll to position [2257, 0]
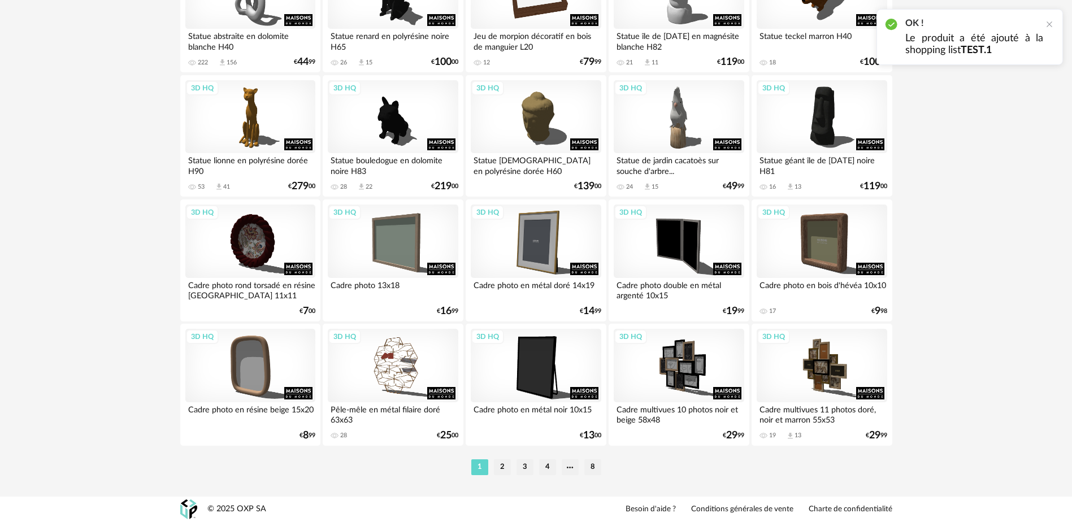
click at [835, 285] on div "Cadre photo en bois d'hévéa 10x10" at bounding box center [821, 289] width 130 height 23
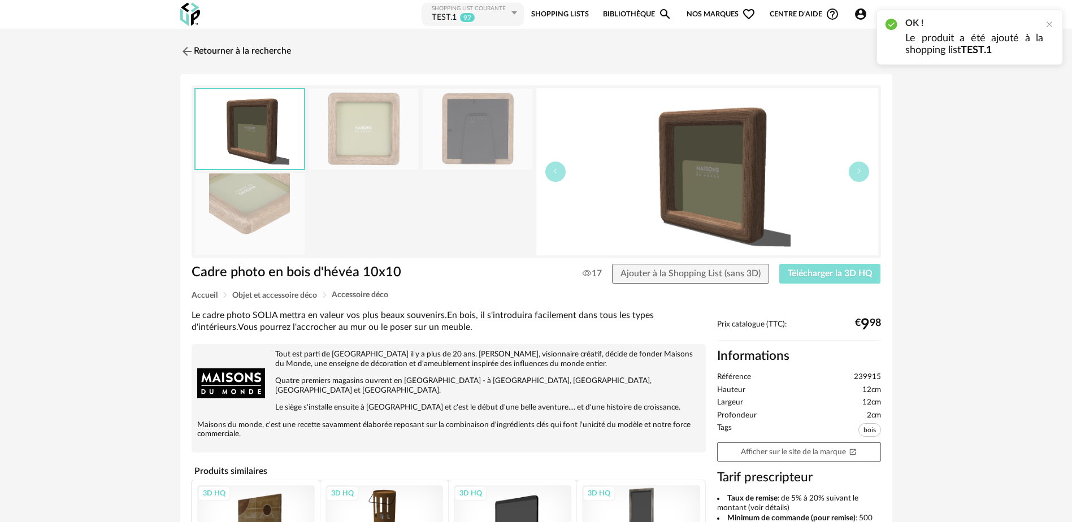
click at [825, 272] on span "Télécharger la 3D HQ" at bounding box center [829, 273] width 85 height 9
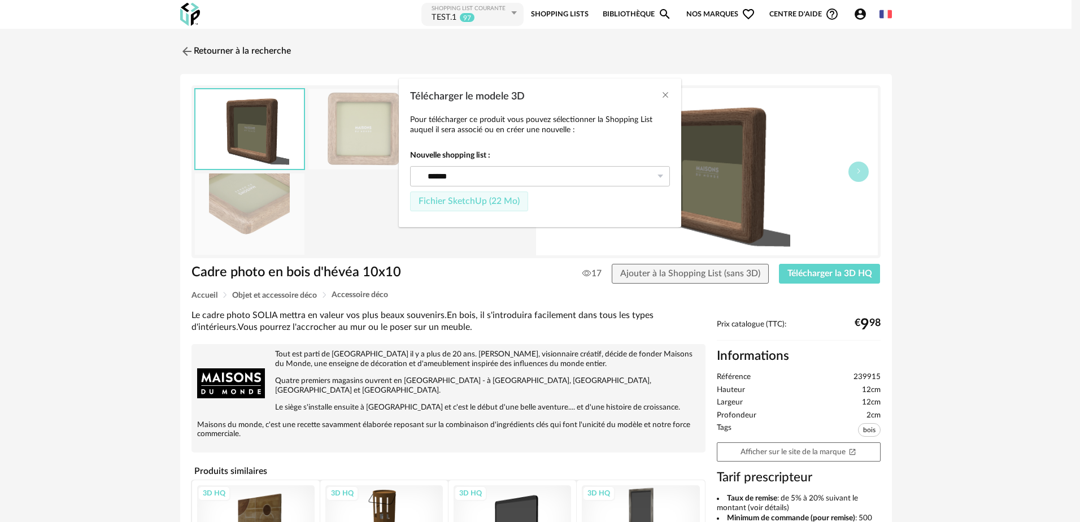
click at [467, 198] on span "Fichier SketchUp (22 Mo)" at bounding box center [469, 201] width 101 height 9
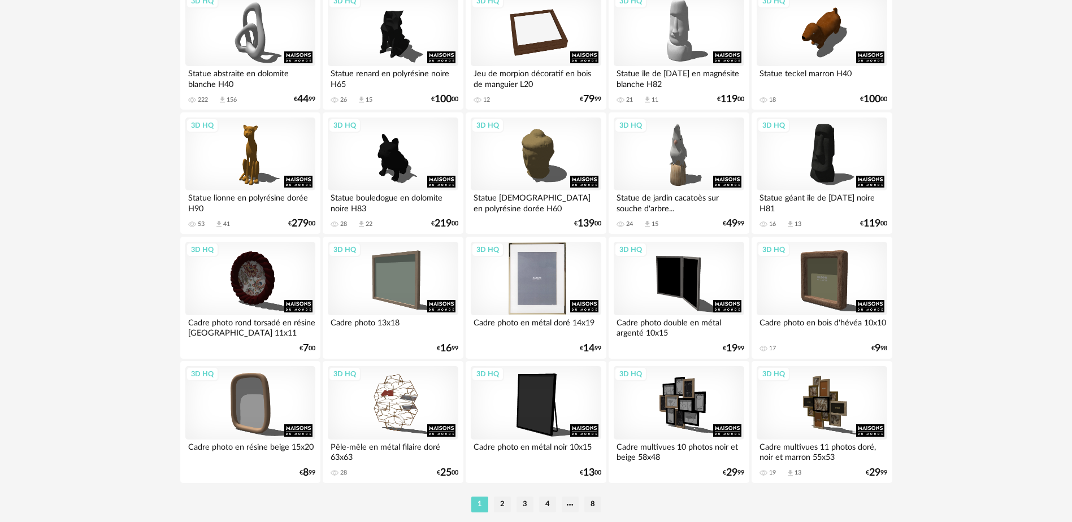
scroll to position [2257, 0]
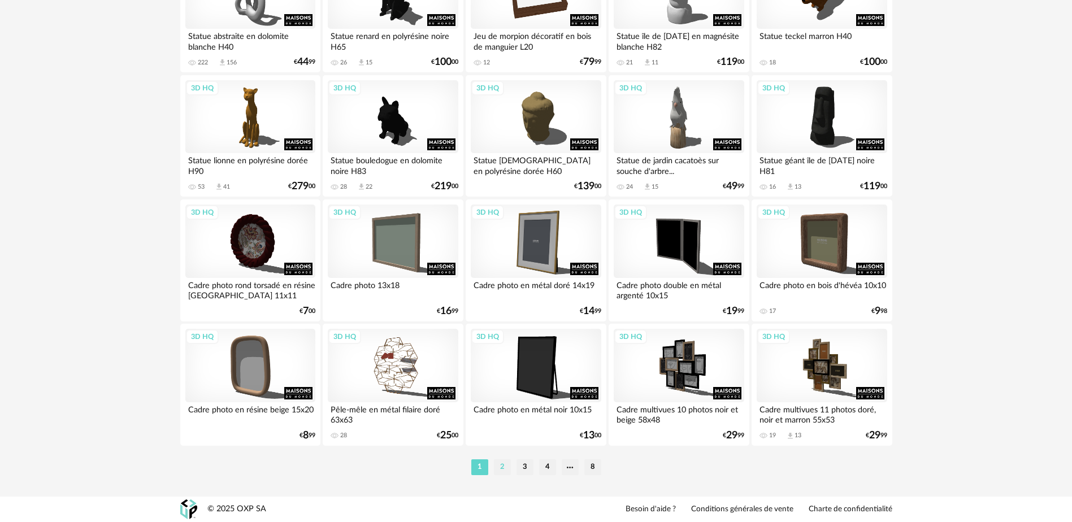
click at [504, 469] on li "2" at bounding box center [502, 467] width 17 height 16
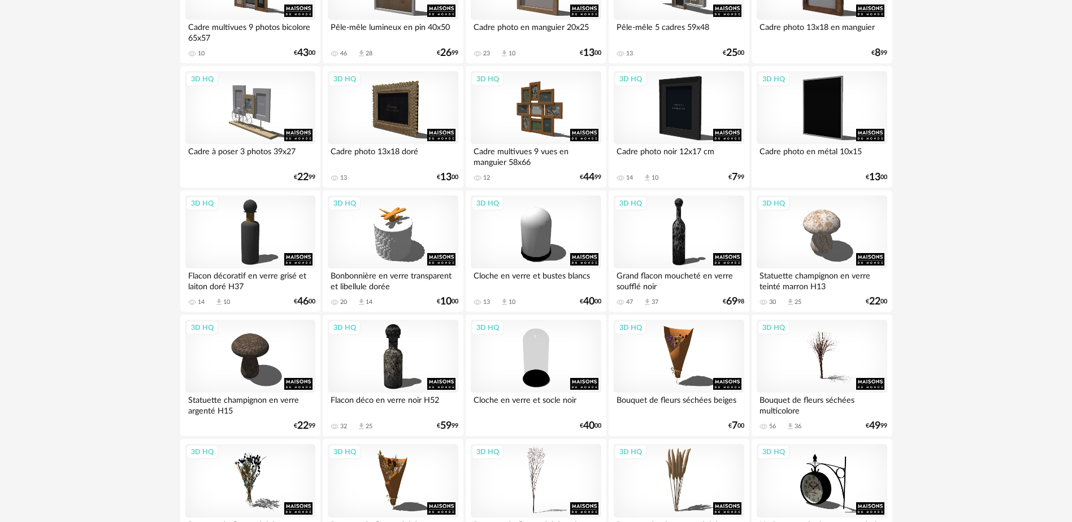
scroll to position [678, 0]
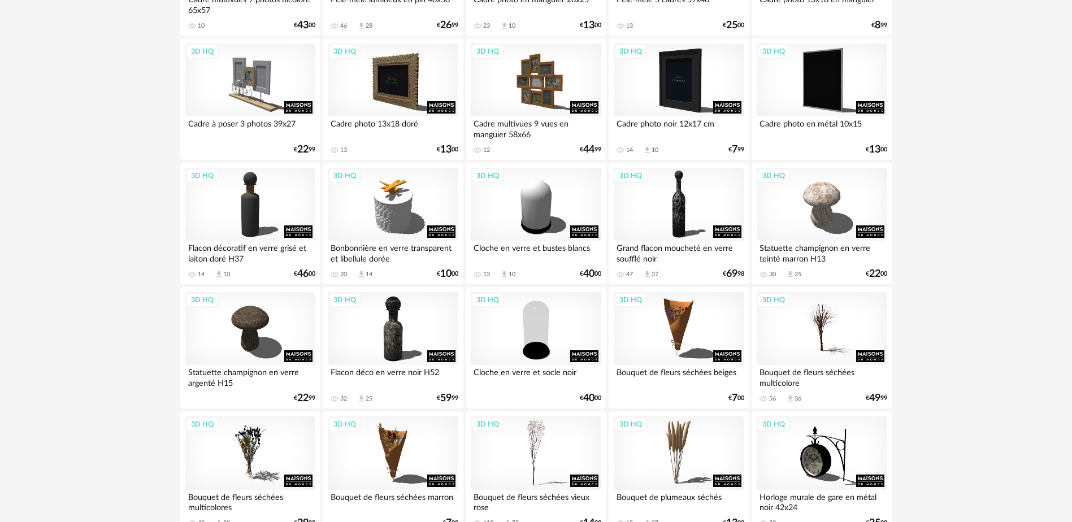
click at [797, 250] on div "Statuette champignon en verre teinté marron H13" at bounding box center [821, 252] width 130 height 23
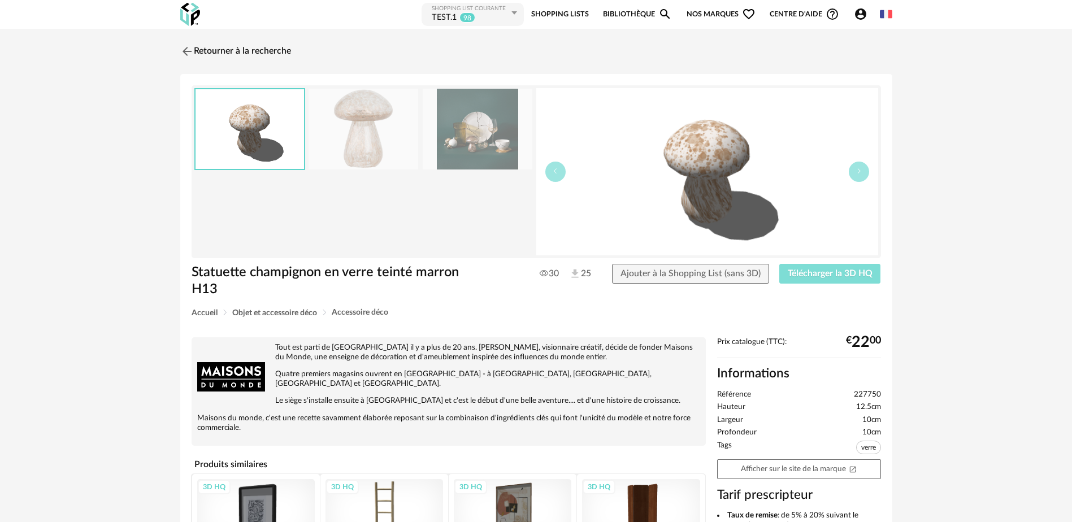
click at [813, 278] on button "Télécharger la 3D HQ" at bounding box center [830, 274] width 102 height 20
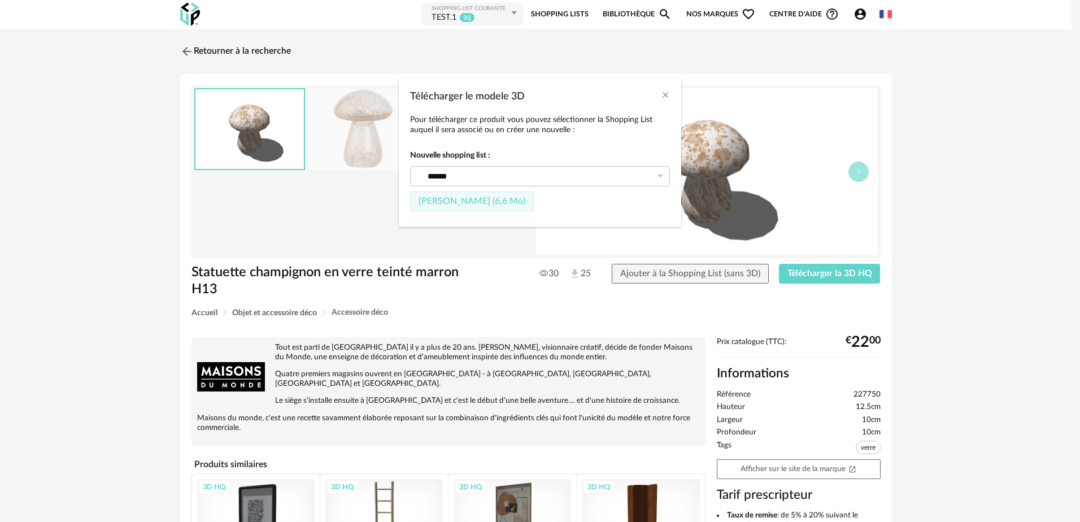
click at [464, 201] on span "[PERSON_NAME] (6,6 Mo)" at bounding box center [472, 201] width 107 height 9
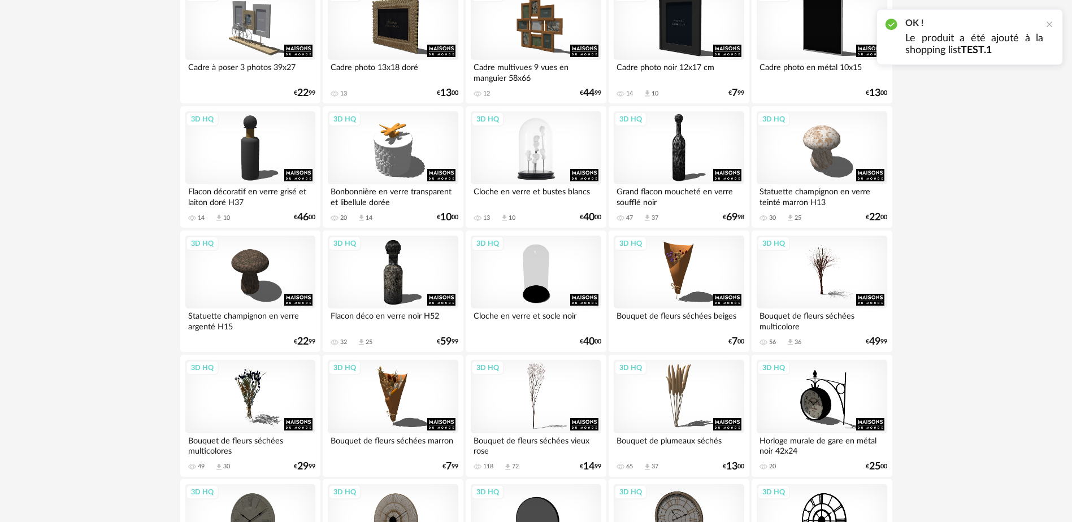
scroll to position [791, 0]
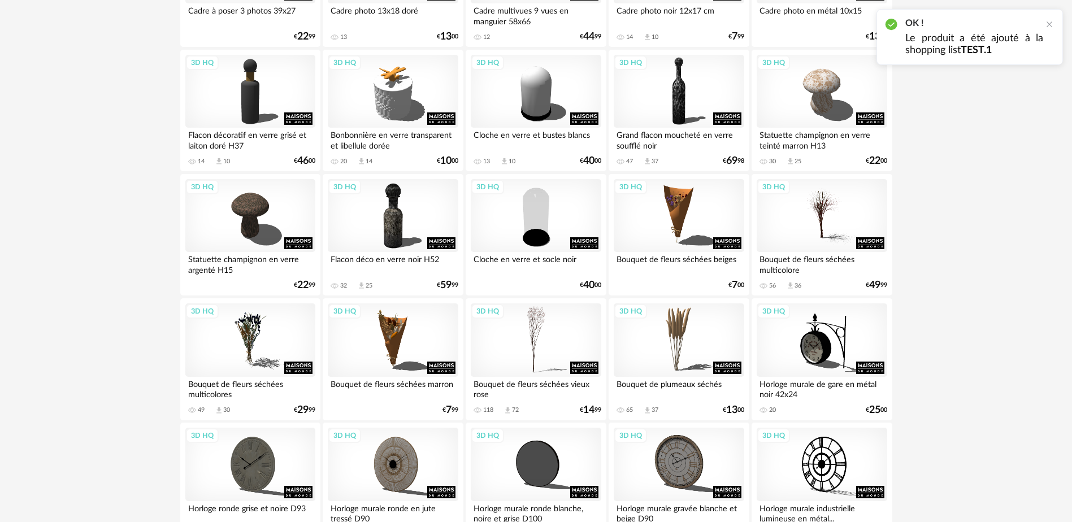
click at [272, 264] on div "Statuette champignon en verre argenté H15" at bounding box center [250, 263] width 130 height 23
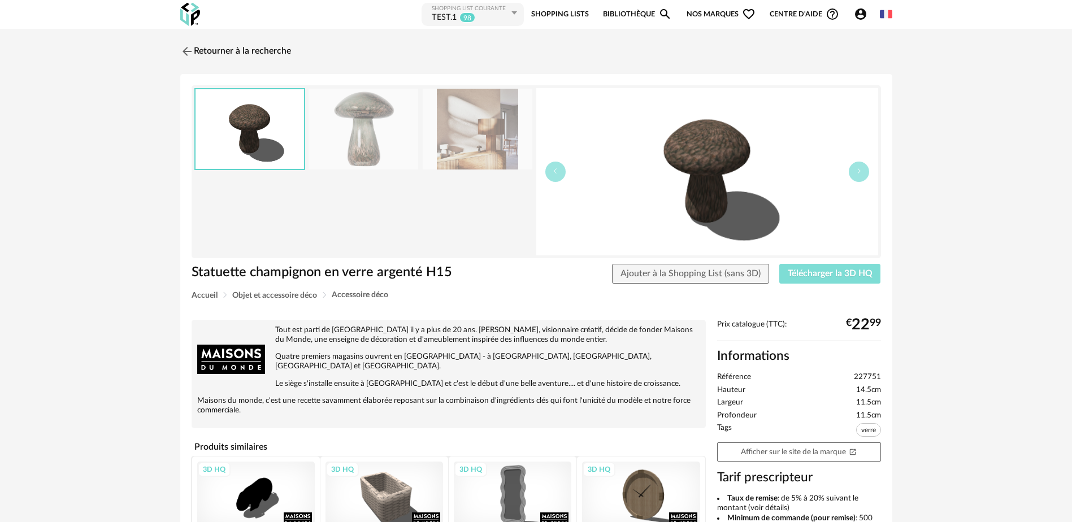
click at [820, 273] on span "Télécharger la 3D HQ" at bounding box center [829, 273] width 85 height 9
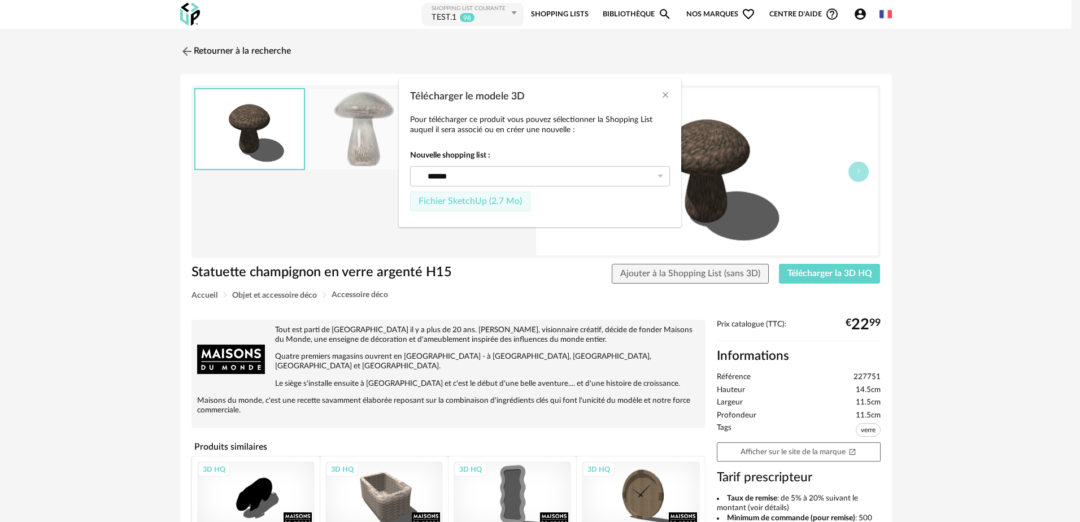
click at [476, 199] on span "Fichier SketchUp (2,7 Mo)" at bounding box center [470, 201] width 103 height 9
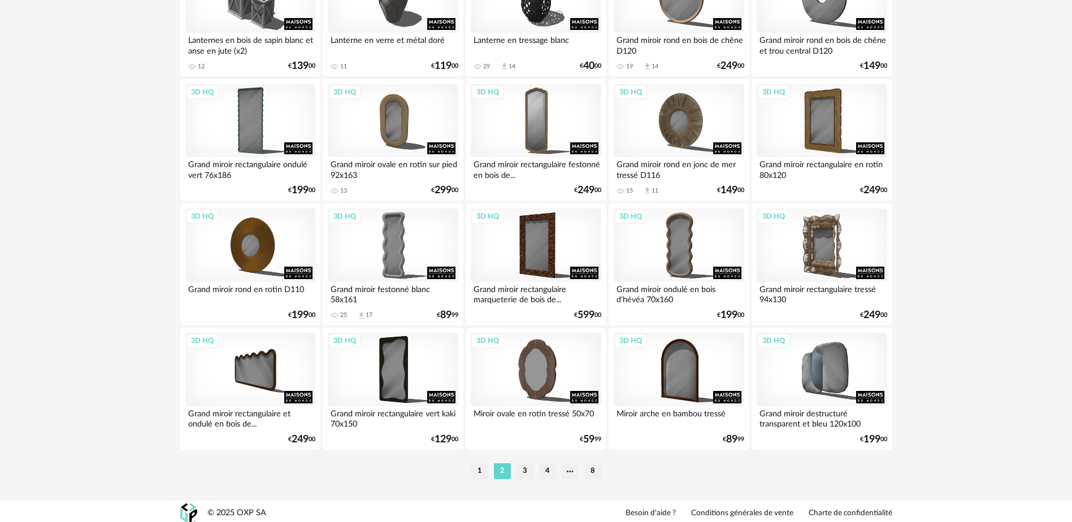
scroll to position [2257, 0]
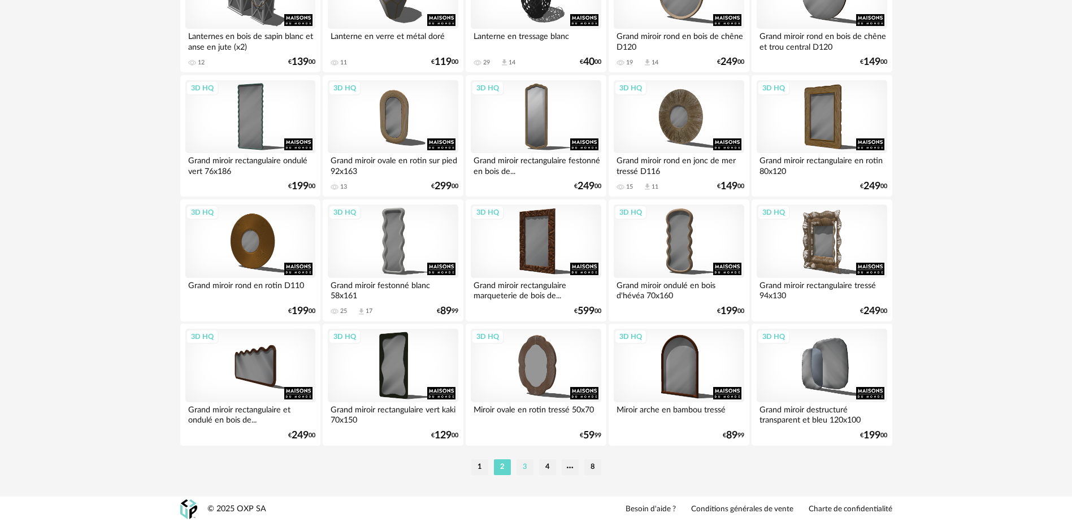
click at [524, 465] on li "3" at bounding box center [524, 467] width 17 height 16
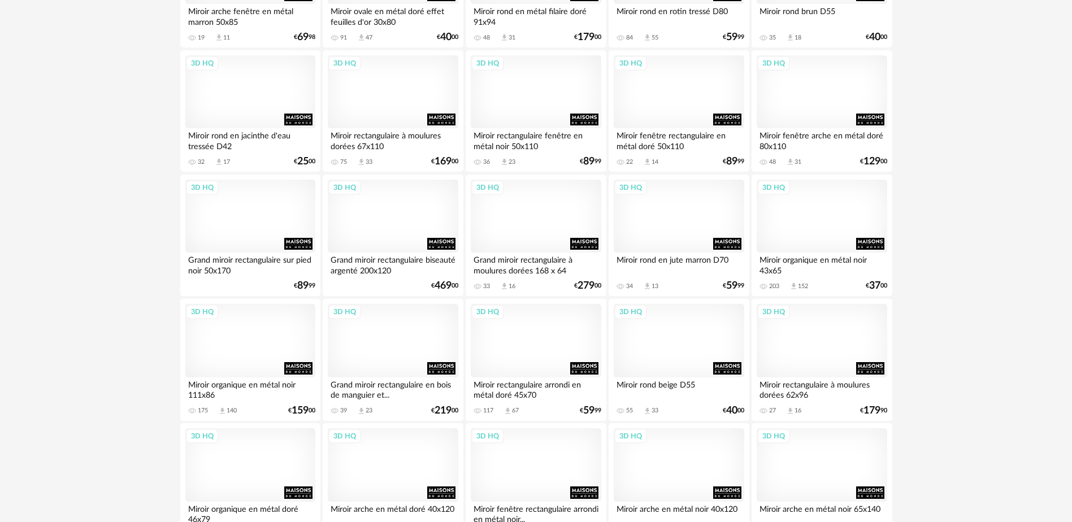
scroll to position [2257, 0]
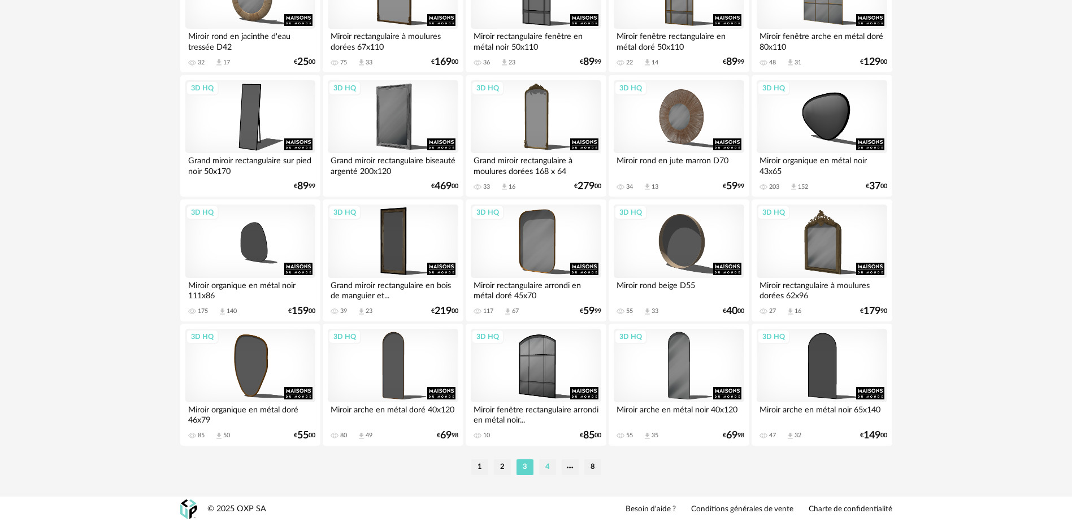
click at [549, 467] on li "4" at bounding box center [547, 467] width 17 height 16
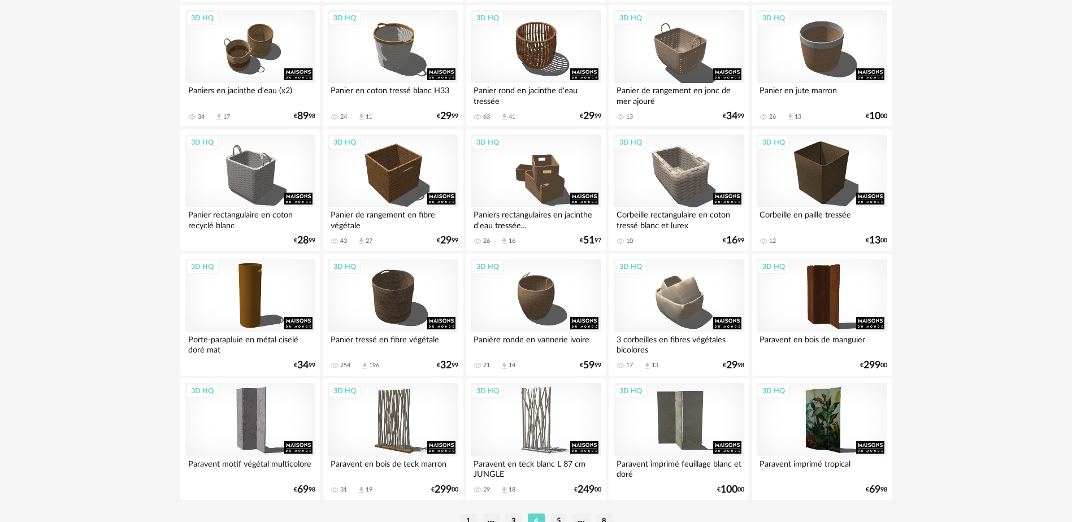
scroll to position [2257, 0]
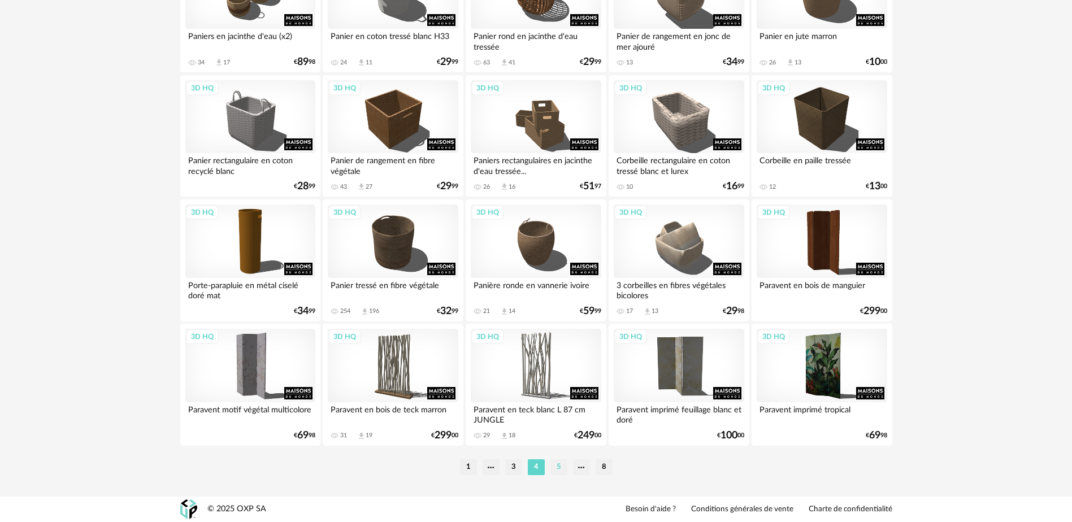
click at [557, 469] on li "5" at bounding box center [558, 467] width 17 height 16
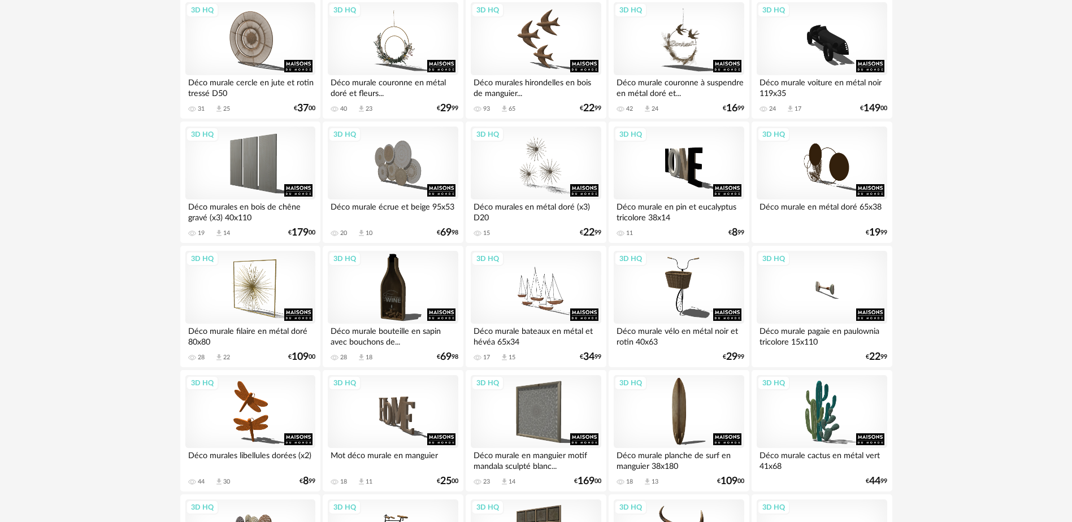
scroll to position [1864, 0]
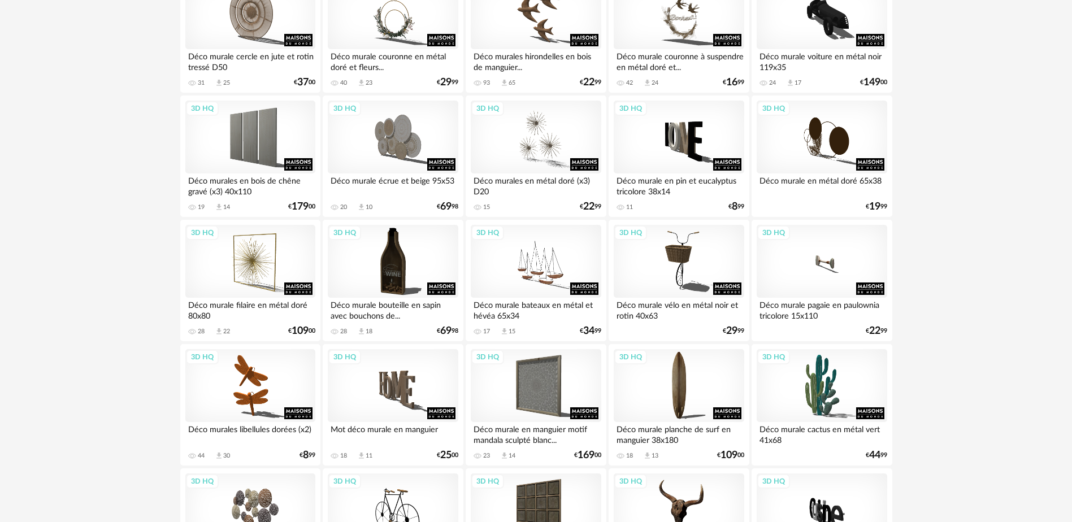
click at [710, 181] on div "Déco murale en pin et eucalyptus tricolore 38x14" at bounding box center [678, 184] width 130 height 23
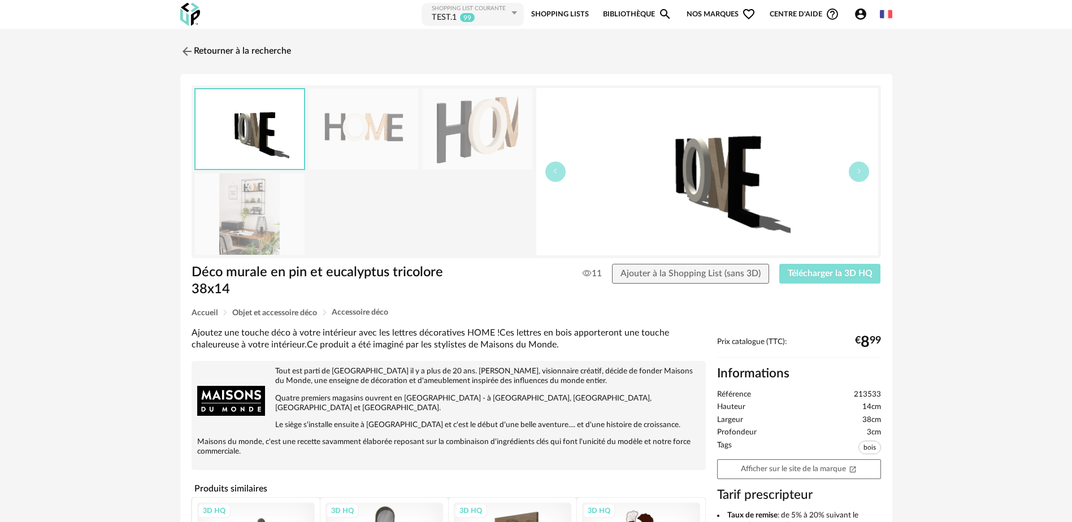
click at [808, 272] on span "Télécharger la 3D HQ" at bounding box center [829, 273] width 85 height 9
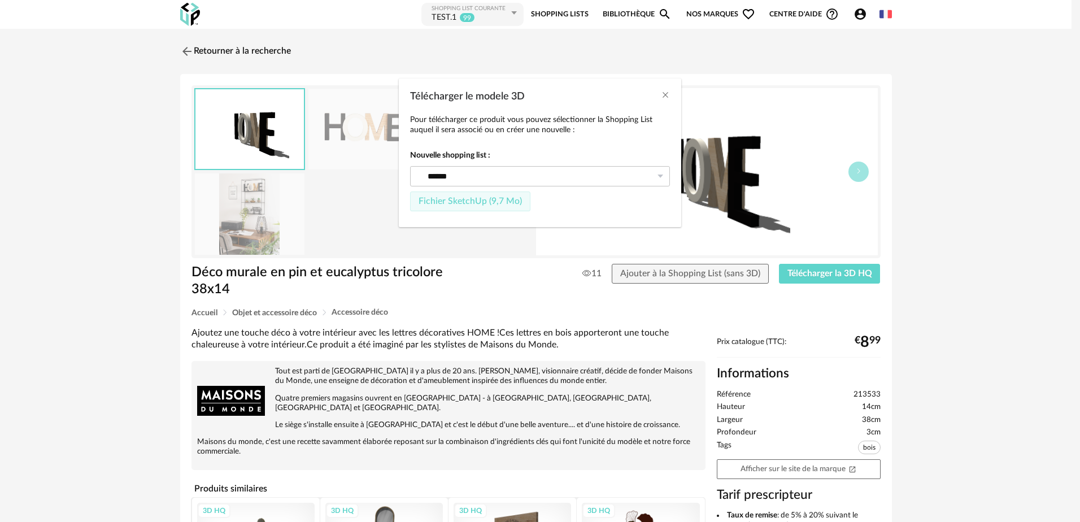
click at [448, 201] on span "Fichier SketchUp (9,7 Mo)" at bounding box center [470, 201] width 103 height 9
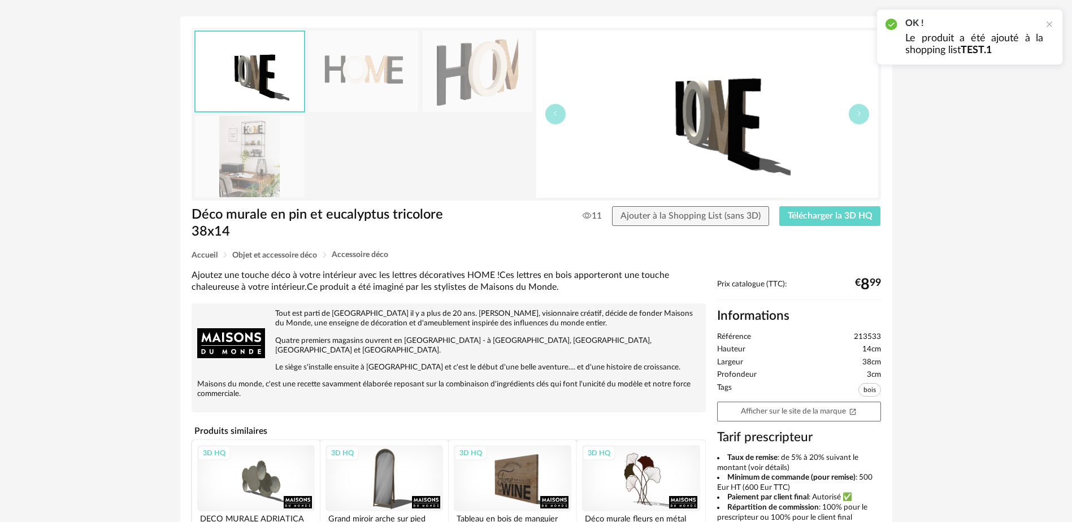
scroll to position [56, 0]
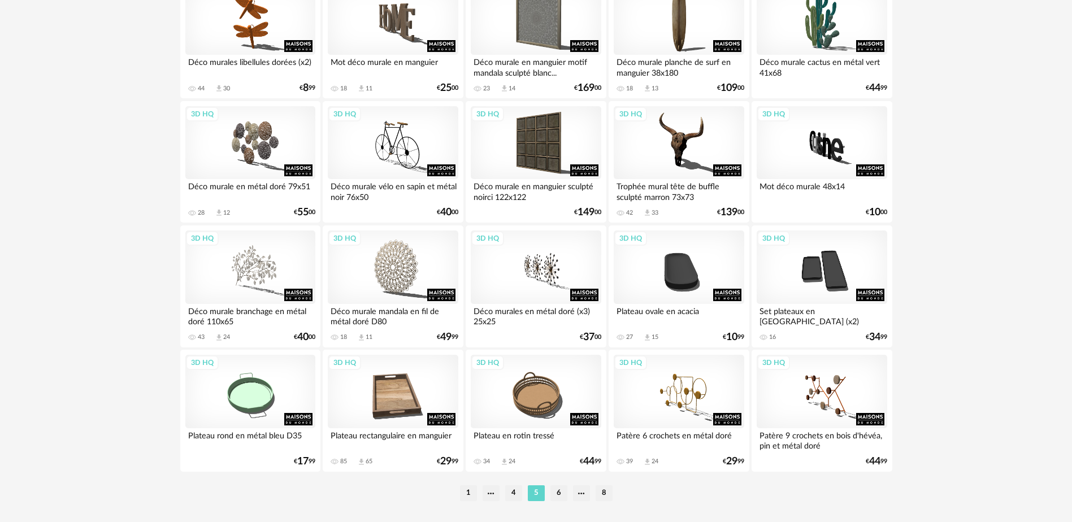
scroll to position [2257, 0]
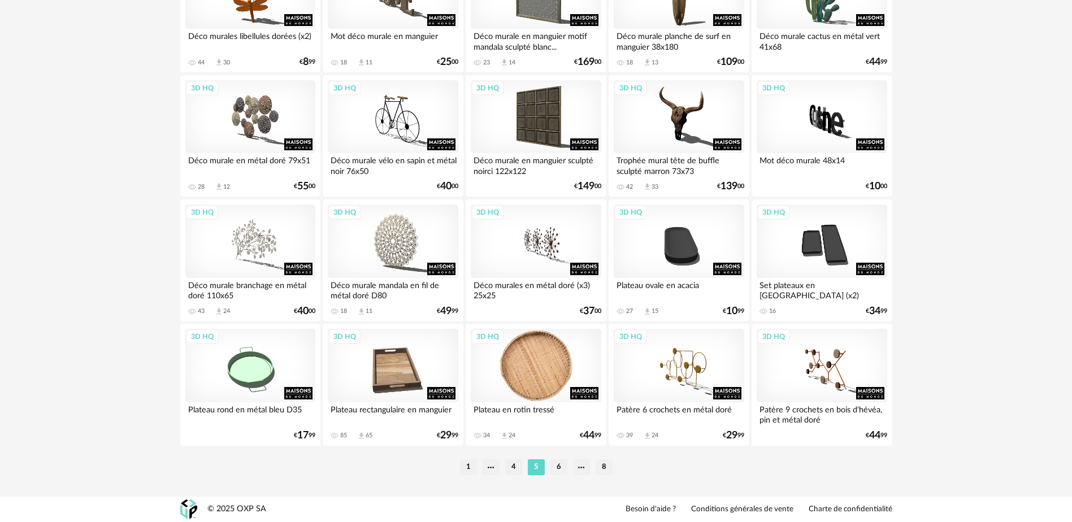
click at [539, 385] on div "3D HQ" at bounding box center [536, 365] width 130 height 73
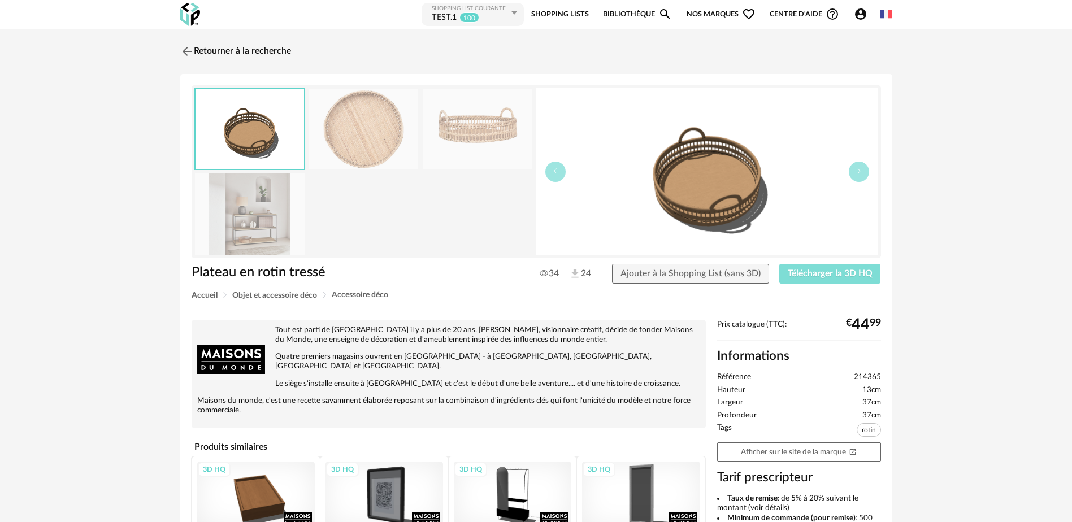
click at [816, 275] on span "Télécharger la 3D HQ" at bounding box center [829, 273] width 85 height 9
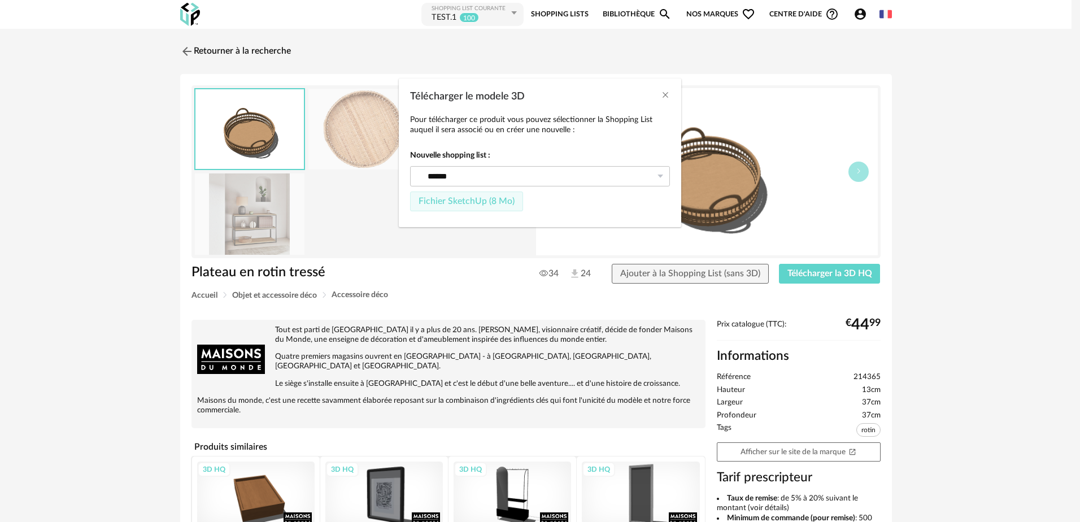
click at [475, 202] on span "Fichier SketchUp (8 Mo)" at bounding box center [467, 201] width 96 height 9
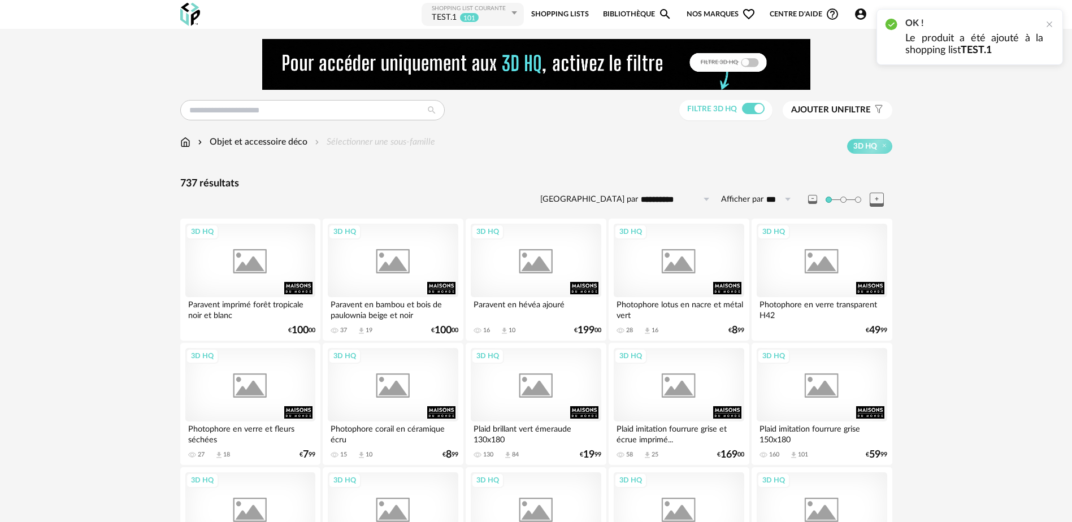
scroll to position [2257, 0]
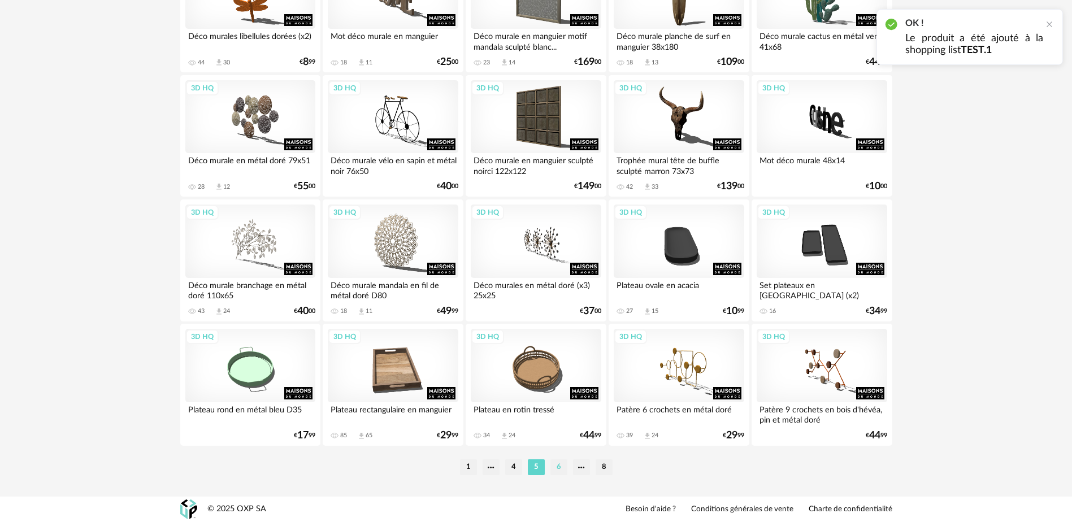
click at [558, 465] on li "6" at bounding box center [558, 467] width 17 height 16
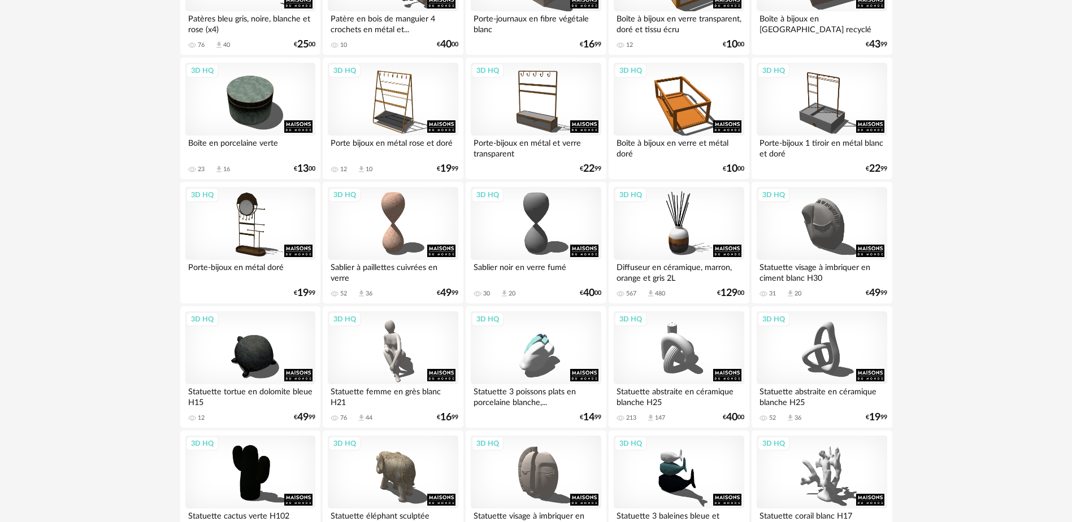
scroll to position [565, 0]
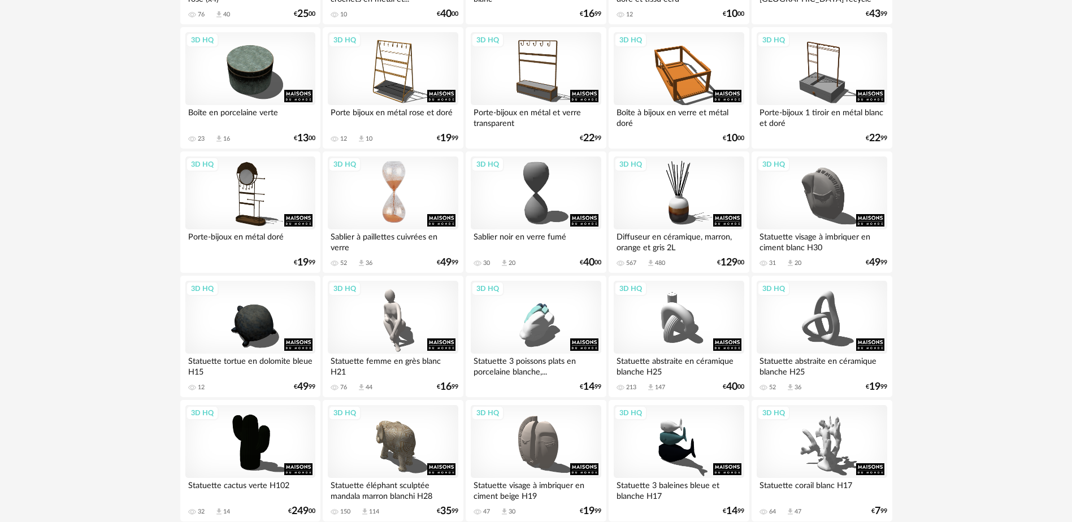
click at [390, 217] on div "3D HQ" at bounding box center [393, 192] width 130 height 73
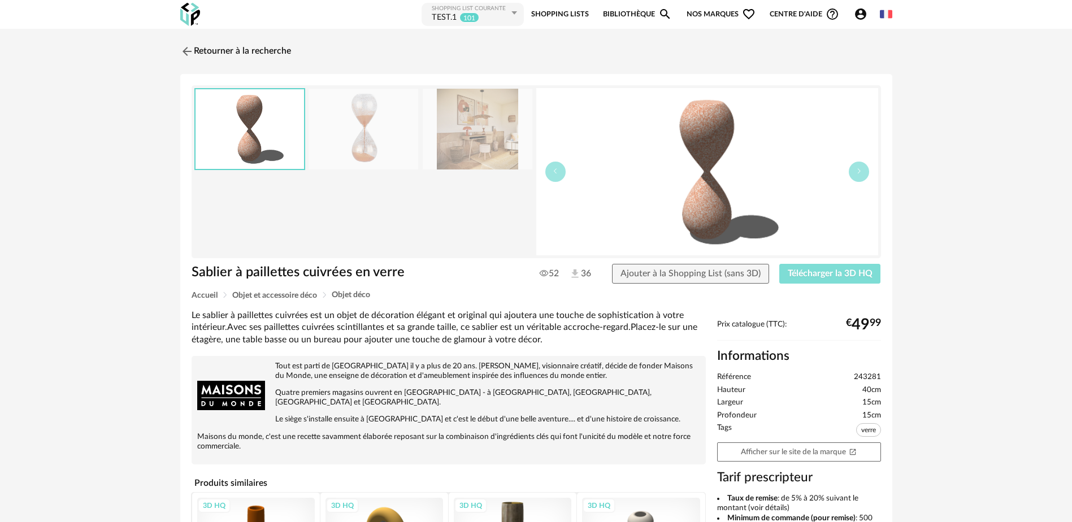
click at [827, 270] on span "Télécharger la 3D HQ" at bounding box center [829, 273] width 85 height 9
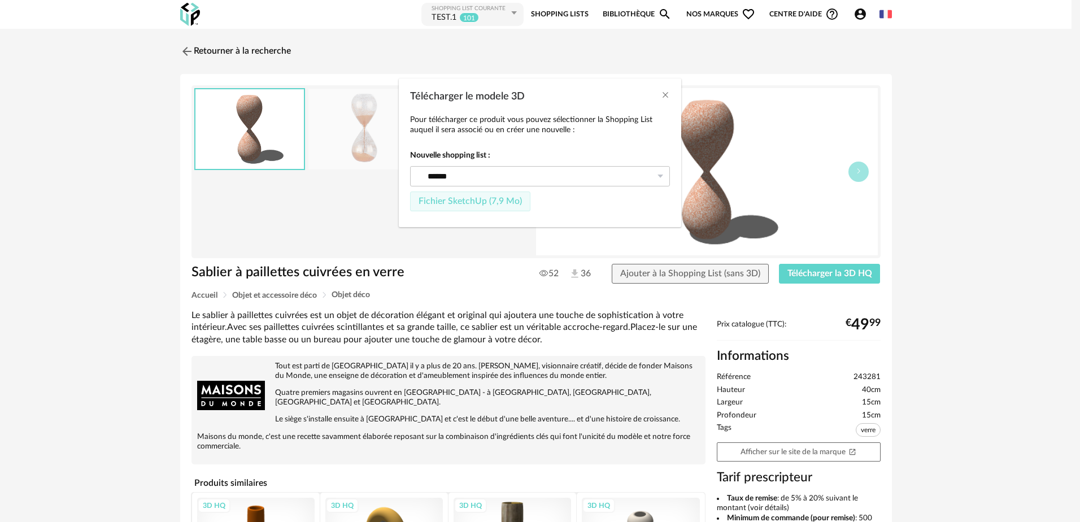
click at [479, 199] on span "Fichier SketchUp (7,9 Mo)" at bounding box center [470, 201] width 103 height 9
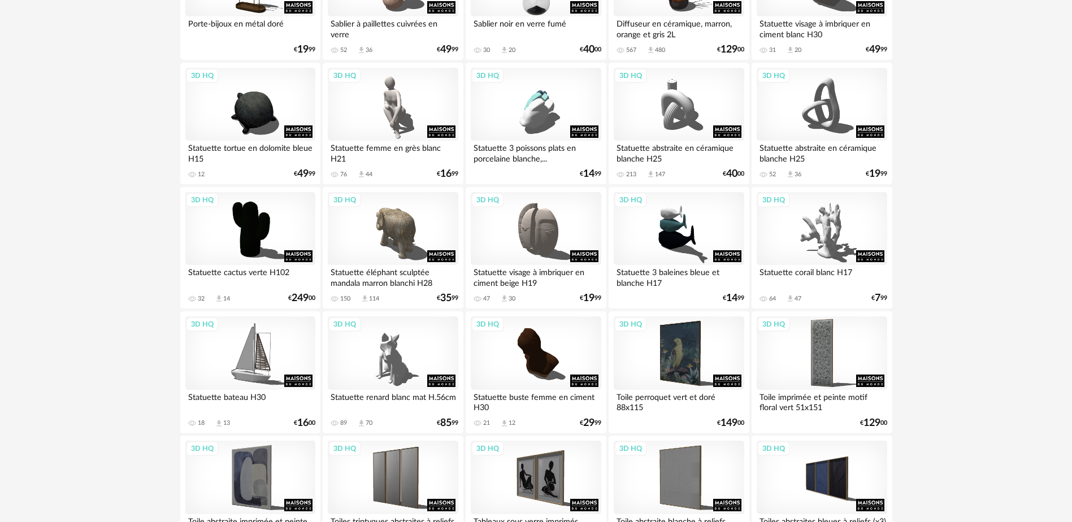
scroll to position [791, 0]
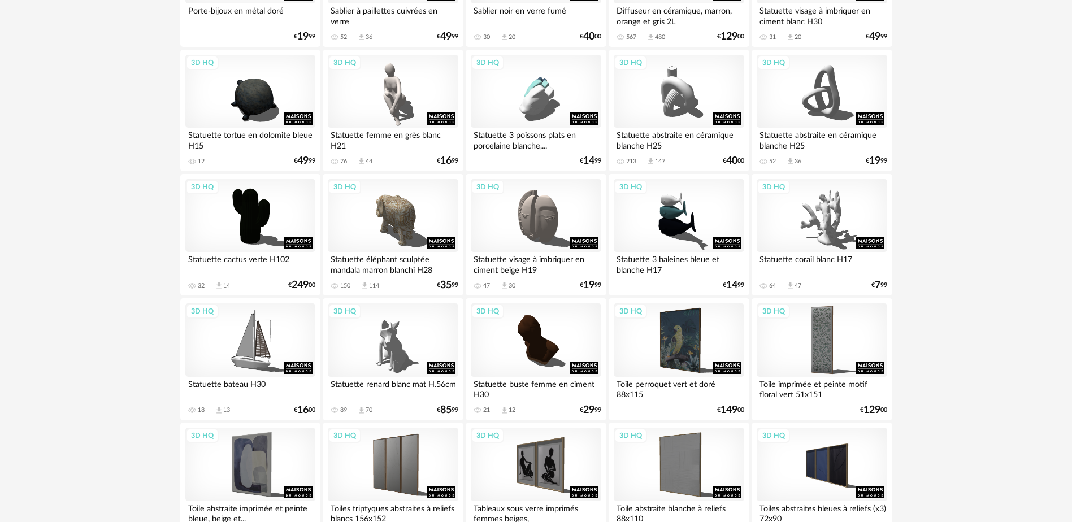
click at [700, 258] on div "Statuette 3 baleines bleue et blanche H17" at bounding box center [678, 263] width 130 height 23
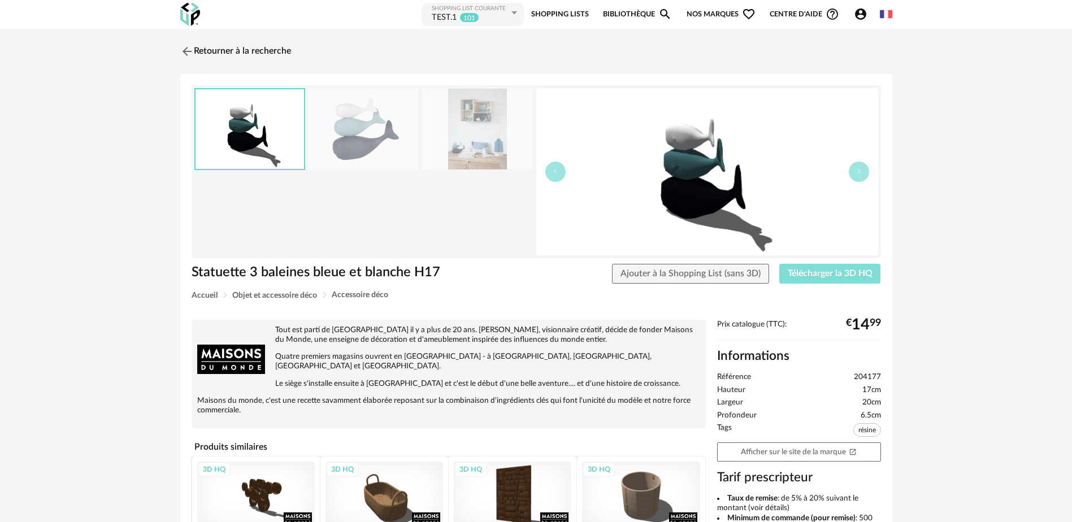
click at [803, 275] on span "Télécharger la 3D HQ" at bounding box center [829, 273] width 85 height 9
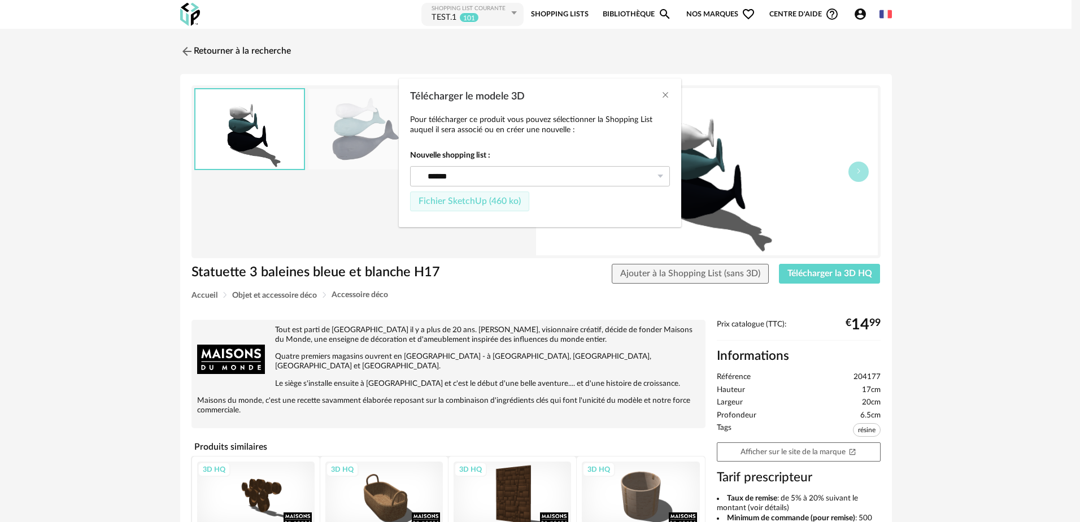
click at [429, 204] on span "Fichier SketchUp (460 ko)" at bounding box center [470, 201] width 102 height 9
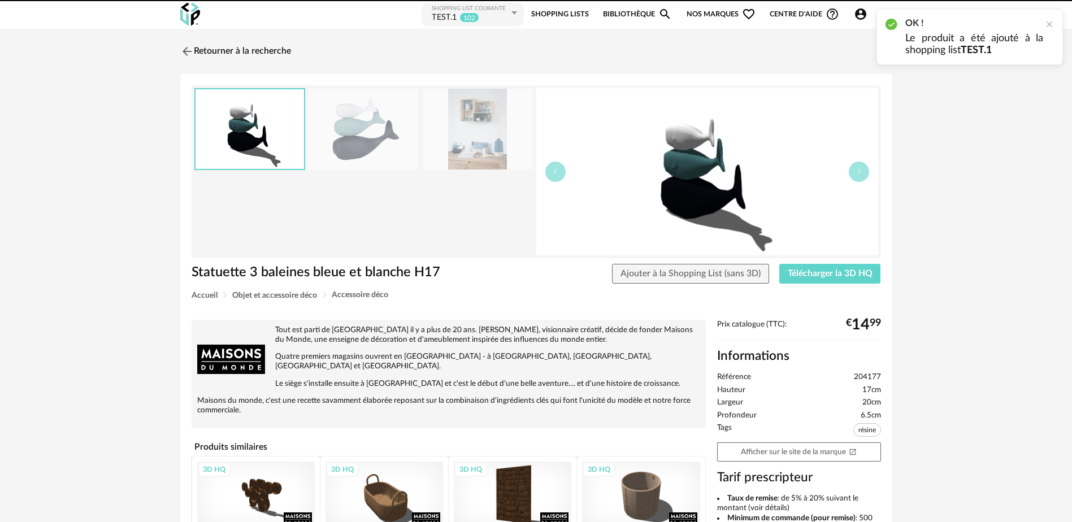
scroll to position [791, 0]
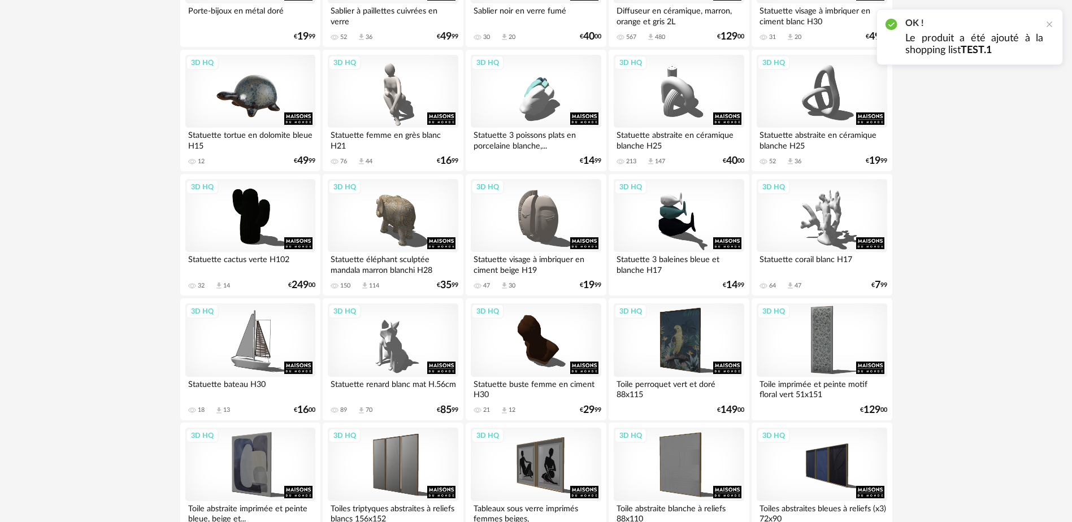
click at [253, 104] on div "3D HQ" at bounding box center [250, 91] width 130 height 73
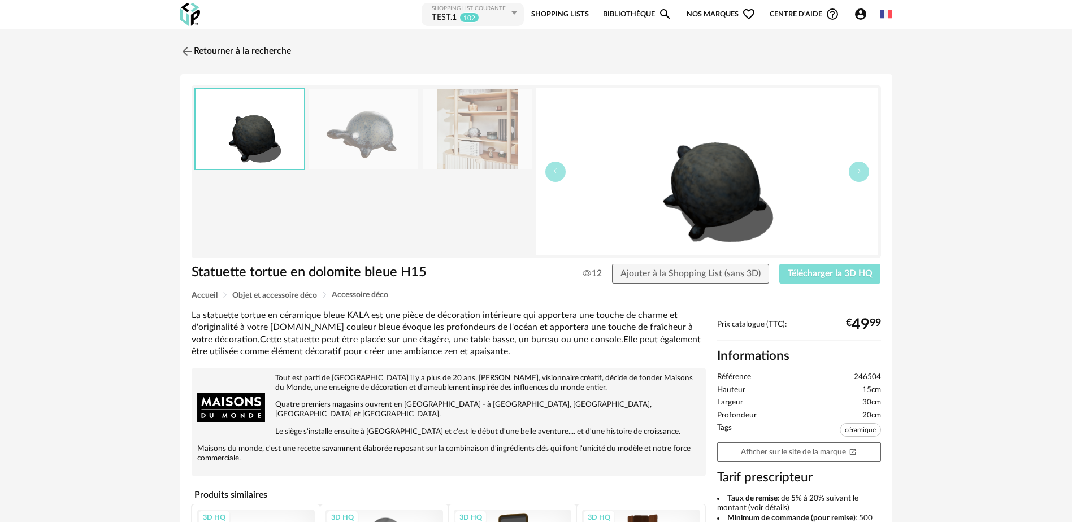
click at [804, 277] on span "Télécharger la 3D HQ" at bounding box center [829, 273] width 85 height 9
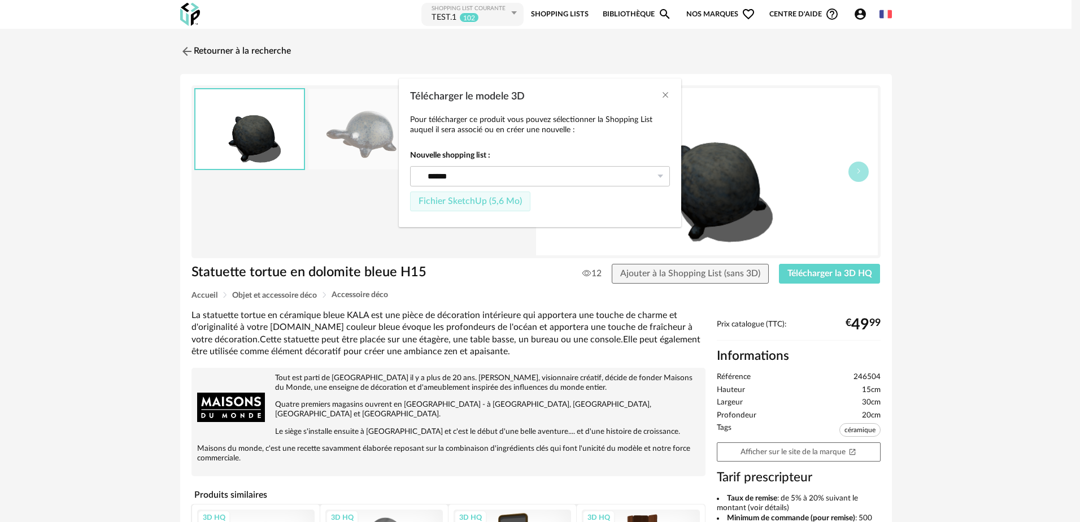
click at [471, 202] on span "Fichier SketchUp (5,6 Mo)" at bounding box center [470, 201] width 103 height 9
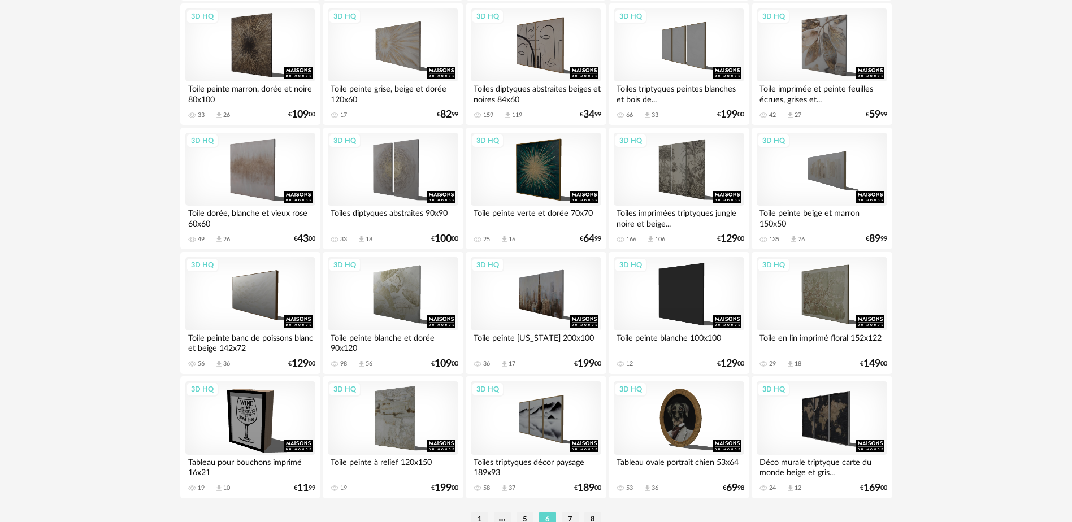
scroll to position [2257, 0]
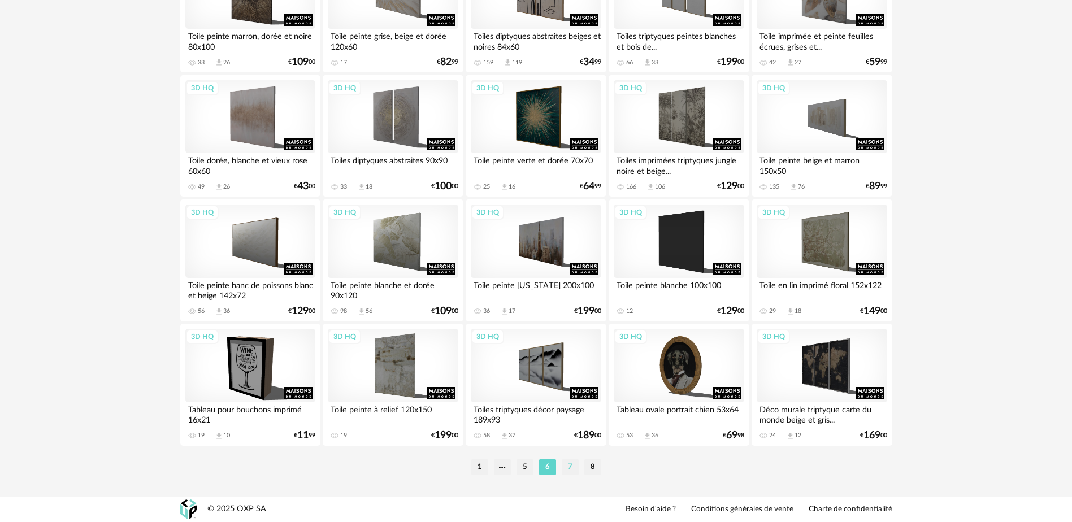
click at [571, 467] on li "7" at bounding box center [570, 467] width 17 height 16
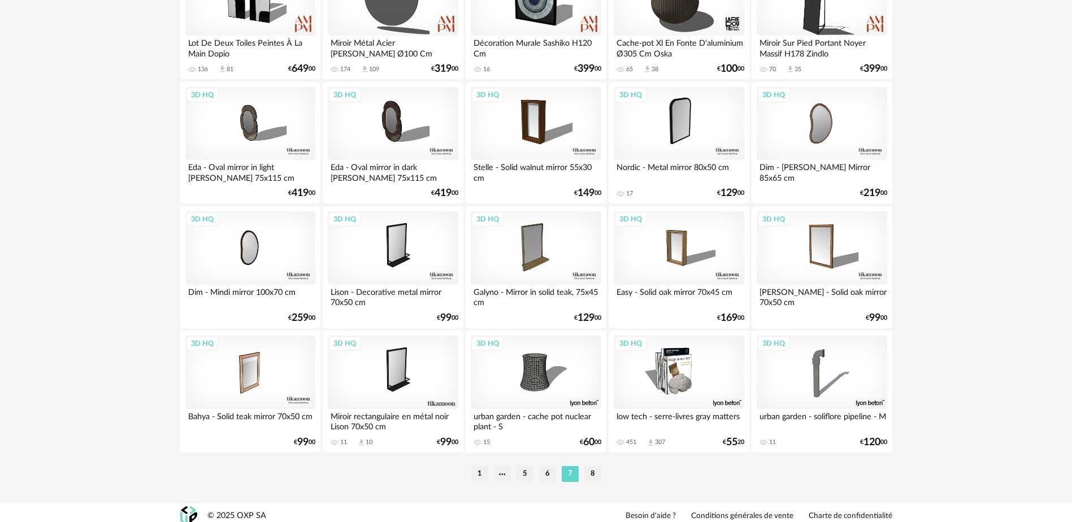
scroll to position [2257, 0]
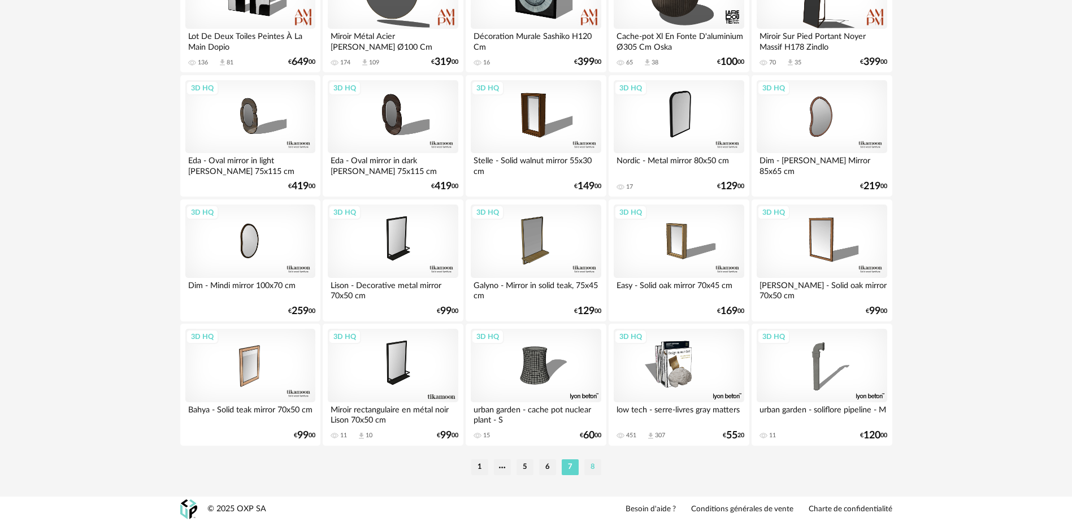
click at [589, 464] on li "8" at bounding box center [592, 467] width 17 height 16
